Goal: Task Accomplishment & Management: Use online tool/utility

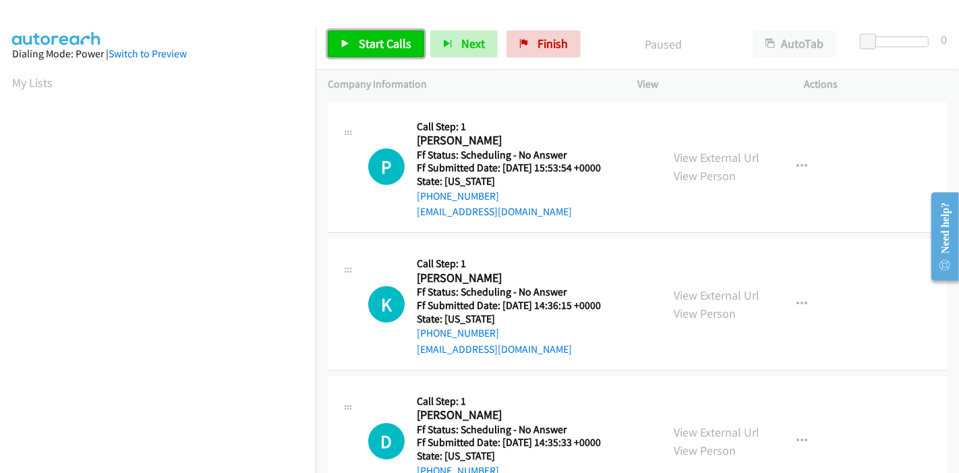
click at [359, 37] on span "Start Calls" at bounding box center [385, 44] width 53 height 16
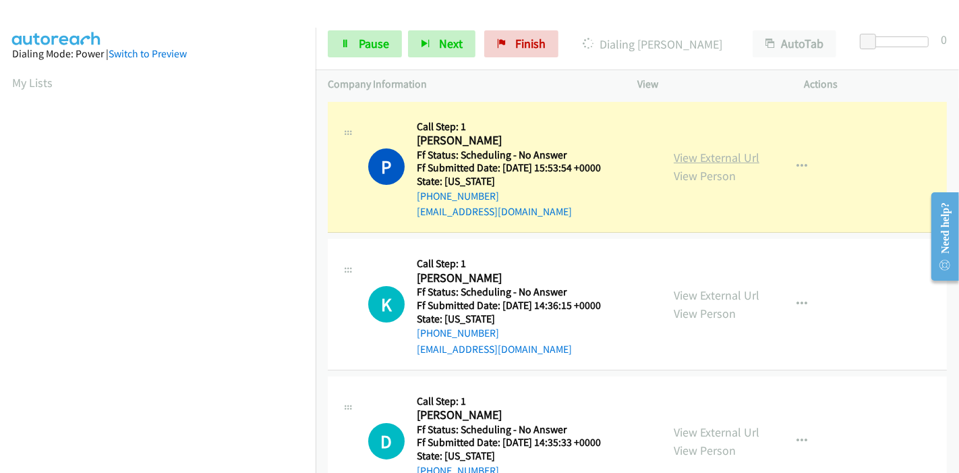
click at [724, 153] on link "View External Url" at bounding box center [717, 158] width 86 height 16
click at [383, 45] on span "Pause" at bounding box center [374, 44] width 30 height 16
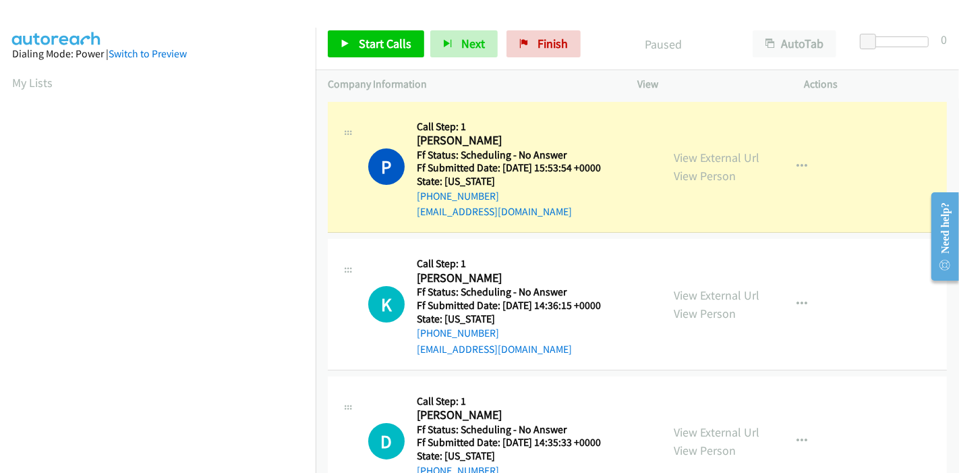
scroll to position [285, 0]
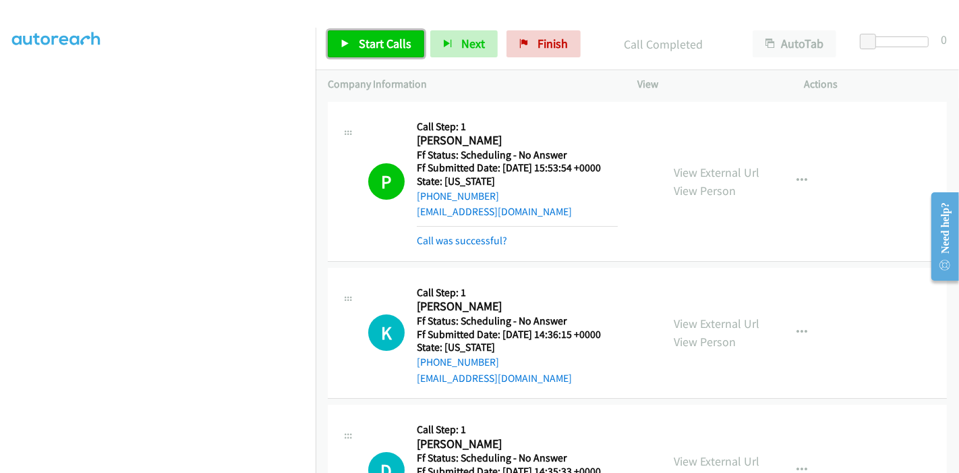
click at [383, 43] on span "Start Calls" at bounding box center [385, 44] width 53 height 16
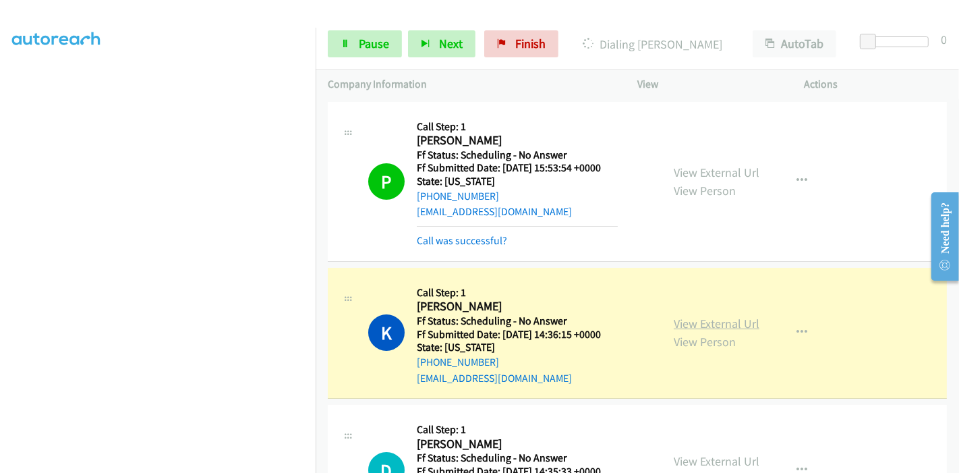
click at [732, 328] on link "View External Url" at bounding box center [717, 324] width 86 height 16
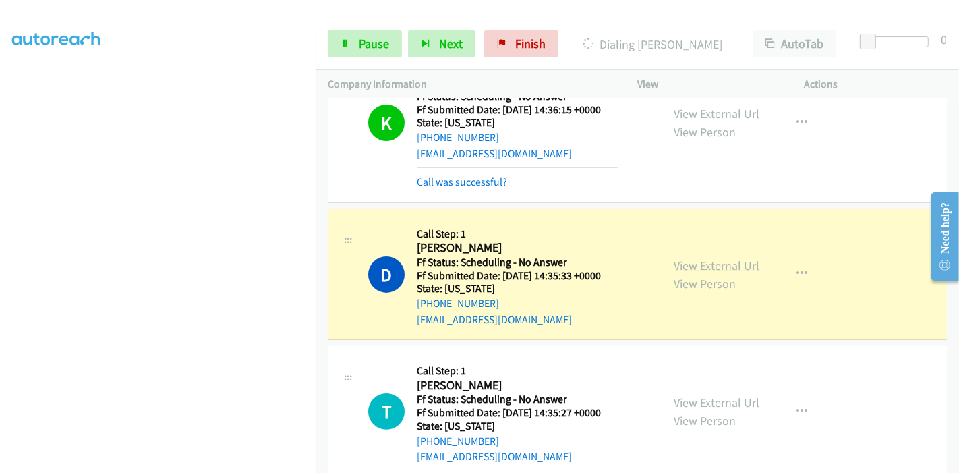
click at [743, 260] on link "View External Url" at bounding box center [717, 266] width 86 height 16
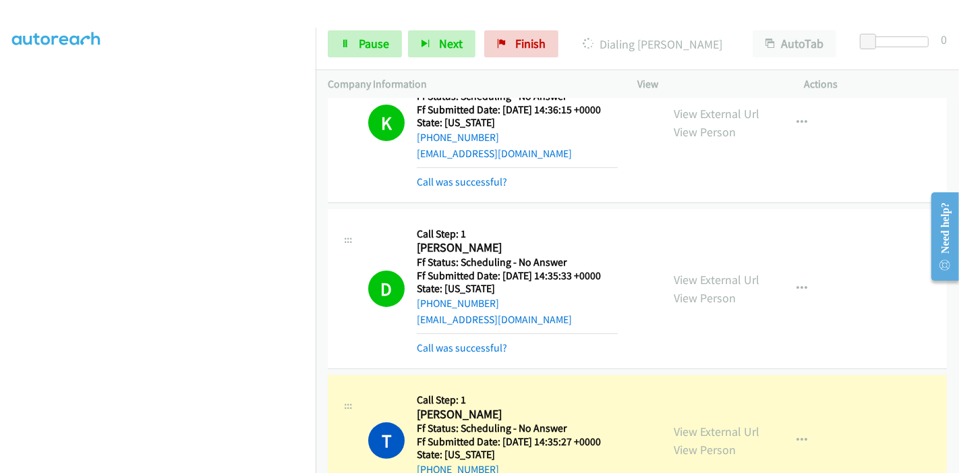
scroll to position [524, 0]
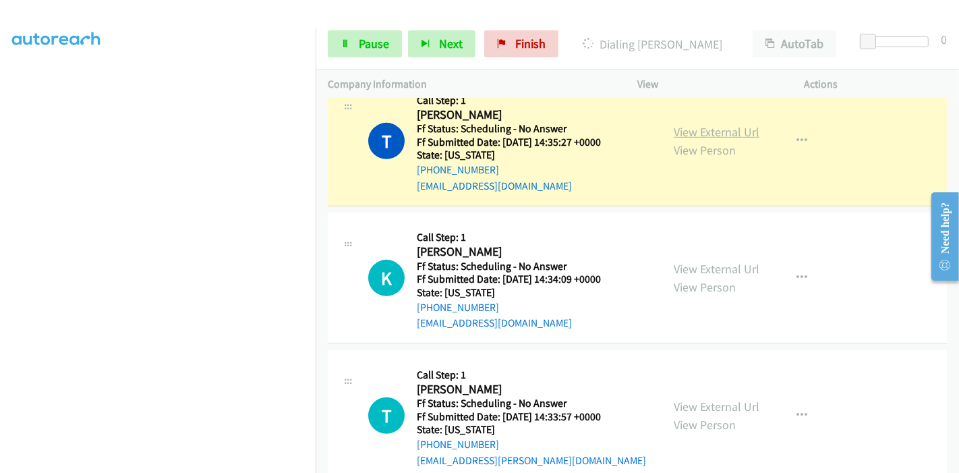
click at [699, 128] on link "View External Url" at bounding box center [717, 132] width 86 height 16
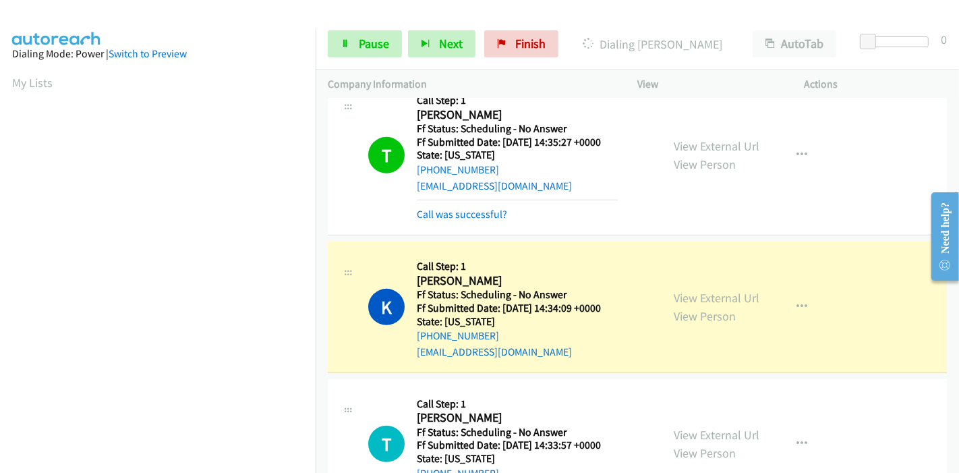
scroll to position [285, 0]
click at [728, 295] on link "View External Url" at bounding box center [717, 298] width 86 height 16
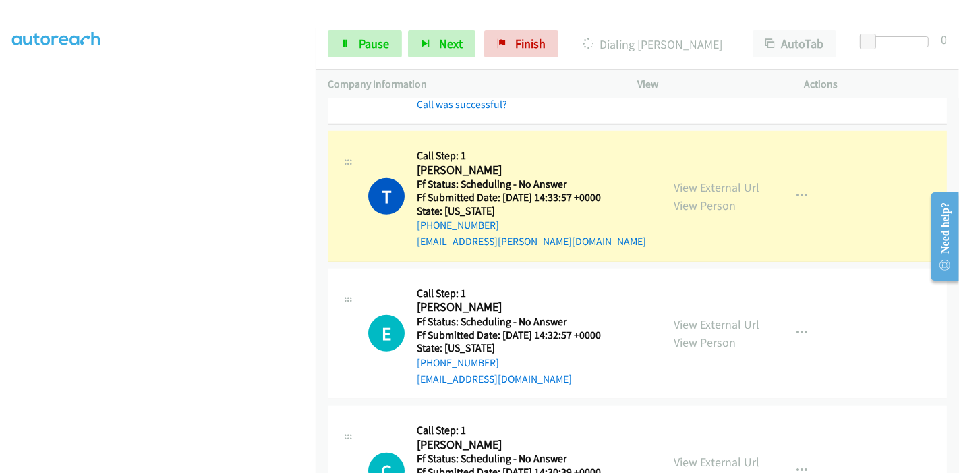
scroll to position [824, 0]
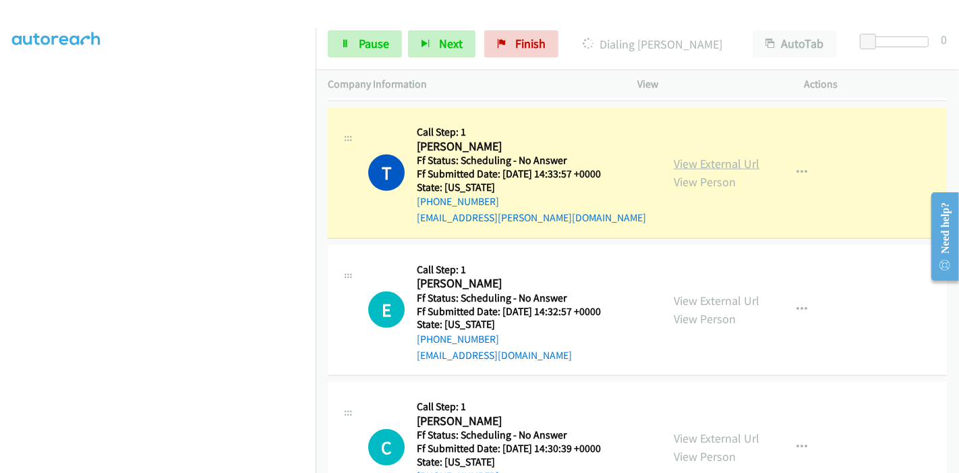
click at [746, 167] on link "View External Url" at bounding box center [717, 164] width 86 height 16
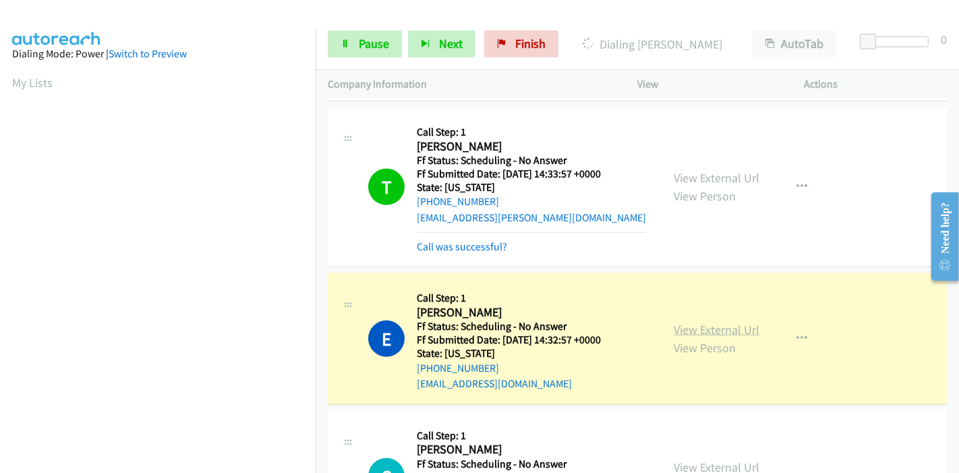
scroll to position [285, 0]
click at [718, 331] on link "View External Url" at bounding box center [717, 330] width 86 height 16
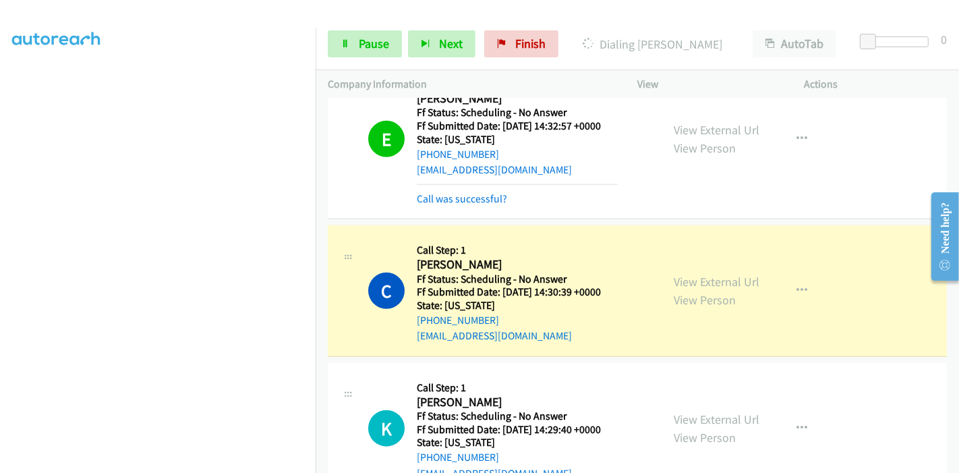
scroll to position [1049, 0]
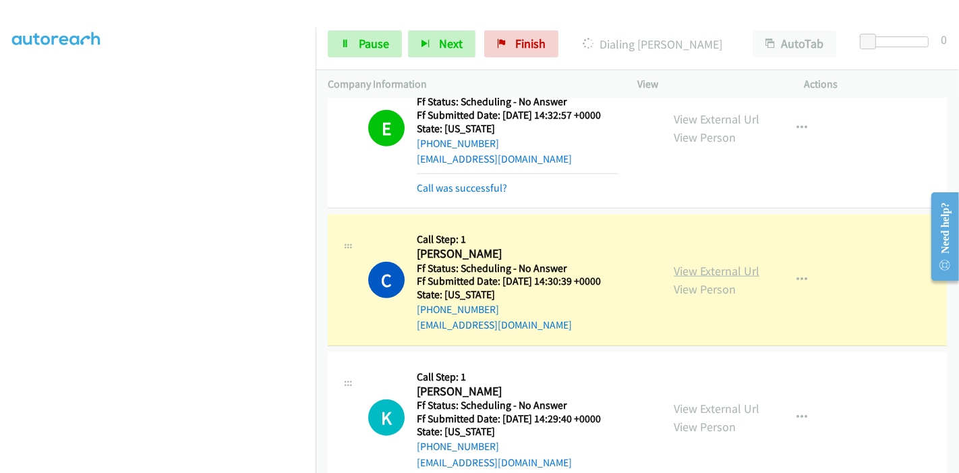
click at [676, 270] on link "View External Url" at bounding box center [717, 271] width 86 height 16
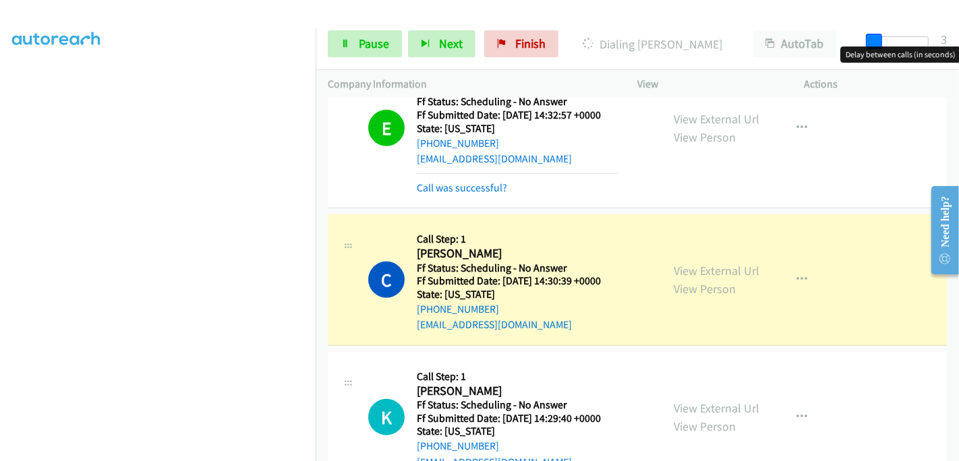
drag, startPoint x: 873, startPoint y: 36, endPoint x: 899, endPoint y: 37, distance: 26.3
click at [899, 37] on div at bounding box center [898, 41] width 62 height 11
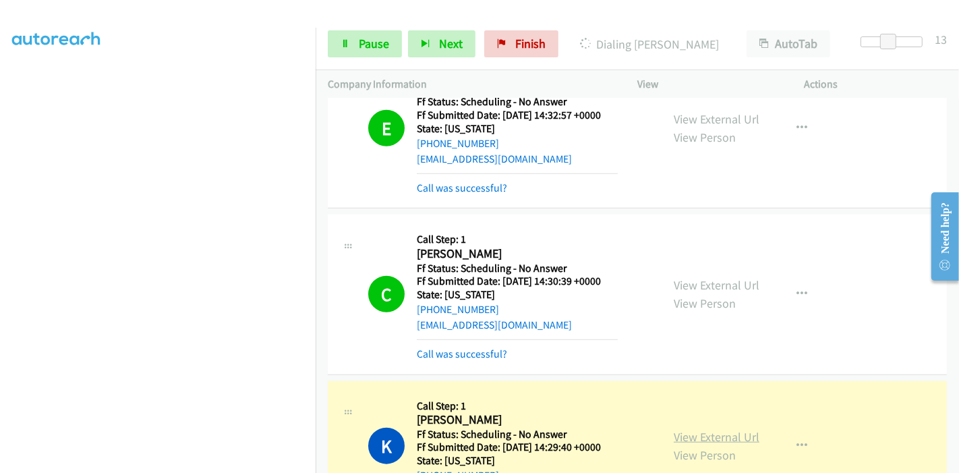
click at [691, 429] on link "View External Url" at bounding box center [717, 437] width 86 height 16
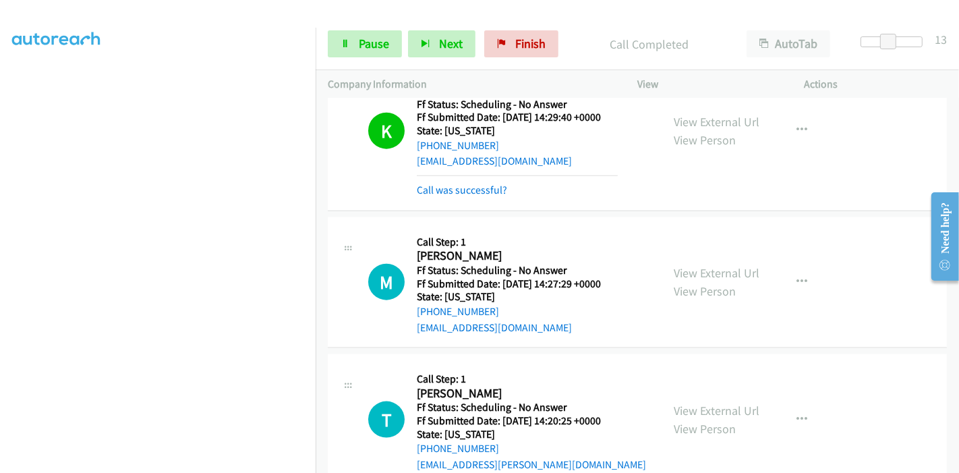
scroll to position [1424, 0]
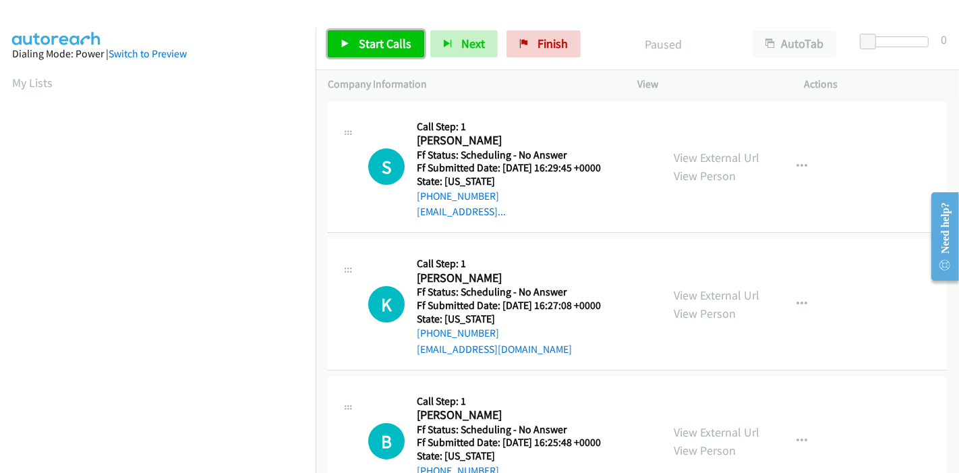
click at [370, 47] on span "Start Calls" at bounding box center [385, 44] width 53 height 16
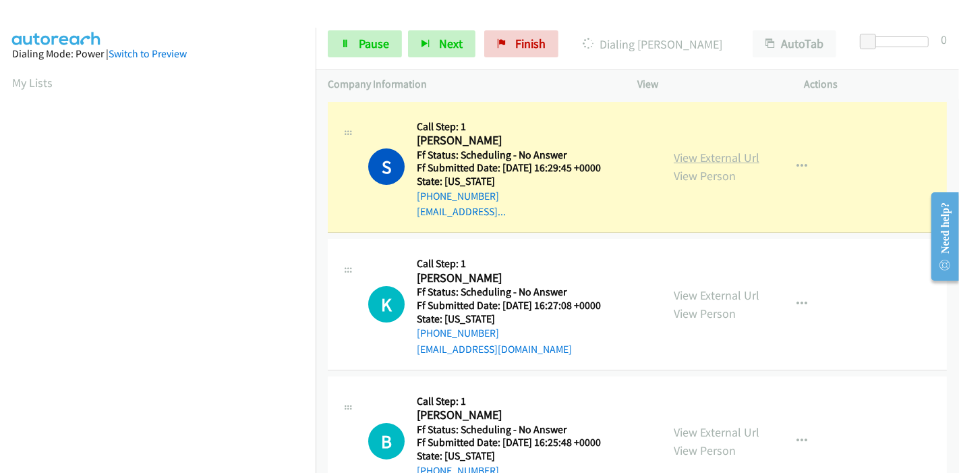
click at [686, 151] on link "View External Url" at bounding box center [717, 158] width 86 height 16
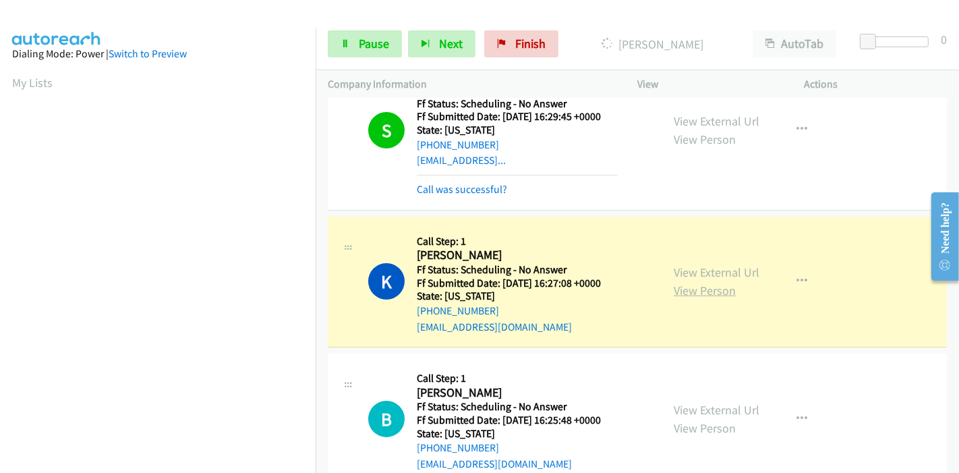
scroll to position [75, 0]
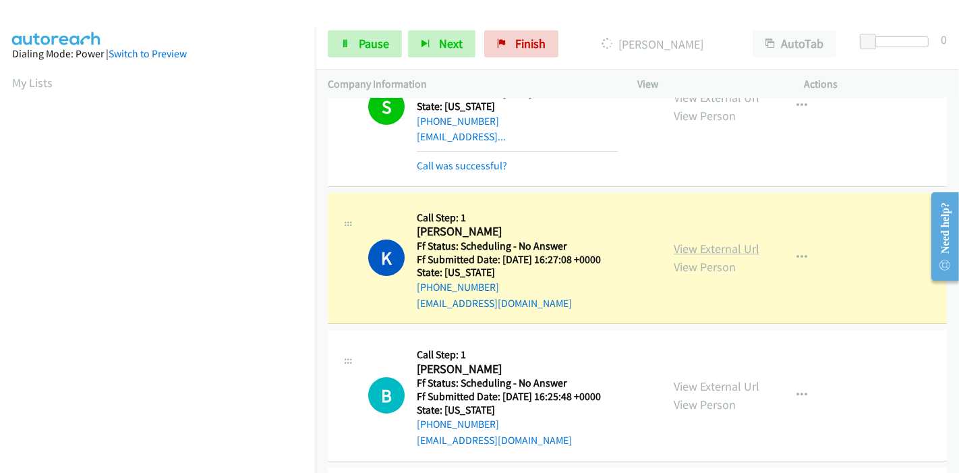
click at [711, 248] on link "View External Url" at bounding box center [717, 249] width 86 height 16
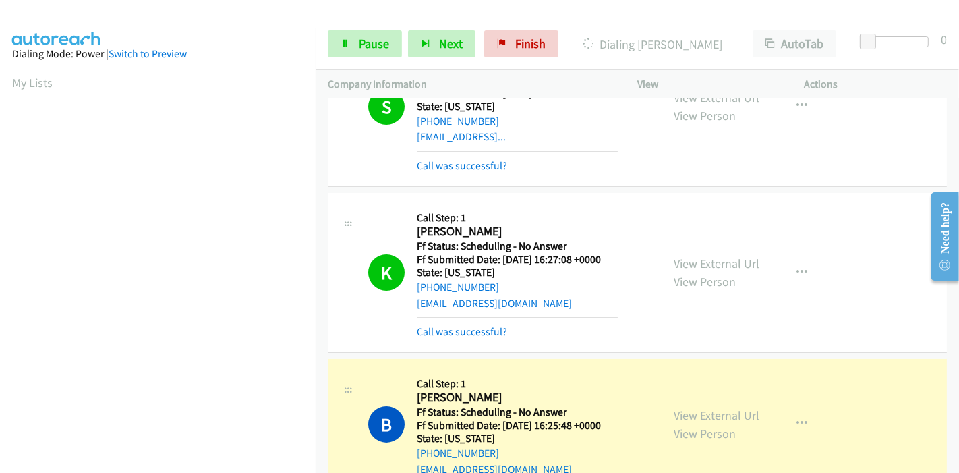
scroll to position [285, 0]
click at [704, 413] on link "View External Url" at bounding box center [717, 415] width 86 height 16
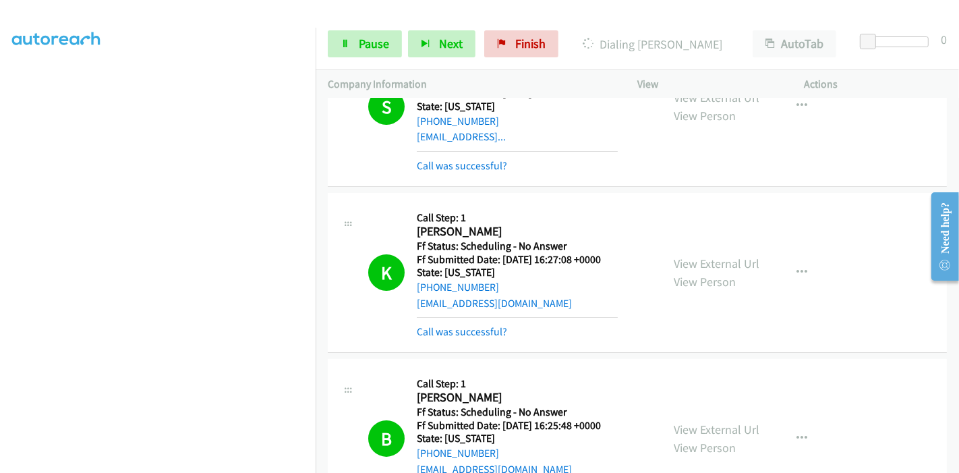
scroll to position [299, 0]
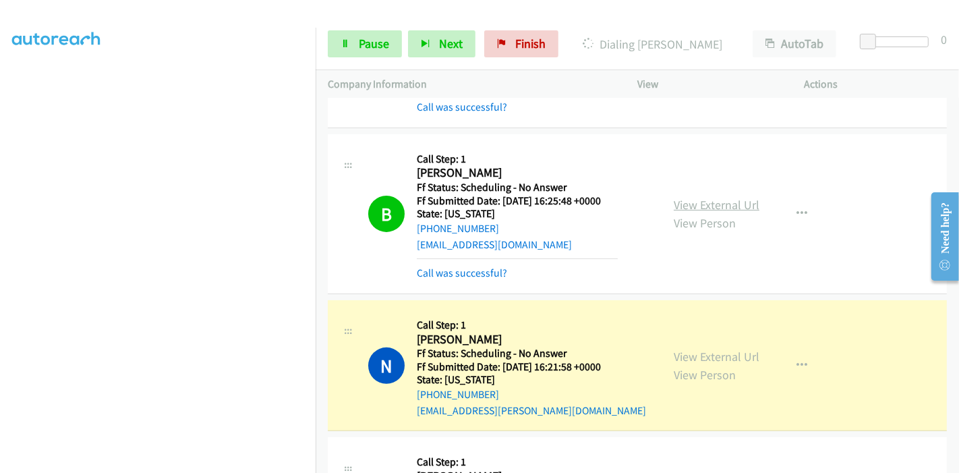
click at [683, 203] on link "View External Url" at bounding box center [717, 205] width 86 height 16
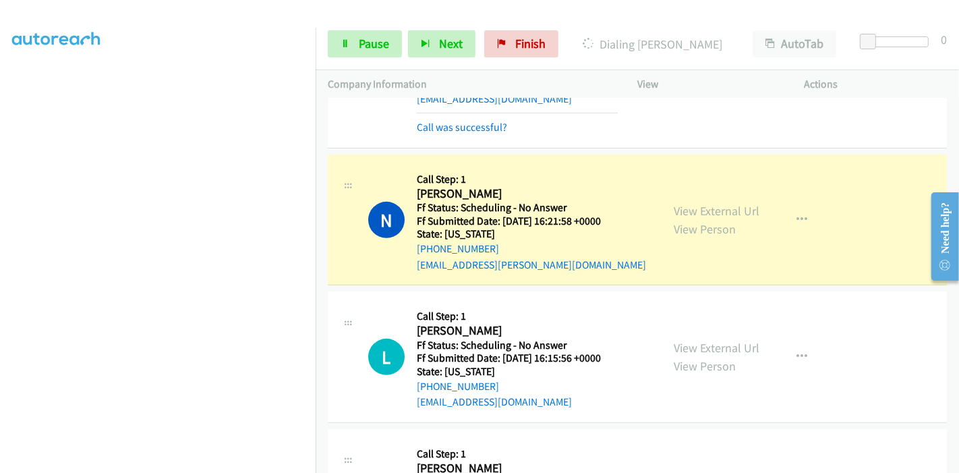
scroll to position [524, 0]
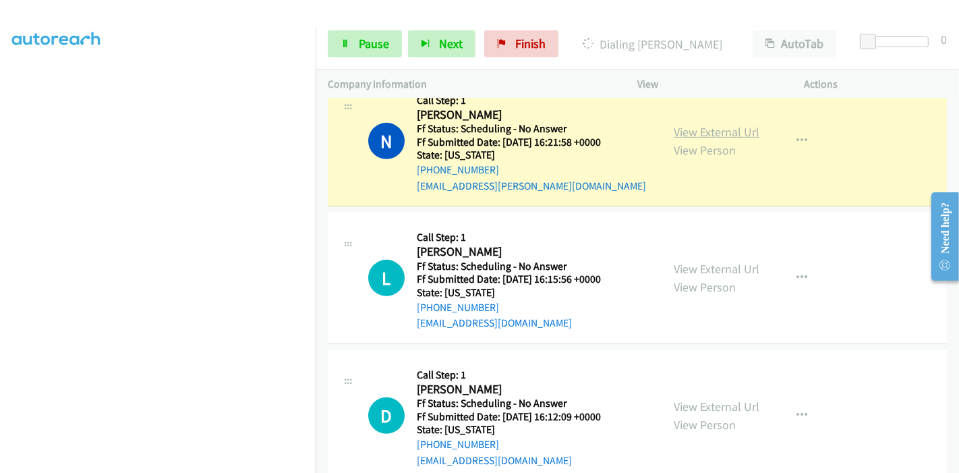
click at [709, 128] on link "View External Url" at bounding box center [717, 132] width 86 height 16
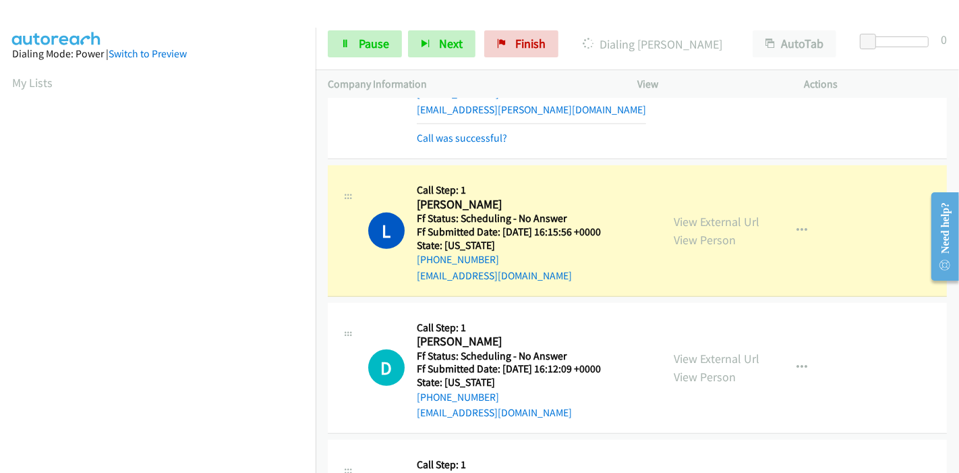
scroll to position [675, 0]
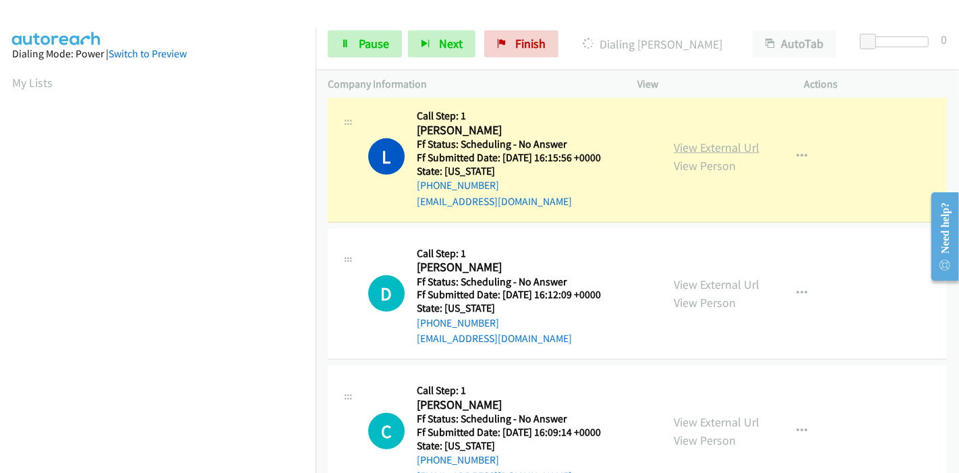
click at [732, 143] on link "View External Url" at bounding box center [717, 148] width 86 height 16
click at [348, 42] on icon at bounding box center [345, 44] width 9 height 9
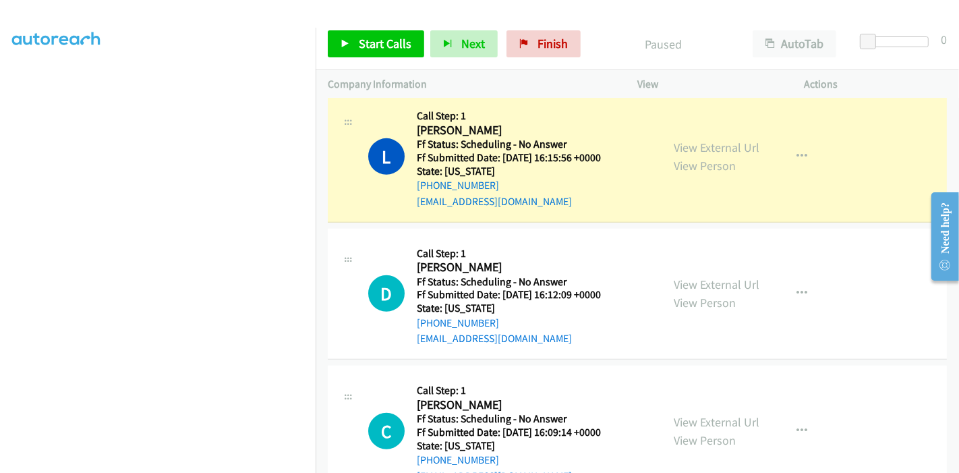
scroll to position [285, 0]
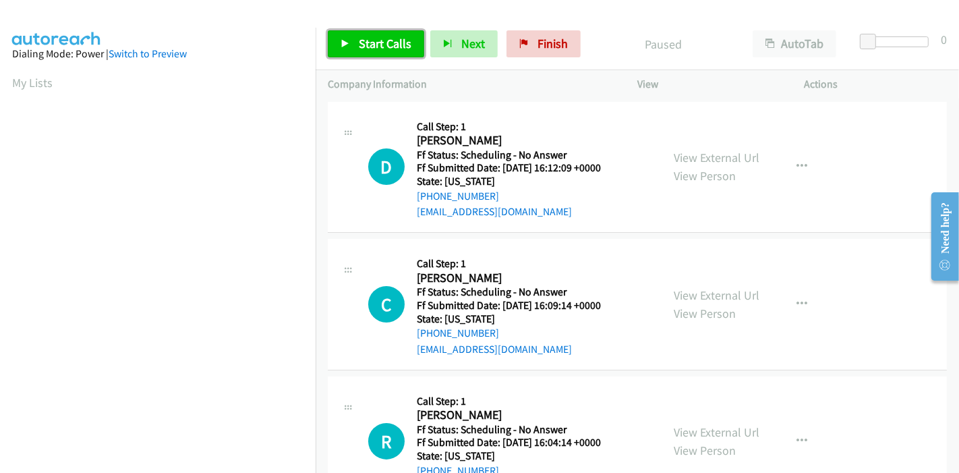
click at [356, 55] on link "Start Calls" at bounding box center [376, 43] width 96 height 27
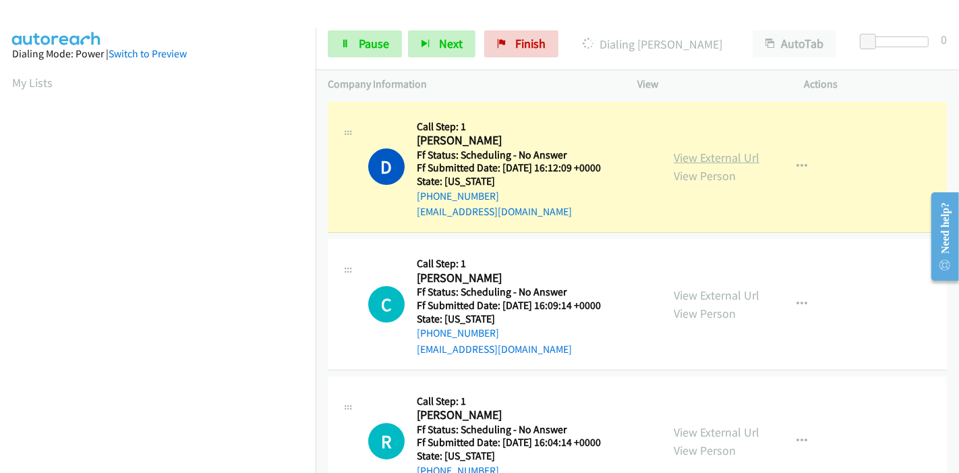
click at [688, 160] on link "View External Url" at bounding box center [717, 158] width 86 height 16
click at [387, 32] on link "Pause" at bounding box center [365, 43] width 74 height 27
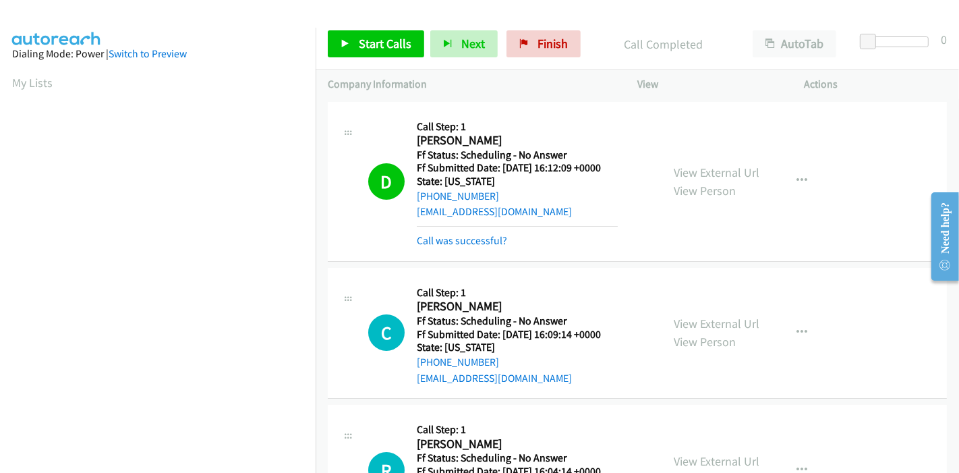
scroll to position [285, 0]
click at [389, 45] on span "Start Calls" at bounding box center [385, 44] width 53 height 16
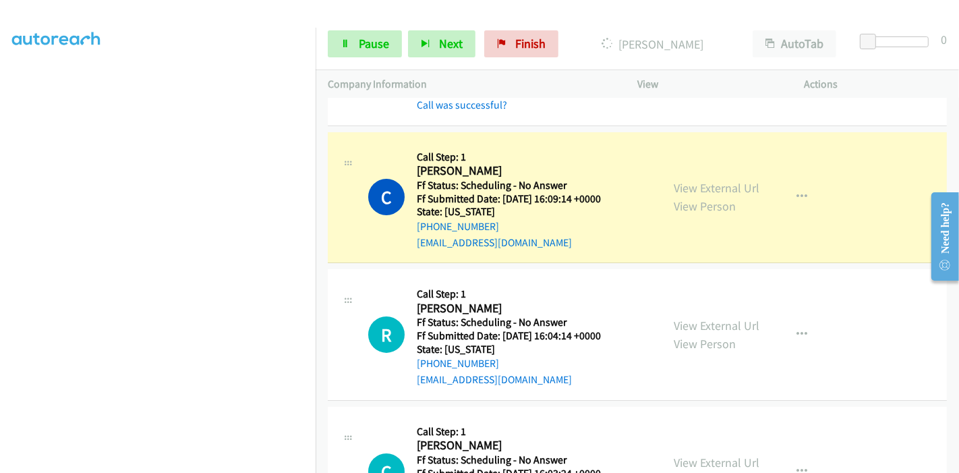
scroll to position [150, 0]
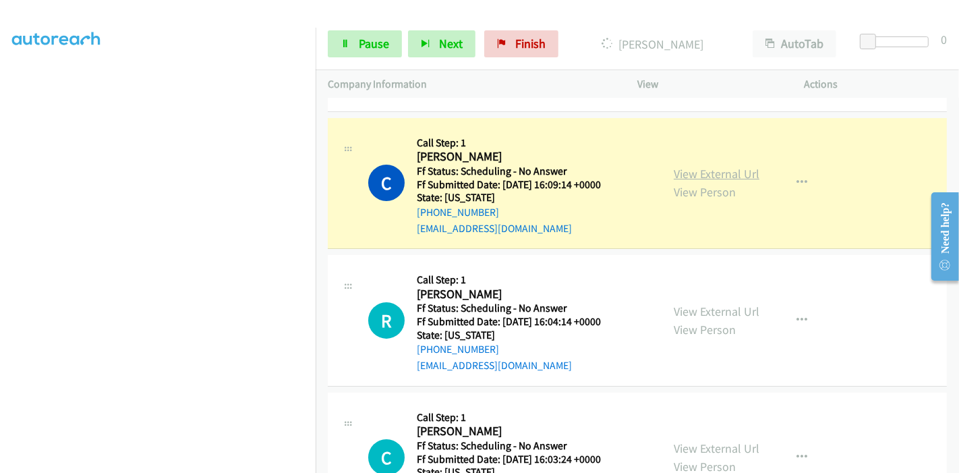
click at [693, 170] on link "View External Url" at bounding box center [717, 174] width 86 height 16
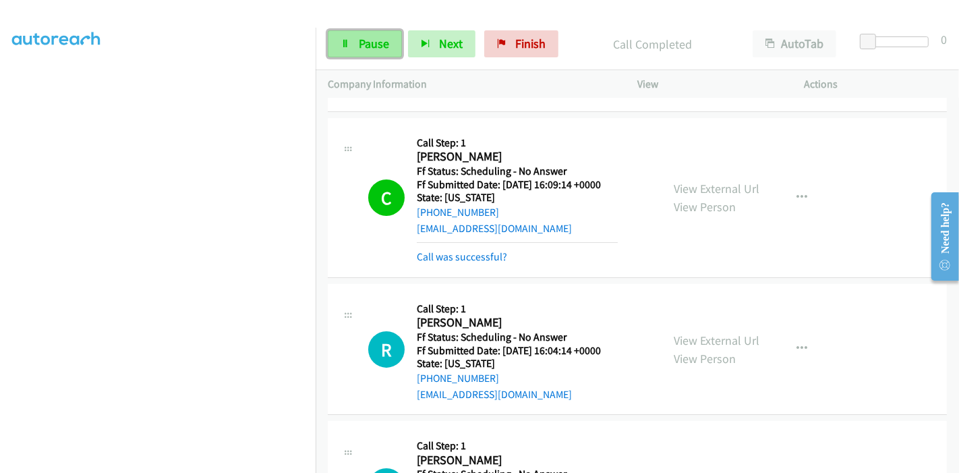
click at [352, 42] on link "Pause" at bounding box center [365, 43] width 74 height 27
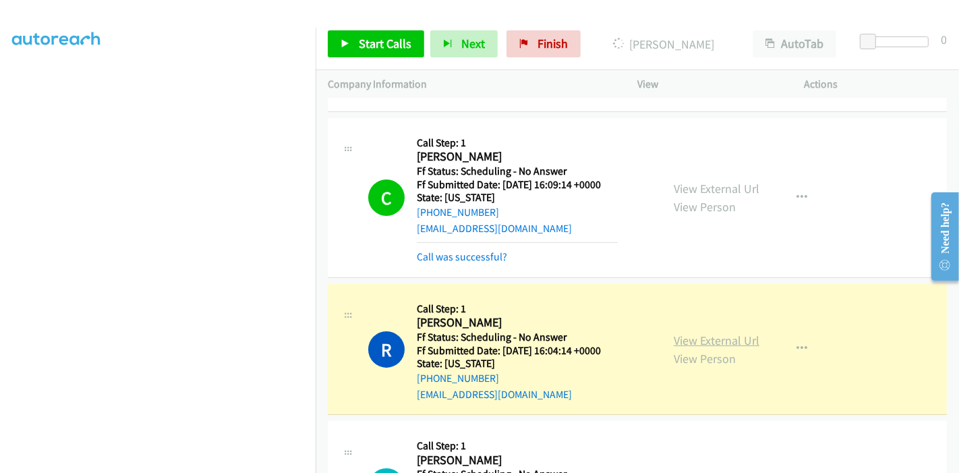
click at [713, 343] on link "View External Url" at bounding box center [717, 341] width 86 height 16
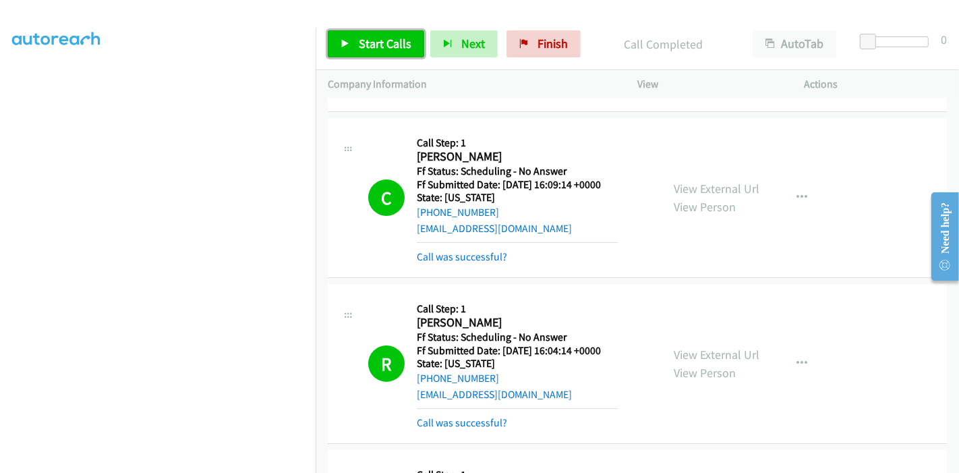
drag, startPoint x: 376, startPoint y: 40, endPoint x: 405, endPoint y: 130, distance: 94.3
click at [376, 40] on span "Start Calls" at bounding box center [385, 44] width 53 height 16
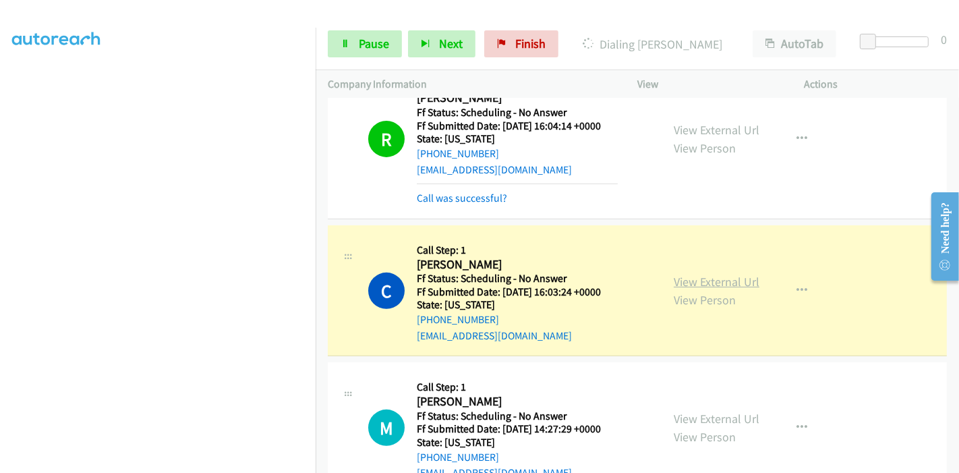
click at [733, 283] on link "View External Url" at bounding box center [717, 282] width 86 height 16
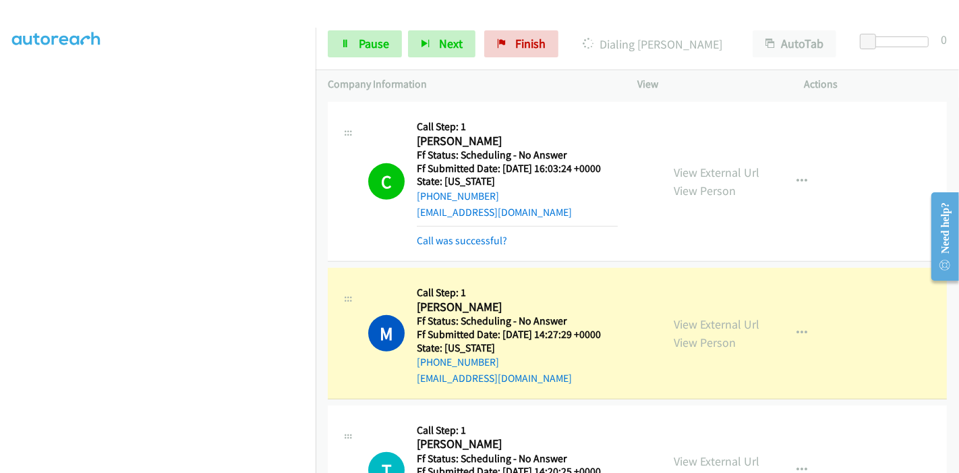
scroll to position [675, 0]
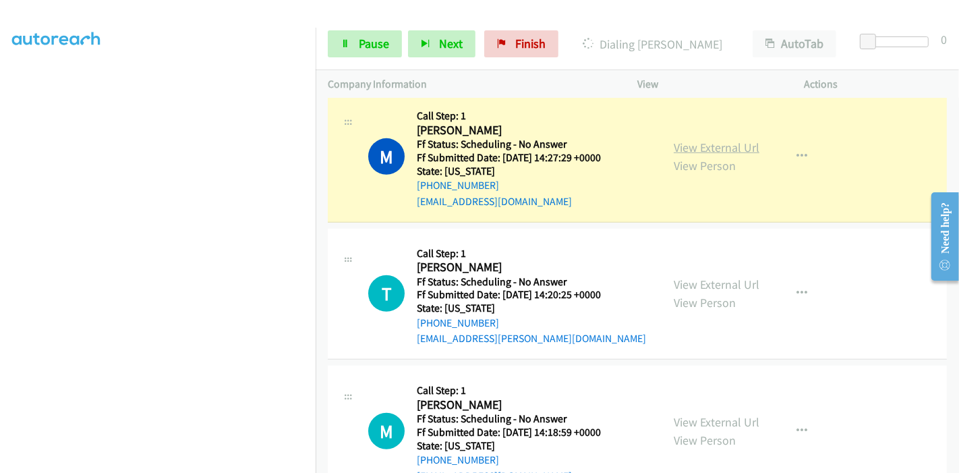
click at [709, 148] on link "View External Url" at bounding box center [717, 148] width 86 height 16
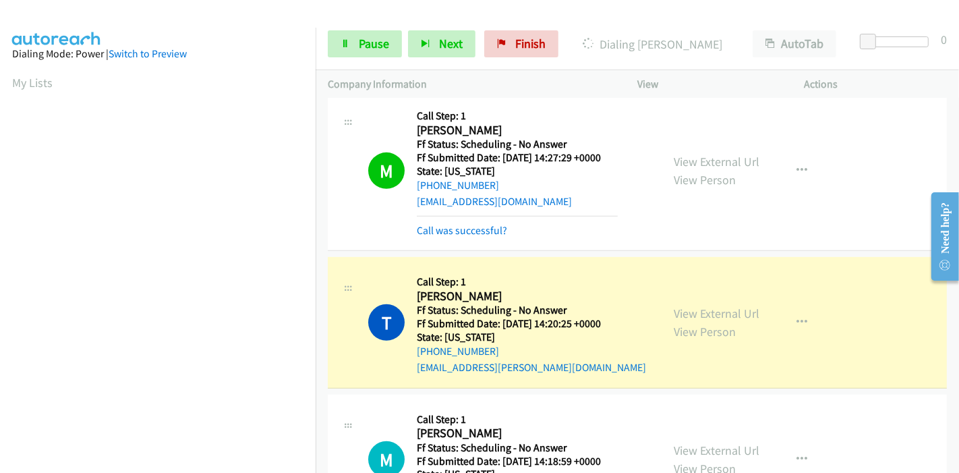
scroll to position [749, 0]
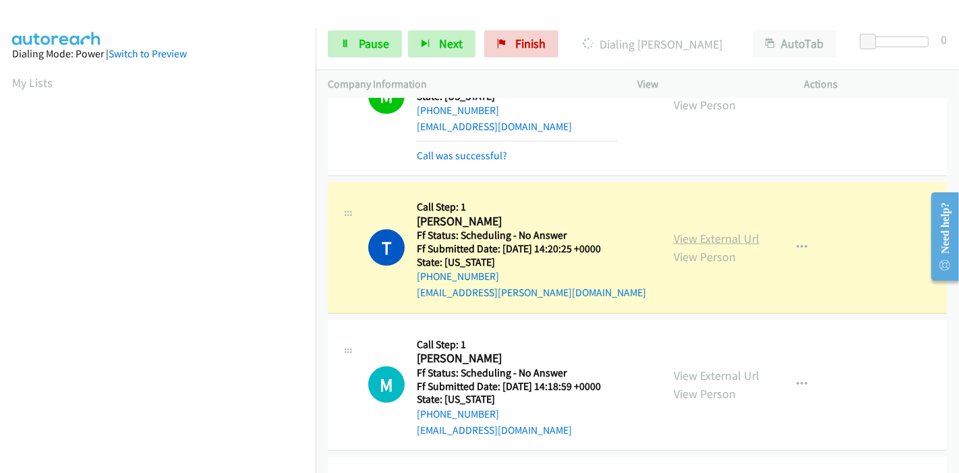
click at [714, 234] on link "View External Url" at bounding box center [717, 239] width 86 height 16
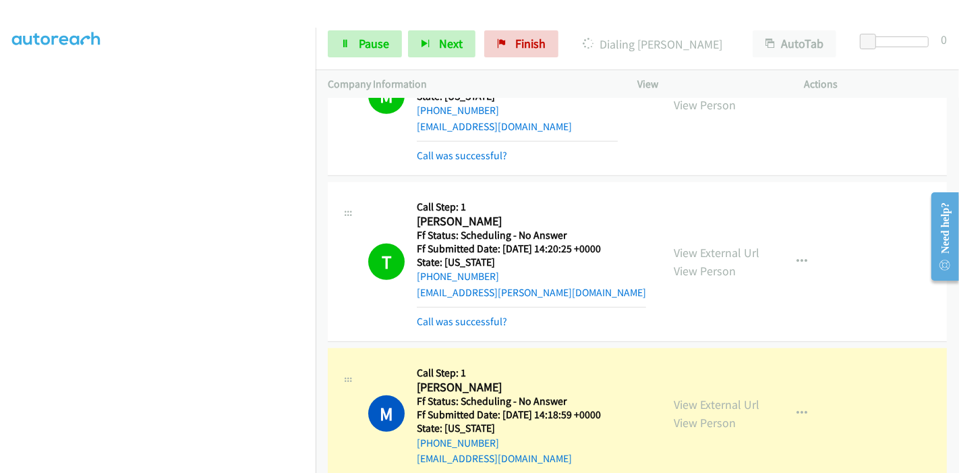
scroll to position [899, 0]
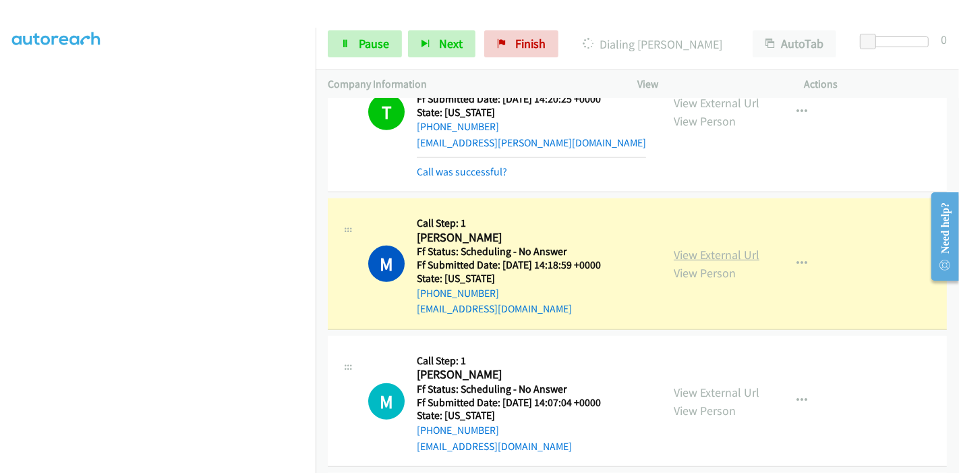
click at [686, 247] on link "View External Url" at bounding box center [717, 255] width 86 height 16
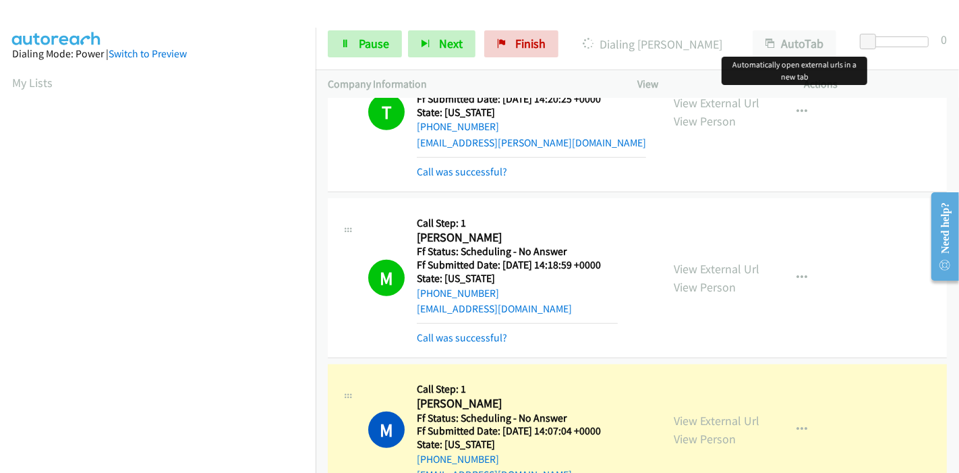
scroll to position [285, 0]
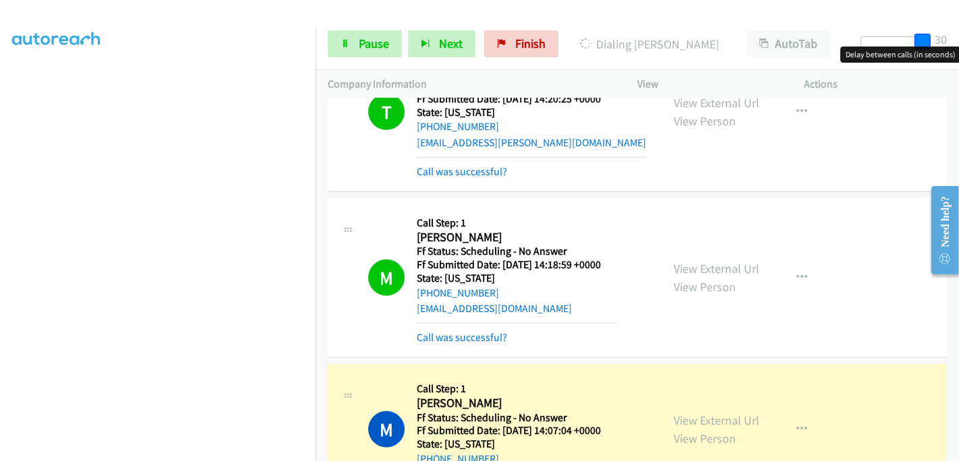
drag, startPoint x: 864, startPoint y: 37, endPoint x: 958, endPoint y: 45, distance: 94.7
click at [958, 45] on div "Start Calls Pause Next Finish Dialing Mary Ann Kuffell AutoTab AutoTab 30" at bounding box center [637, 44] width 643 height 52
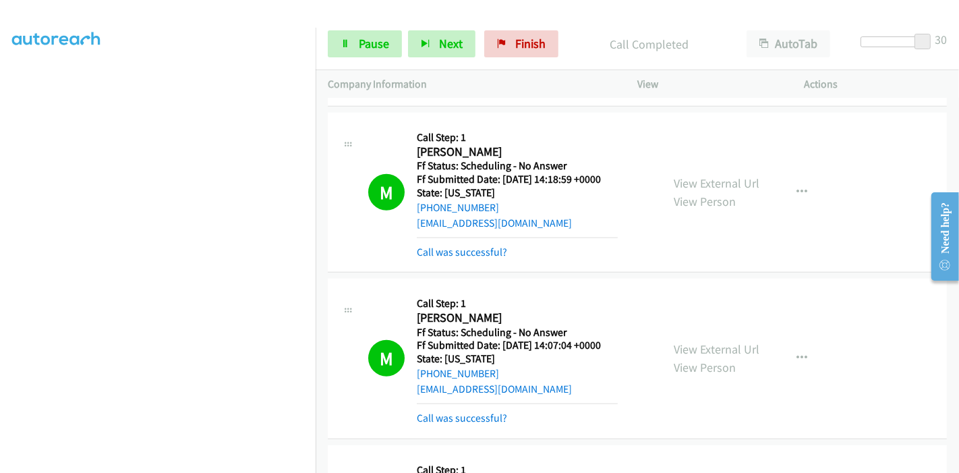
scroll to position [974, 0]
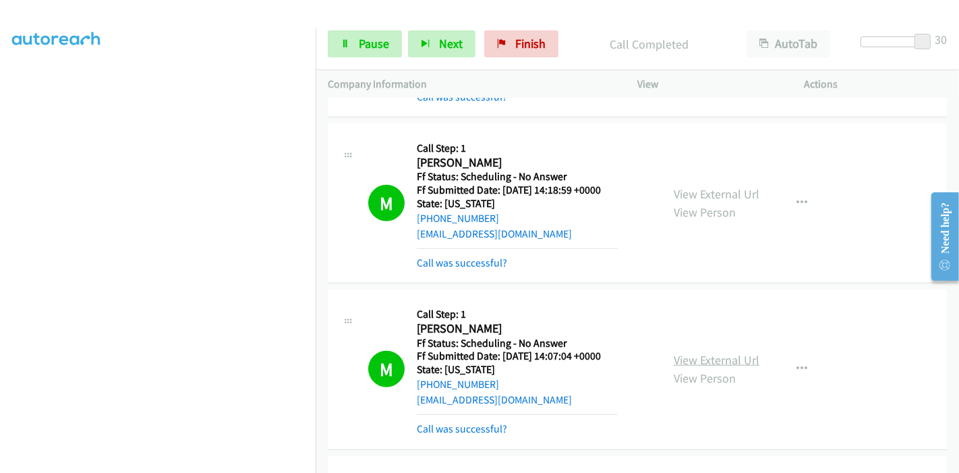
click at [707, 352] on link "View External Url" at bounding box center [717, 360] width 86 height 16
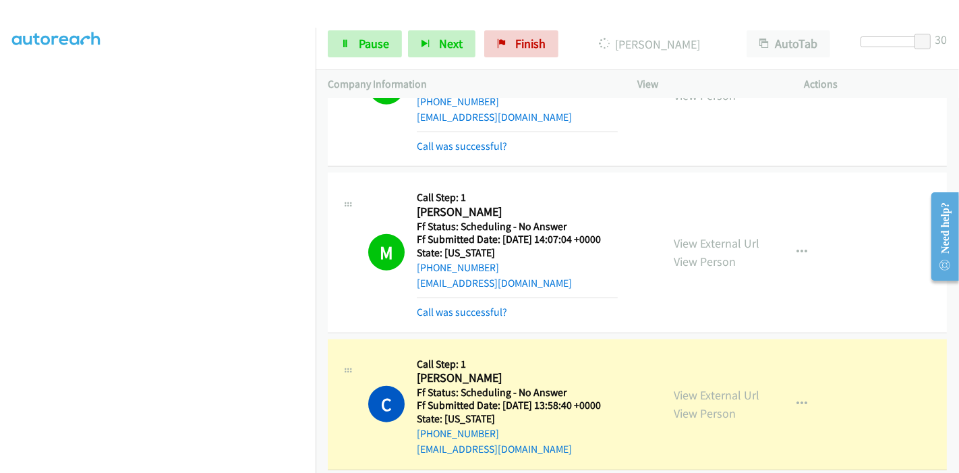
scroll to position [1273, 0]
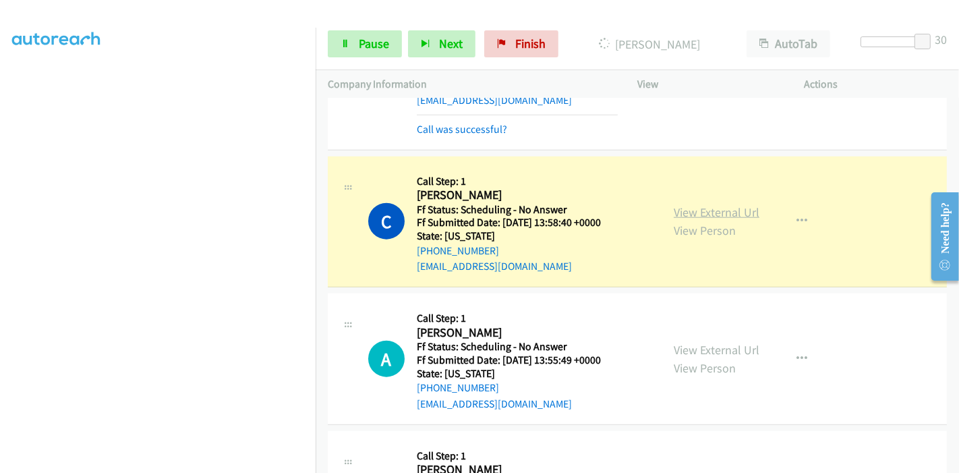
click at [678, 204] on link "View External Url" at bounding box center [717, 212] width 86 height 16
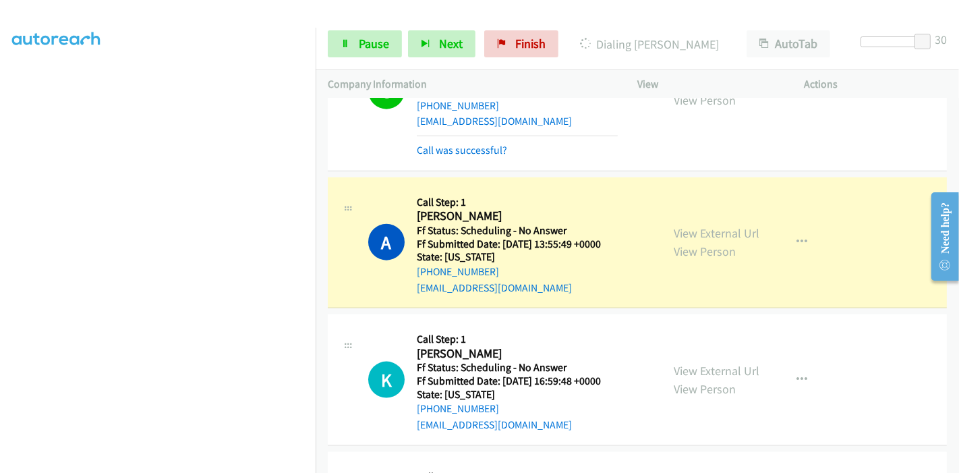
scroll to position [1424, 0]
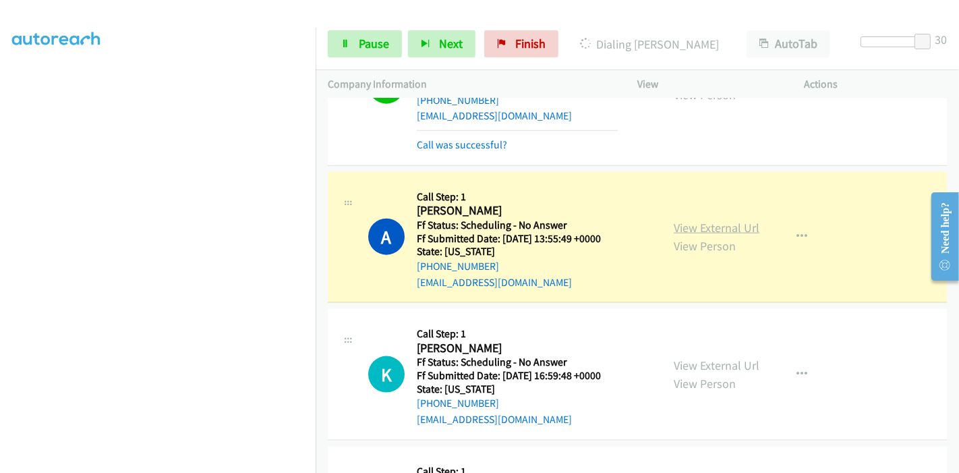
click at [742, 227] on link "View External Url" at bounding box center [717, 228] width 86 height 16
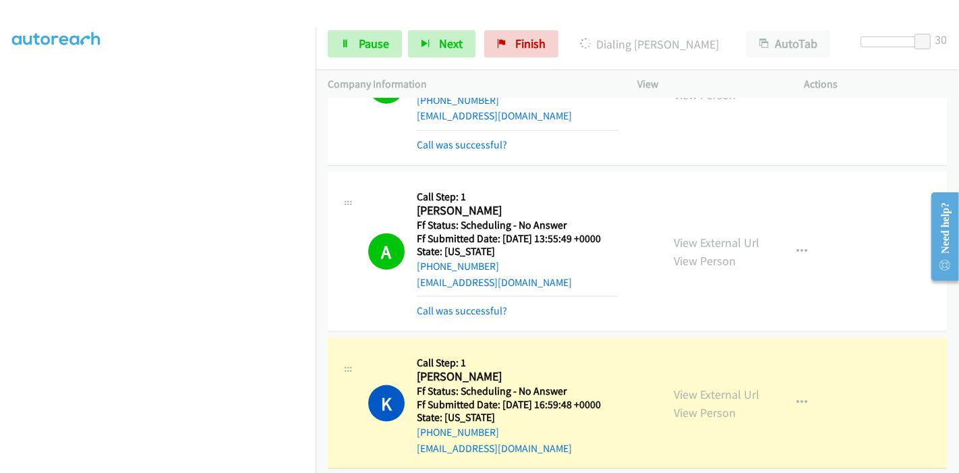
scroll to position [150, 0]
click at [689, 387] on link "View External Url" at bounding box center [717, 395] width 86 height 16
click at [353, 36] on link "Pause" at bounding box center [365, 43] width 74 height 27
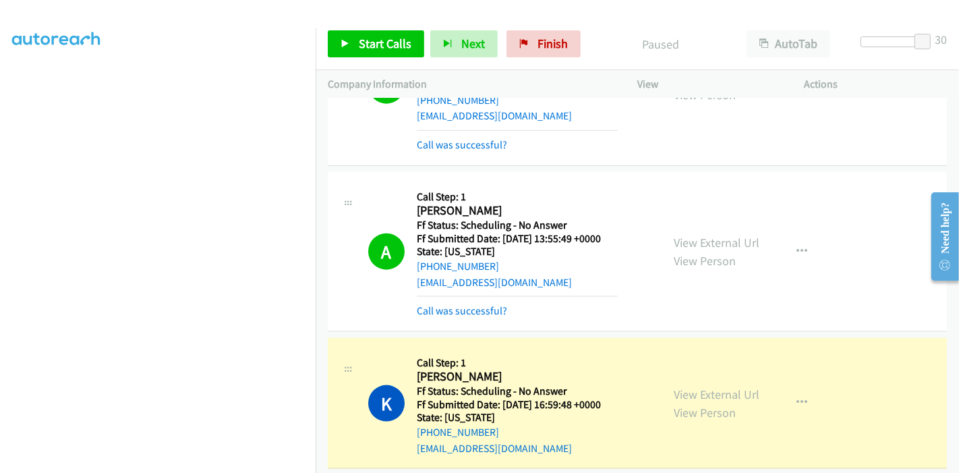
scroll to position [285, 0]
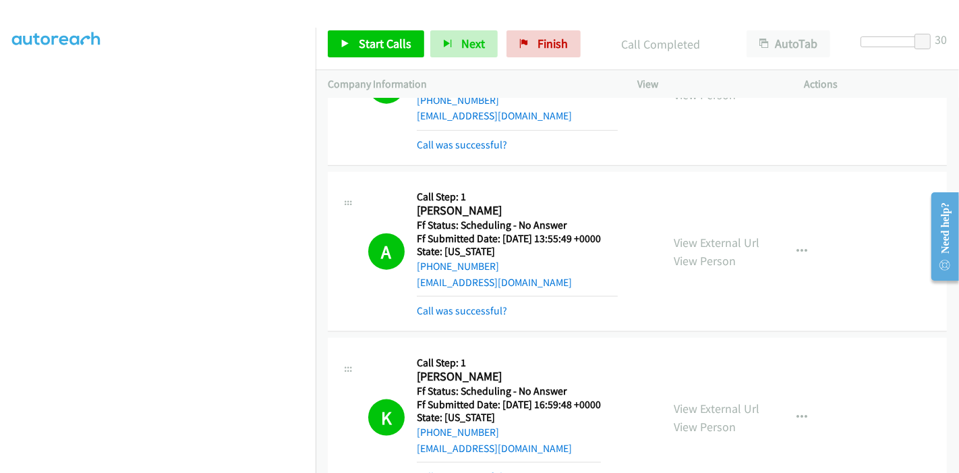
click at [361, 30] on div "Start Calls Pause Next Finish Call Completed AutoTab AutoTab 30" at bounding box center [637, 44] width 643 height 52
click at [359, 39] on span "Start Calls" at bounding box center [385, 44] width 53 height 16
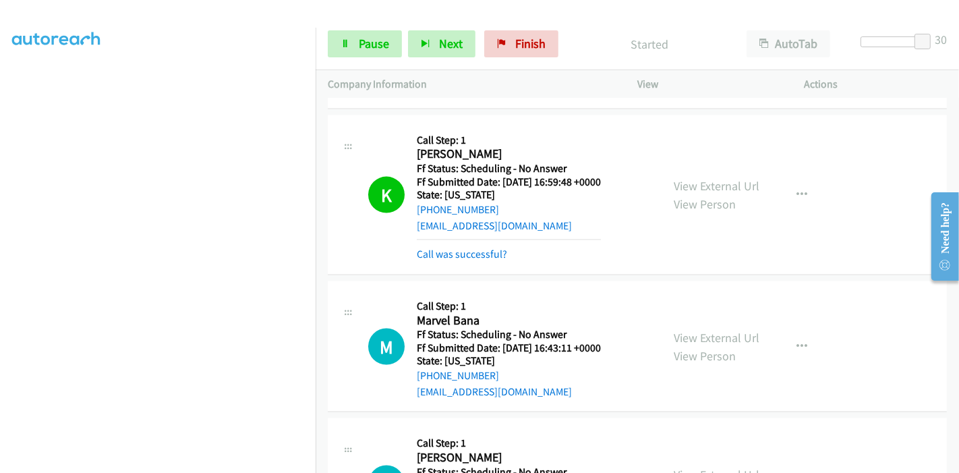
scroll to position [1649, 0]
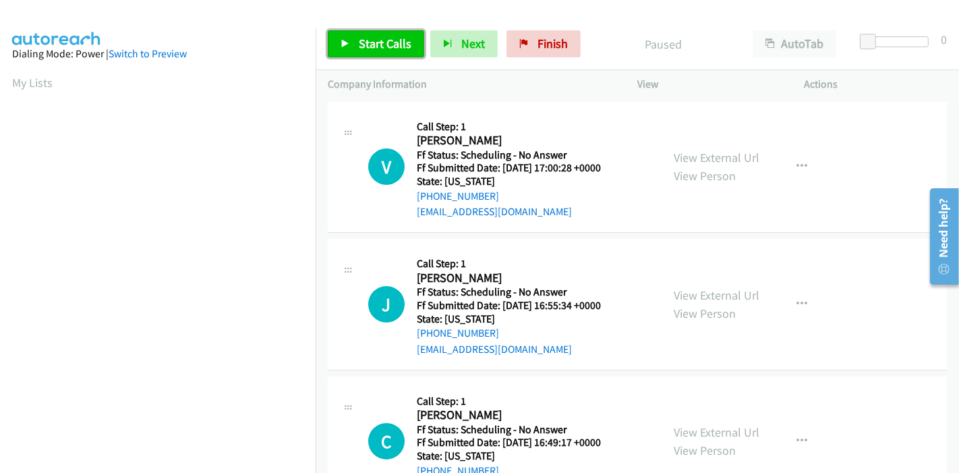
click at [393, 47] on span "Start Calls" at bounding box center [385, 44] width 53 height 16
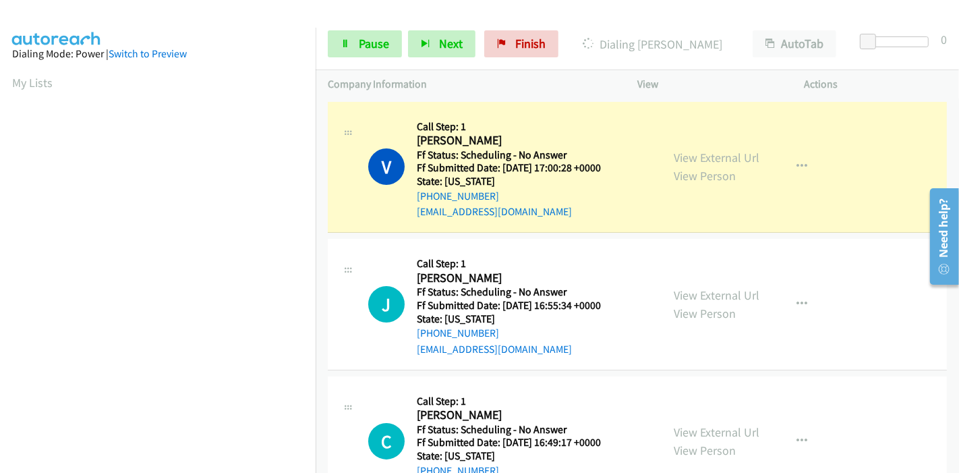
scroll to position [285, 0]
click at [686, 161] on link "View External Url" at bounding box center [717, 158] width 86 height 16
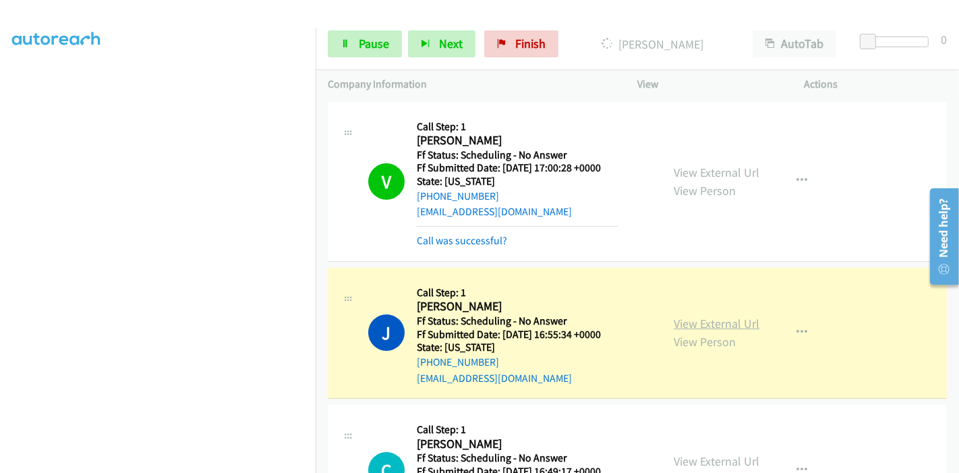
click at [716, 324] on link "View External Url" at bounding box center [717, 324] width 86 height 16
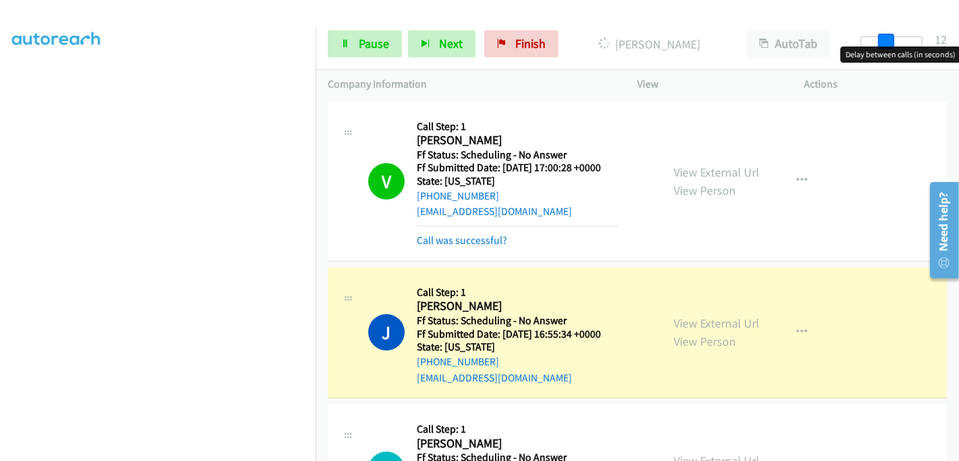
drag, startPoint x: 863, startPoint y: 36, endPoint x: 945, endPoint y: 28, distance: 82.1
click at [945, 28] on div "Start Calls Pause Next Finish Dialing Jasmine Rosa AutoTab AutoTab 12" at bounding box center [637, 44] width 643 height 52
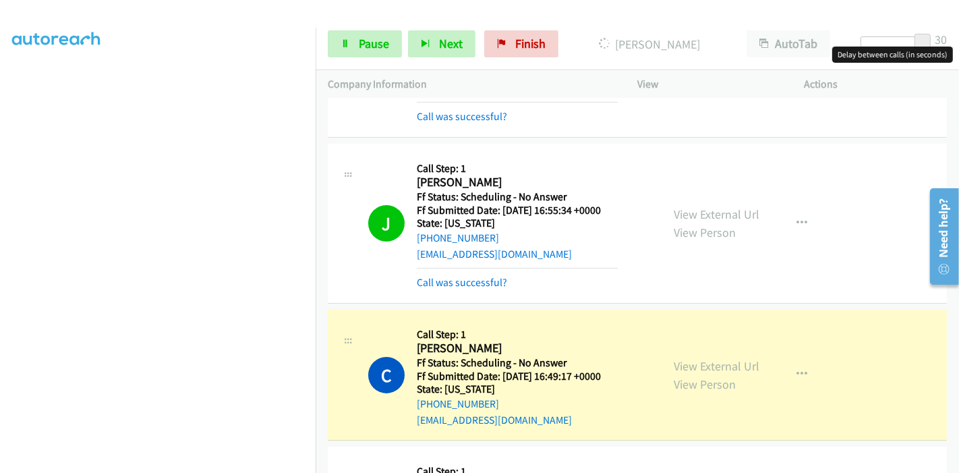
scroll to position [225, 0]
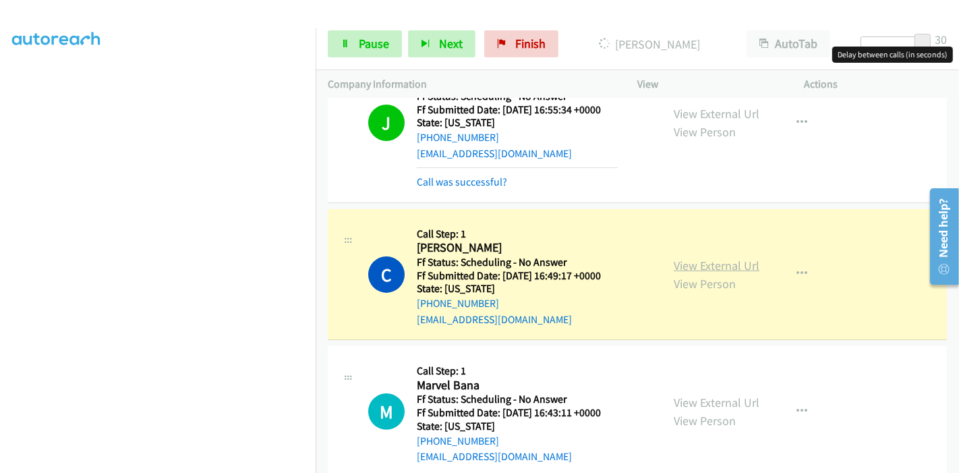
click at [735, 263] on link "View External Url" at bounding box center [717, 266] width 86 height 16
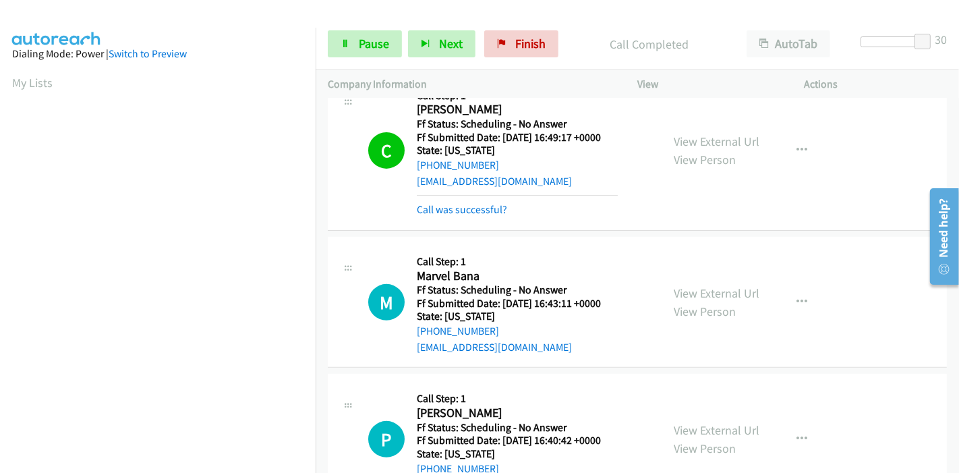
scroll to position [374, 0]
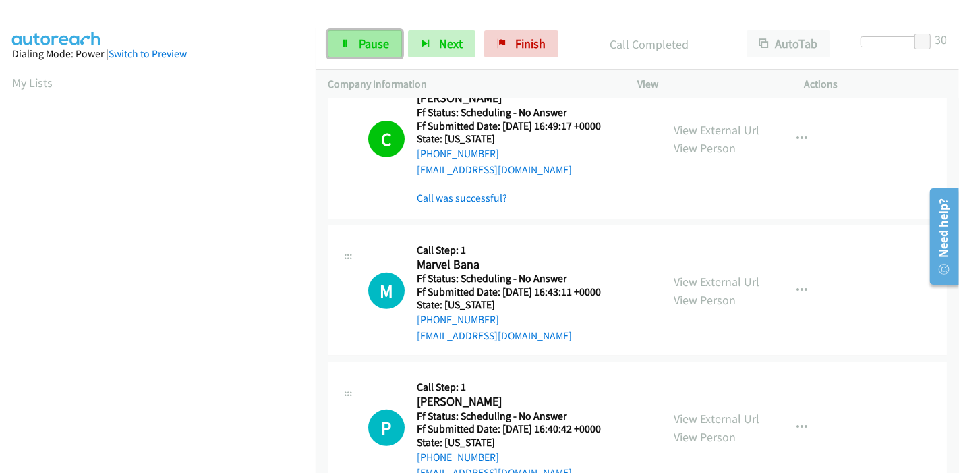
click at [364, 39] on span "Pause" at bounding box center [374, 44] width 30 height 16
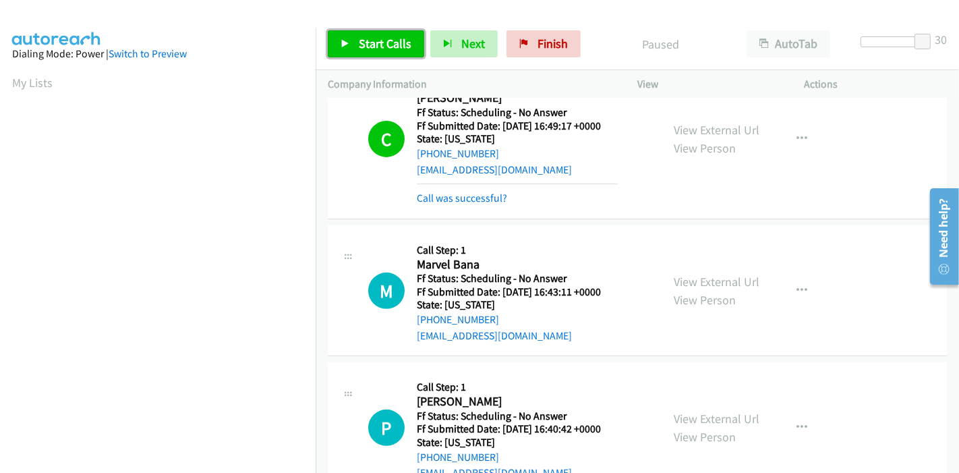
click at [342, 45] on icon at bounding box center [345, 44] width 9 height 9
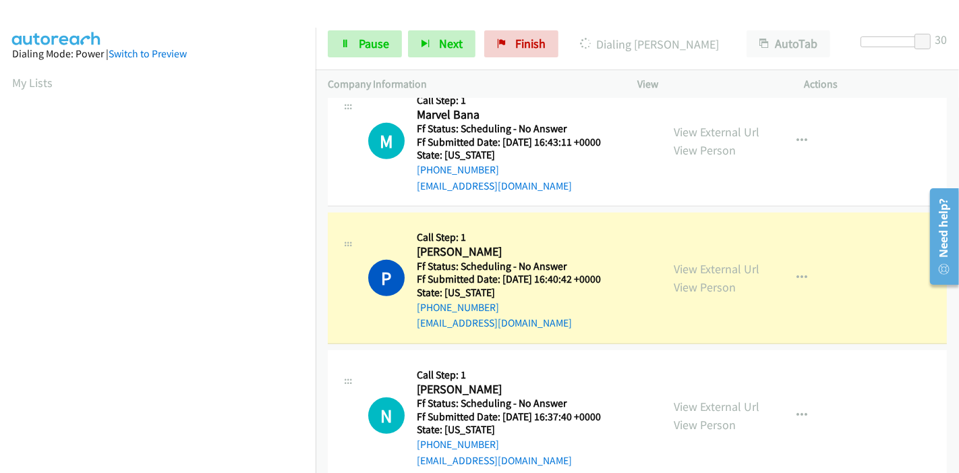
scroll to position [599, 0]
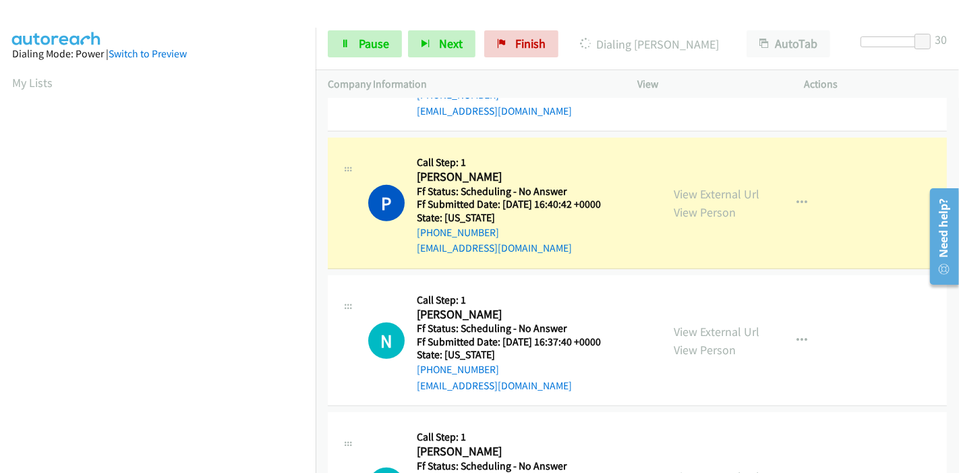
click at [718, 185] on div "View External Url View Person" at bounding box center [717, 203] width 86 height 36
click at [711, 190] on link "View External Url" at bounding box center [717, 194] width 86 height 16
drag, startPoint x: 298, startPoint y: 288, endPoint x: 587, endPoint y: 156, distance: 317.2
click at [587, 156] on h5 "Call Step: 1" at bounding box center [517, 162] width 201 height 13
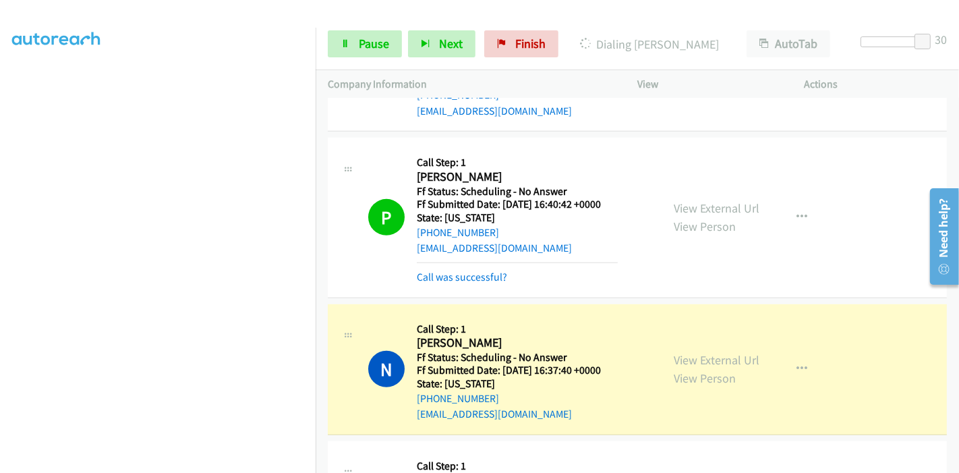
scroll to position [0, 0]
click at [713, 355] on link "View External Url" at bounding box center [717, 360] width 86 height 16
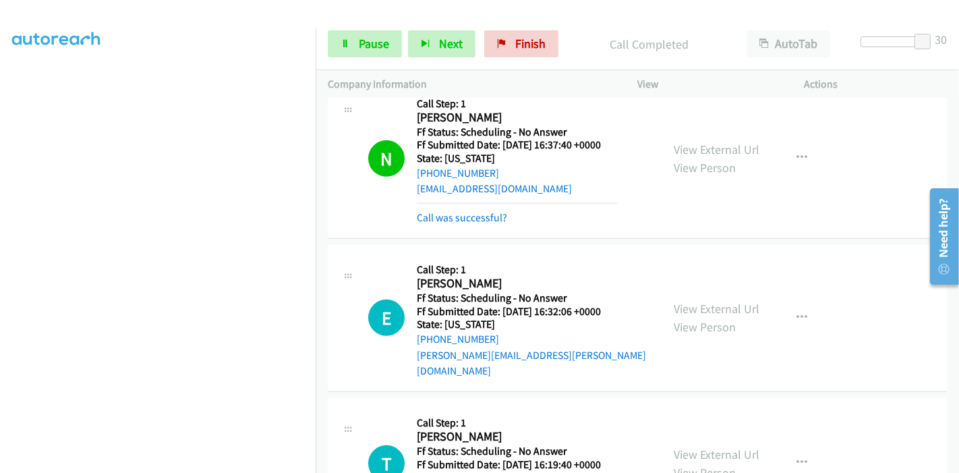
scroll to position [899, 0]
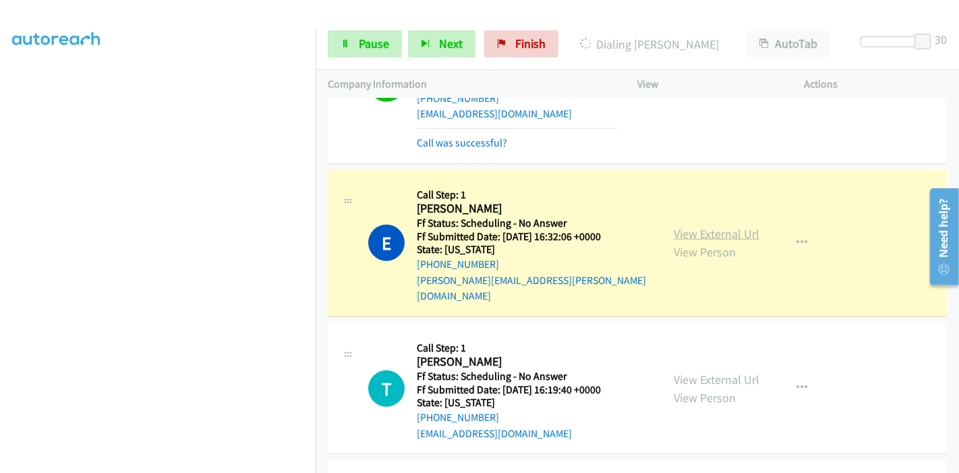
click at [708, 227] on link "View External Url" at bounding box center [717, 234] width 86 height 16
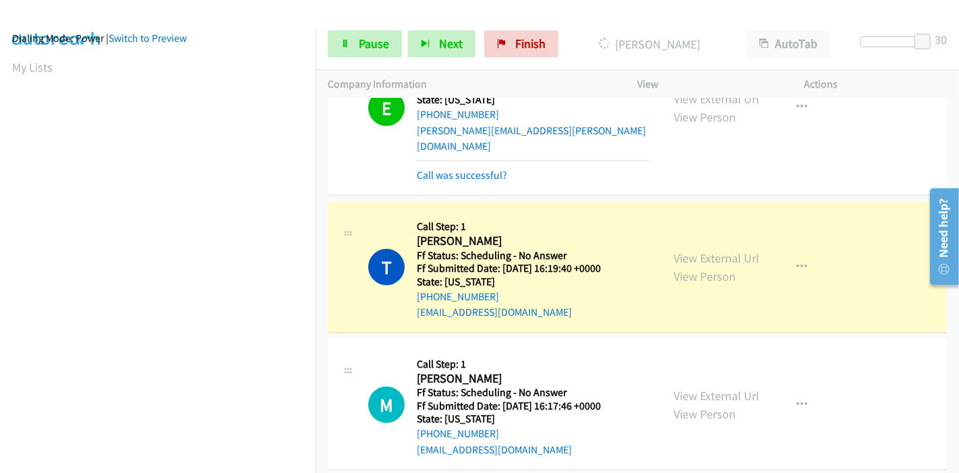
scroll to position [285, 0]
click at [716, 250] on link "View External Url" at bounding box center [717, 258] width 86 height 16
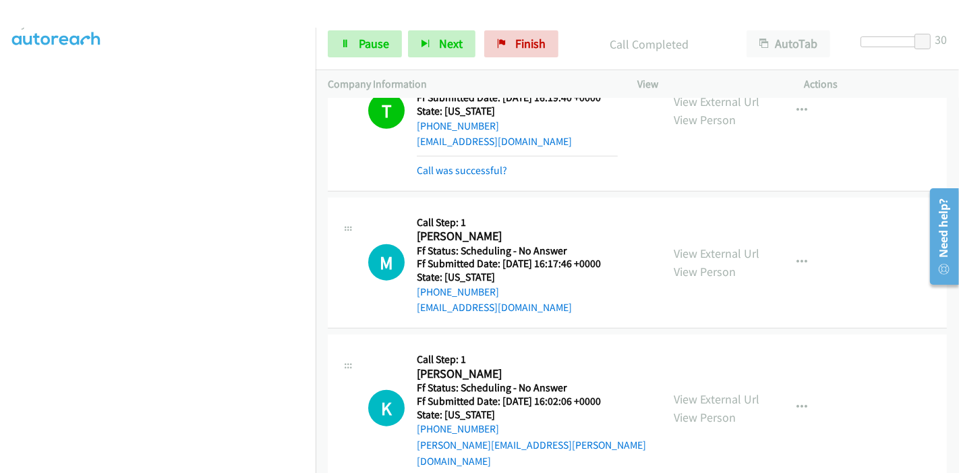
scroll to position [1273, 0]
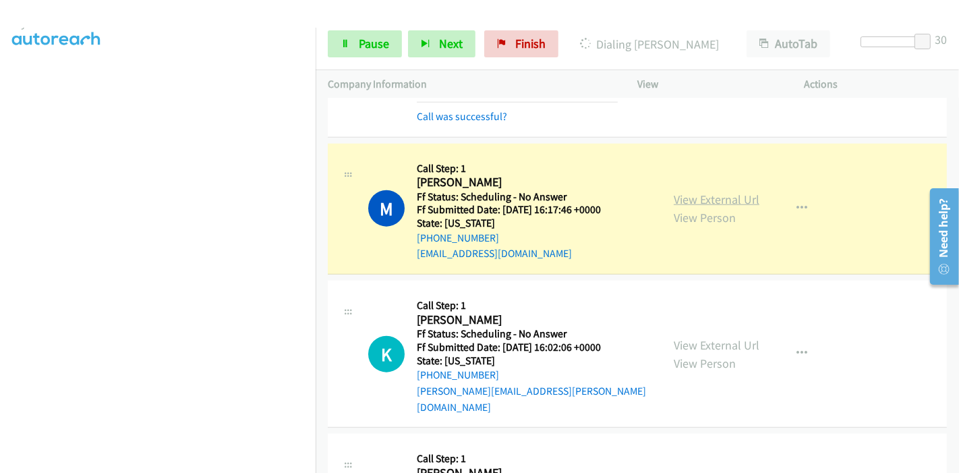
click at [743, 192] on link "View External Url" at bounding box center [717, 200] width 86 height 16
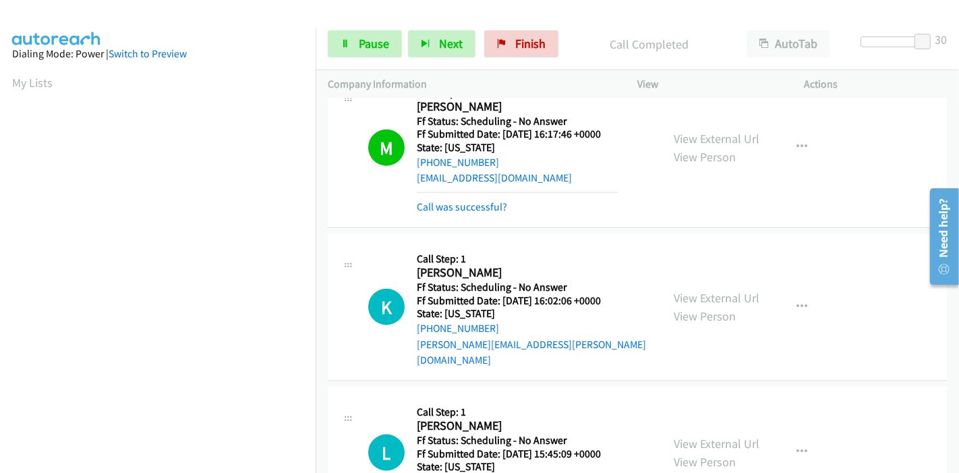
scroll to position [1424, 0]
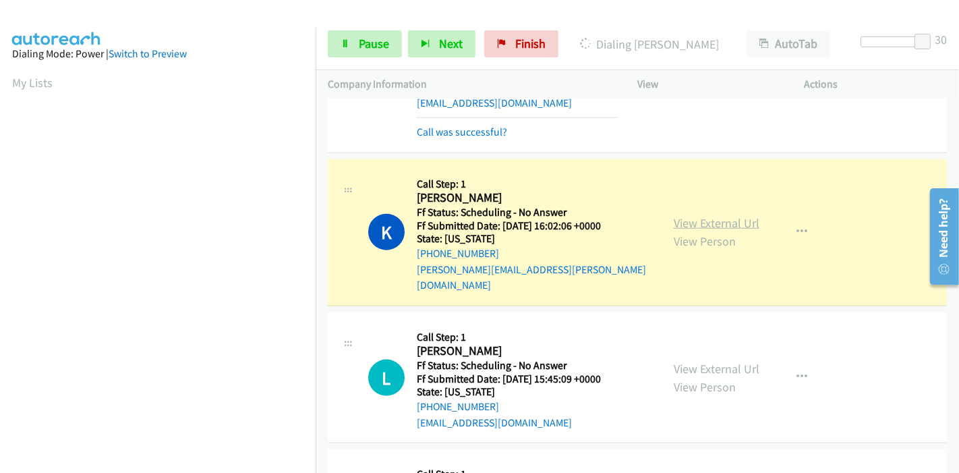
click at [691, 215] on link "View External Url" at bounding box center [717, 223] width 86 height 16
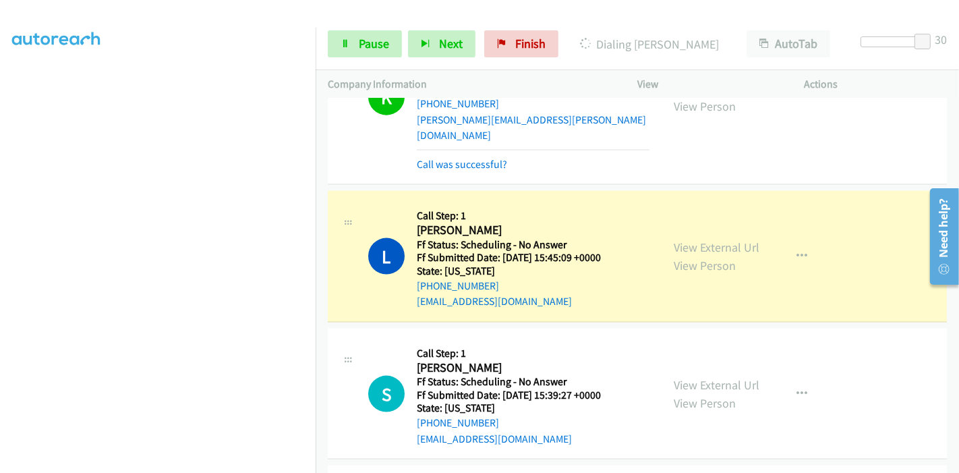
scroll to position [0, 0]
click at [693, 239] on link "View External Url" at bounding box center [717, 247] width 86 height 16
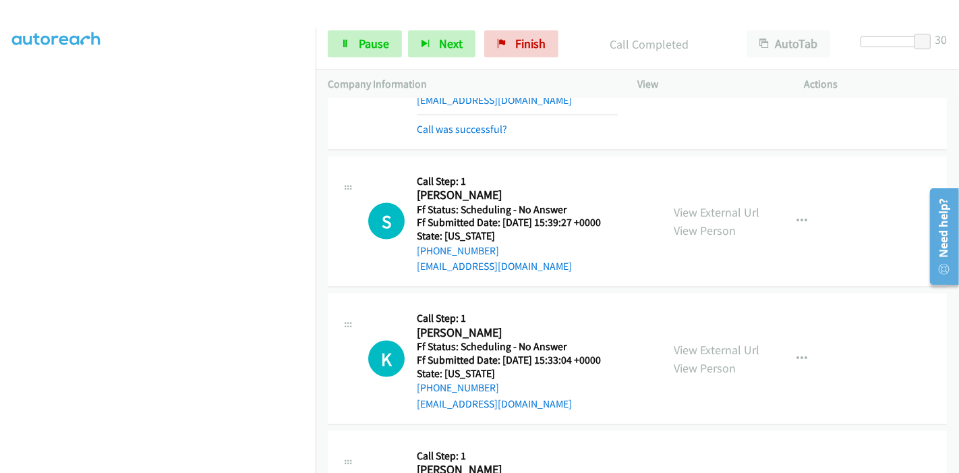
scroll to position [1798, 0]
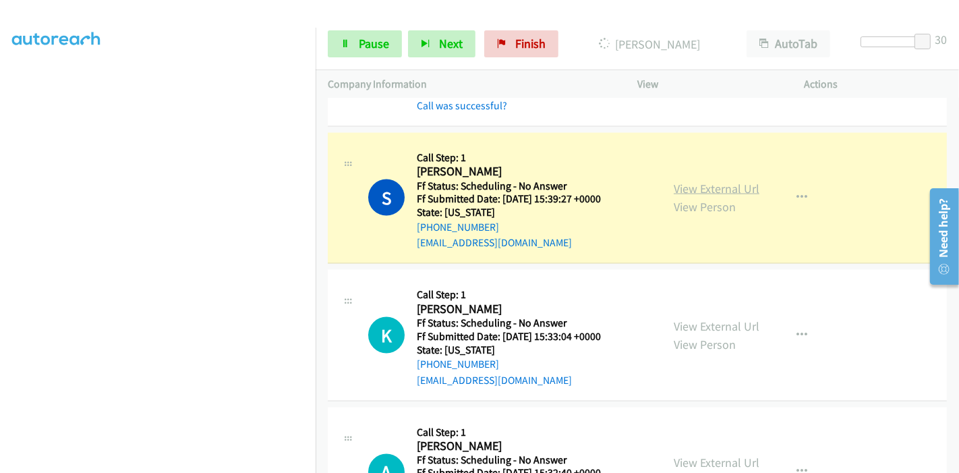
click at [682, 181] on link "View External Url" at bounding box center [717, 189] width 86 height 16
click at [372, 50] on span "Pause" at bounding box center [374, 44] width 30 height 16
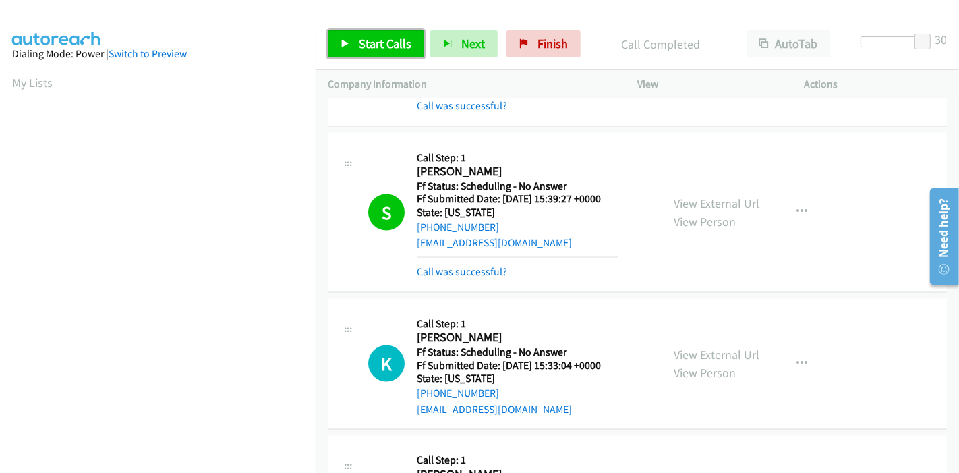
click at [396, 39] on span "Start Calls" at bounding box center [385, 44] width 53 height 16
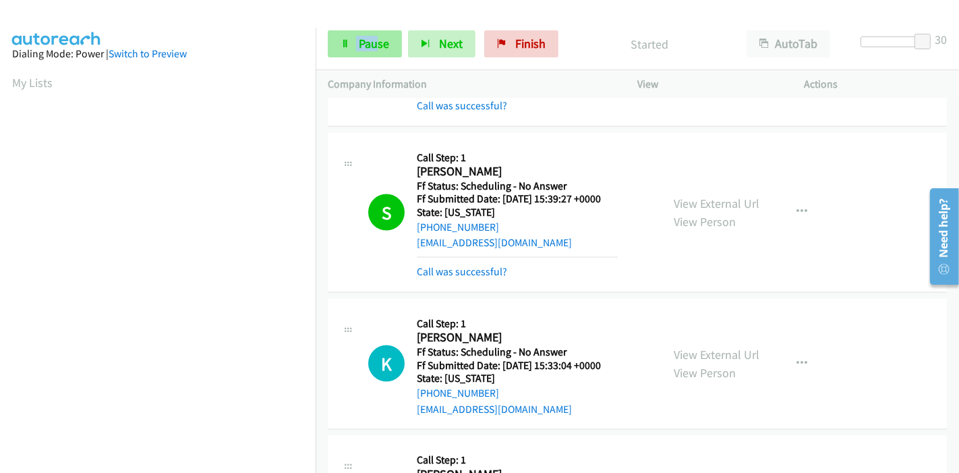
click at [369, 34] on div "Start Calls Pause Next Finish Started AutoTab AutoTab 30" at bounding box center [637, 44] width 643 height 52
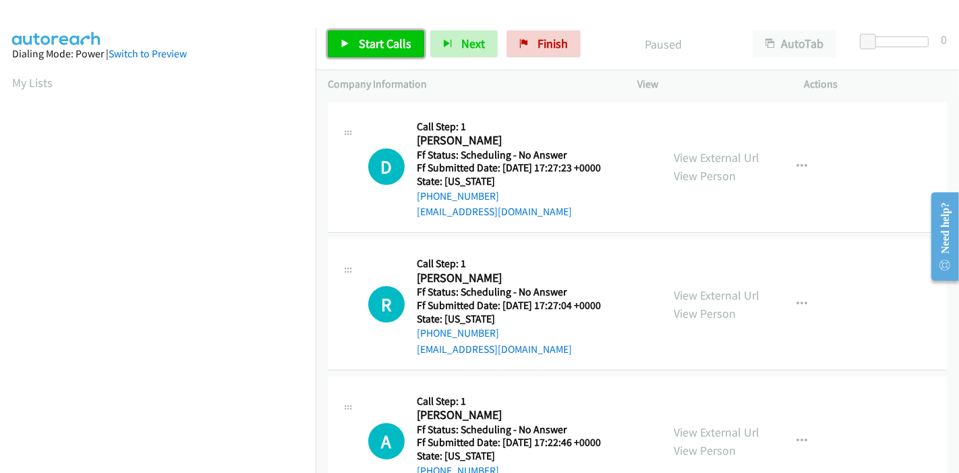
click at [382, 43] on span "Start Calls" at bounding box center [385, 44] width 53 height 16
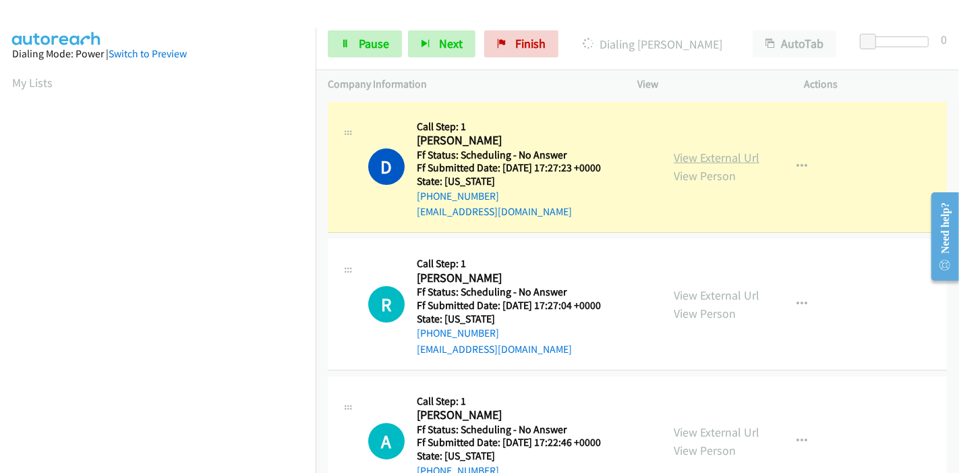
click at [700, 157] on link "View External Url" at bounding box center [717, 158] width 86 height 16
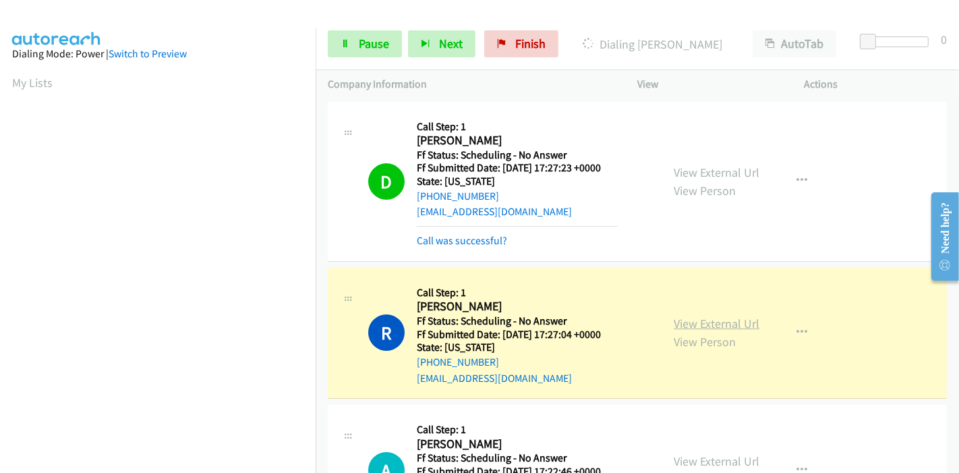
click at [676, 322] on link "View External Url" at bounding box center [717, 324] width 86 height 16
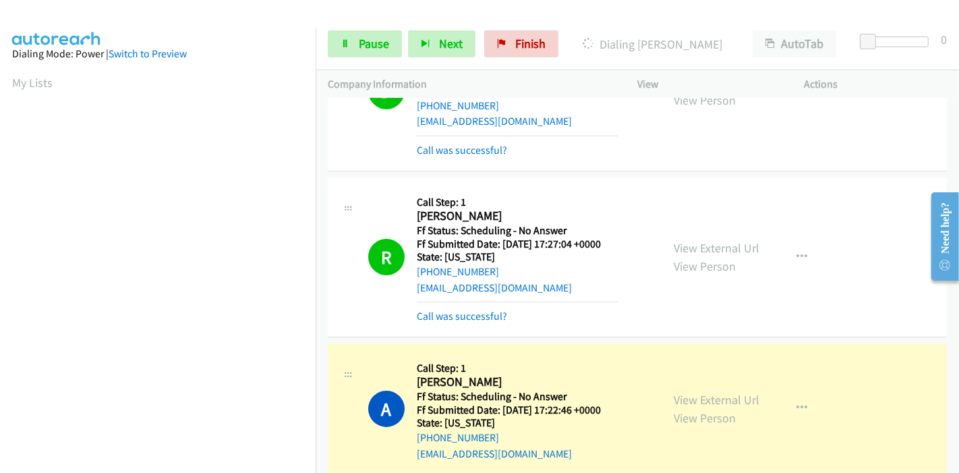
scroll to position [225, 0]
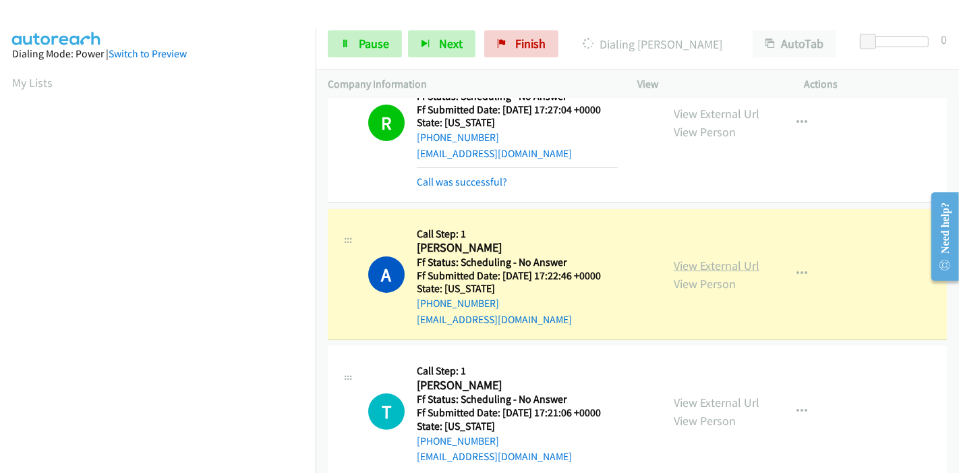
click at [738, 264] on link "View External Url" at bounding box center [717, 266] width 86 height 16
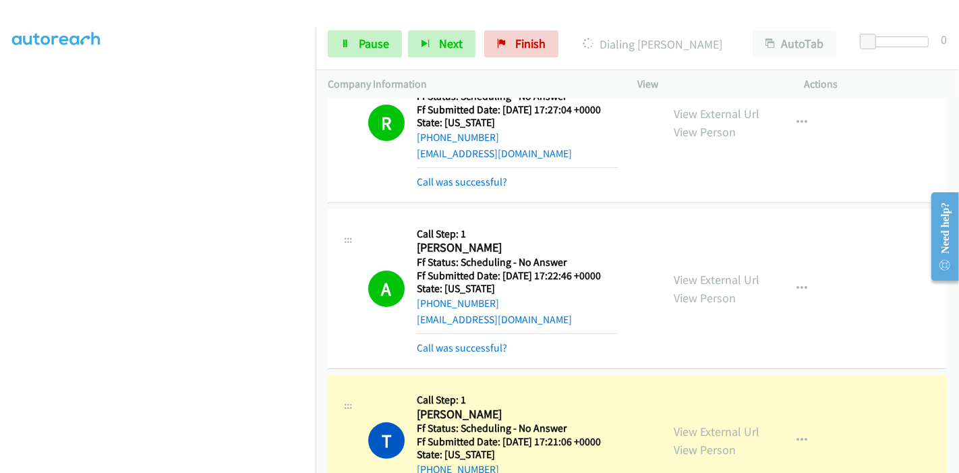
scroll to position [0, 0]
click at [693, 428] on link "View External Url" at bounding box center [717, 432] width 86 height 16
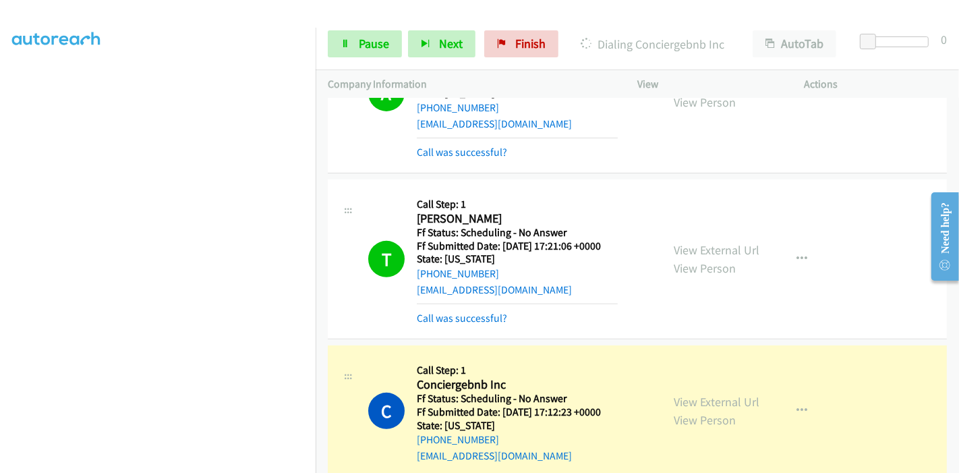
scroll to position [449, 0]
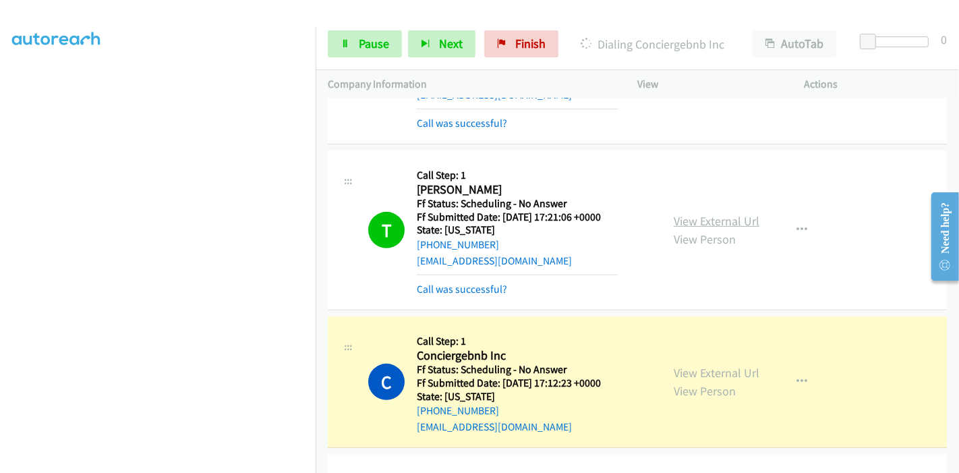
click at [739, 219] on link "View External Url" at bounding box center [717, 221] width 86 height 16
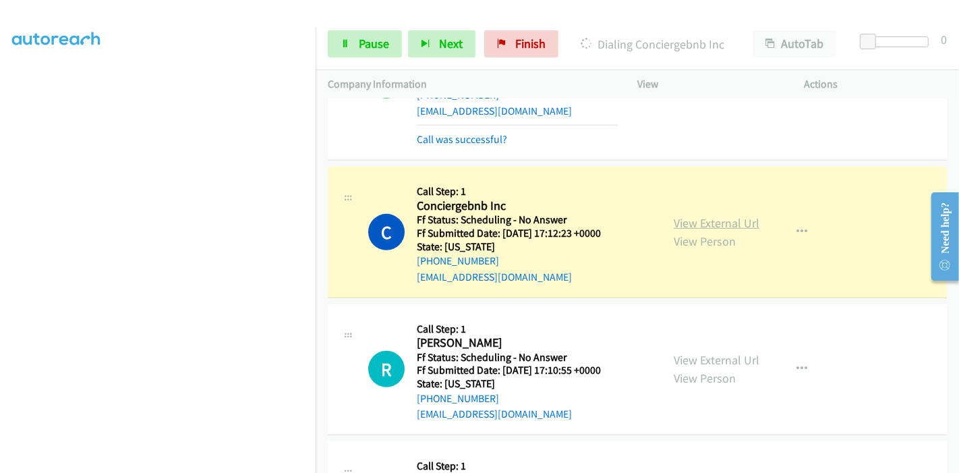
click at [730, 218] on link "View External Url" at bounding box center [717, 223] width 86 height 16
click at [381, 45] on span "Pause" at bounding box center [374, 44] width 30 height 16
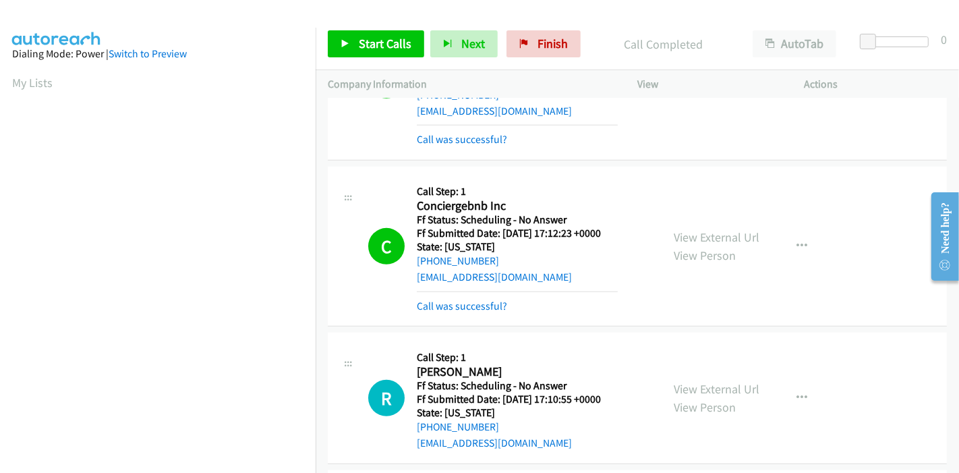
scroll to position [285, 0]
drag, startPoint x: 374, startPoint y: 38, endPoint x: 368, endPoint y: 26, distance: 13.9
click at [374, 39] on span "Start Calls" at bounding box center [385, 44] width 53 height 16
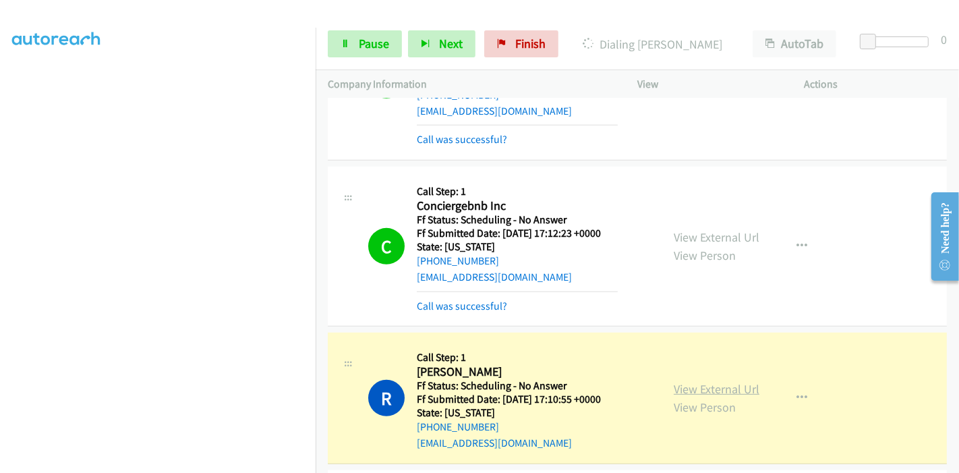
click at [704, 390] on link "View External Url" at bounding box center [717, 389] width 86 height 16
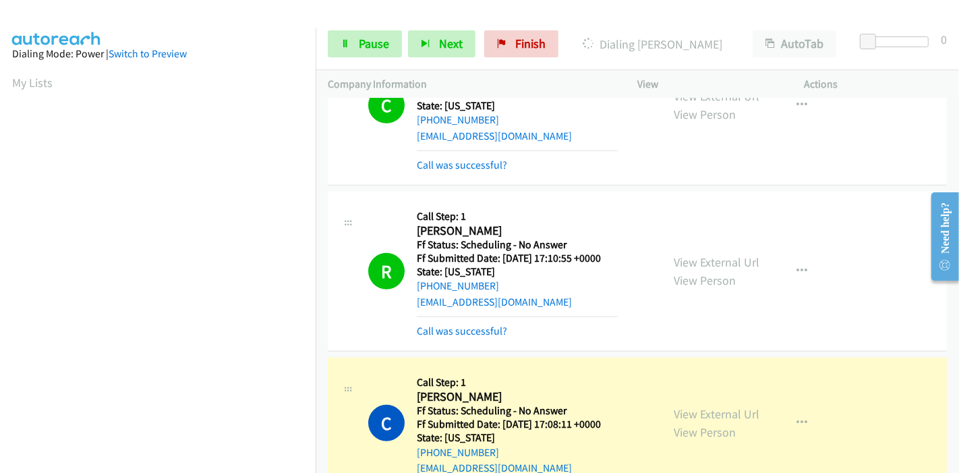
scroll to position [824, 0]
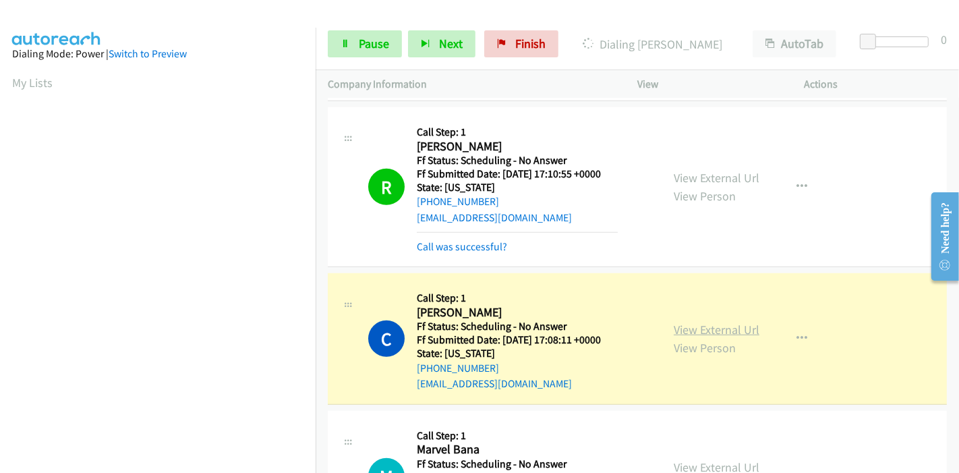
click at [724, 325] on link "View External Url" at bounding box center [717, 330] width 86 height 16
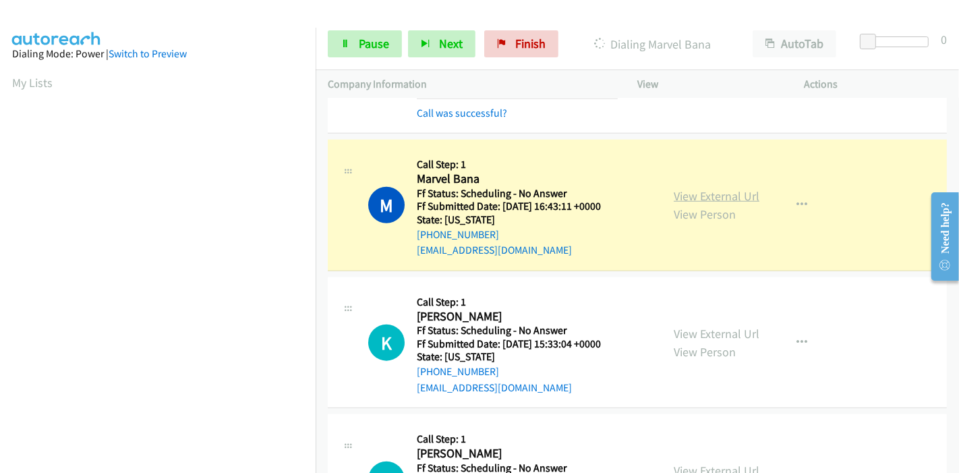
scroll to position [285, 0]
click at [743, 196] on link "View External Url" at bounding box center [717, 196] width 86 height 16
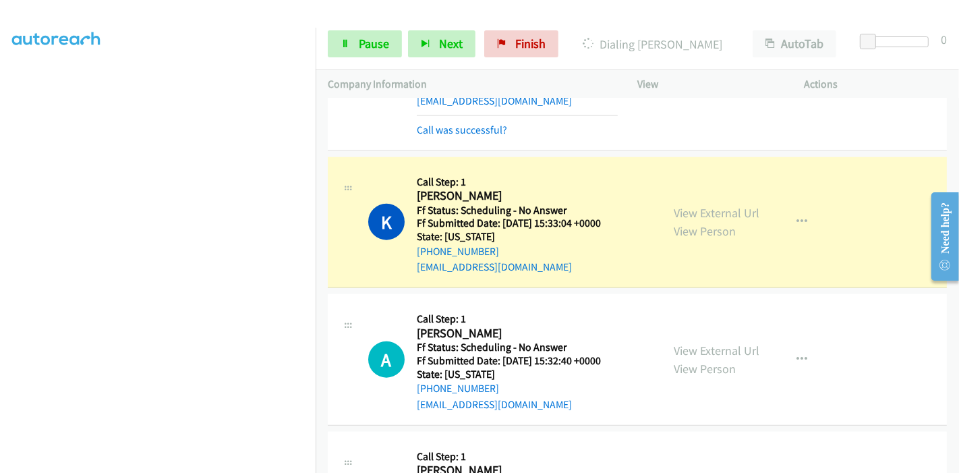
scroll to position [1273, 0]
click at [727, 217] on div "View External Url View Person" at bounding box center [717, 221] width 86 height 36
click at [716, 207] on link "View External Url" at bounding box center [717, 212] width 86 height 16
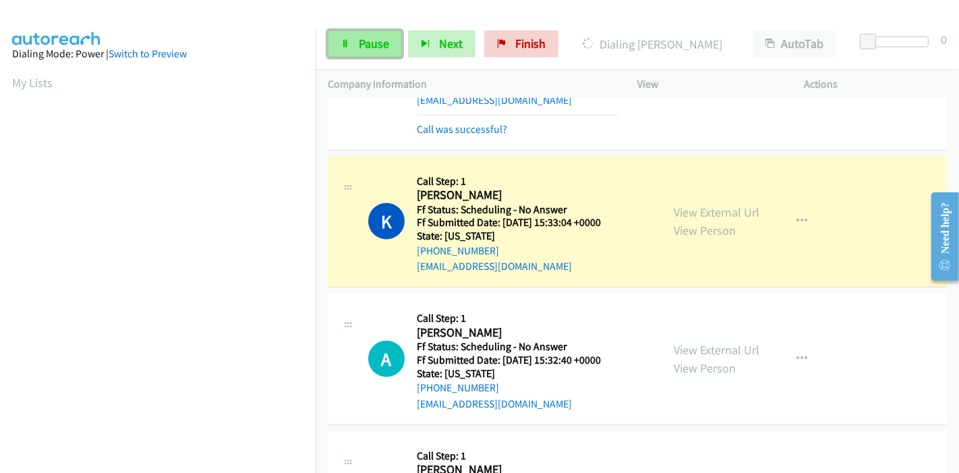
click at [366, 38] on span "Pause" at bounding box center [374, 44] width 30 height 16
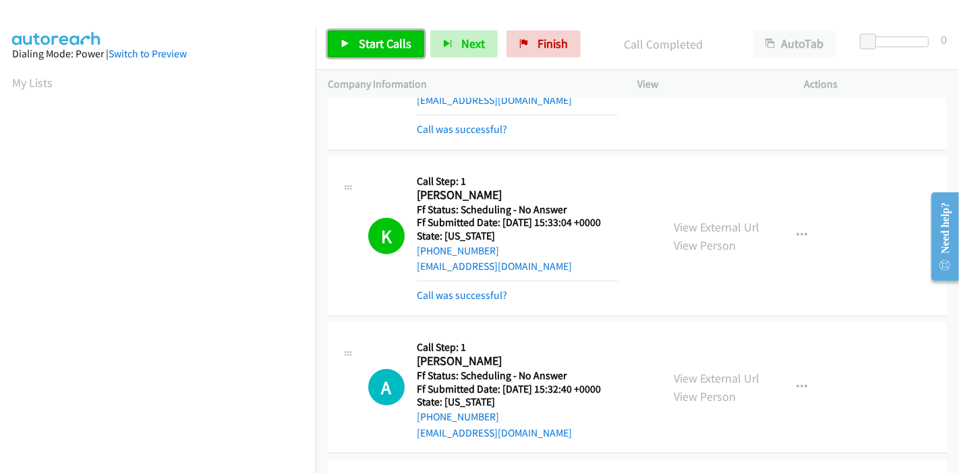
drag, startPoint x: 387, startPoint y: 45, endPoint x: 395, endPoint y: 40, distance: 9.2
click at [387, 45] on span "Start Calls" at bounding box center [385, 44] width 53 height 16
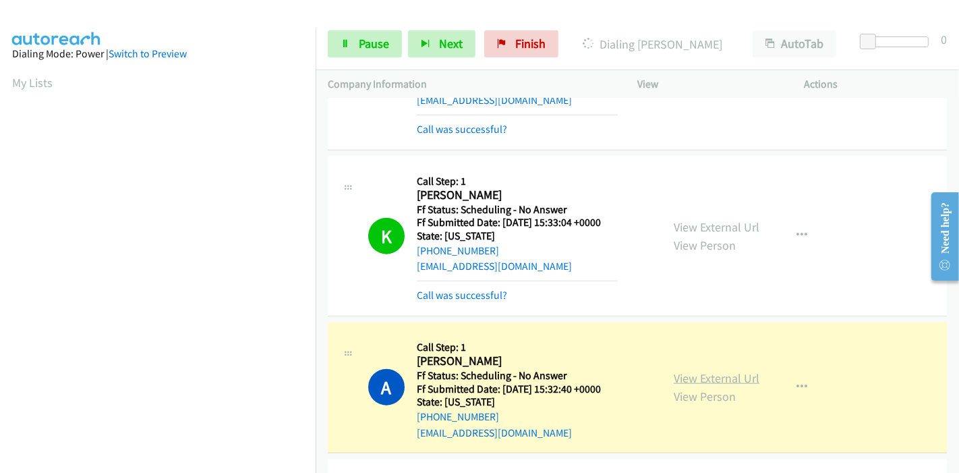
click at [709, 374] on link "View External Url" at bounding box center [717, 378] width 86 height 16
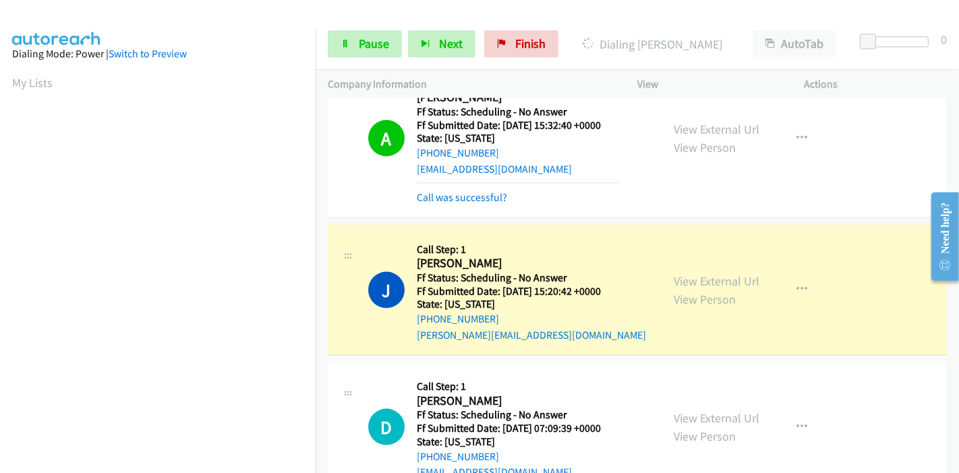
scroll to position [1574, 0]
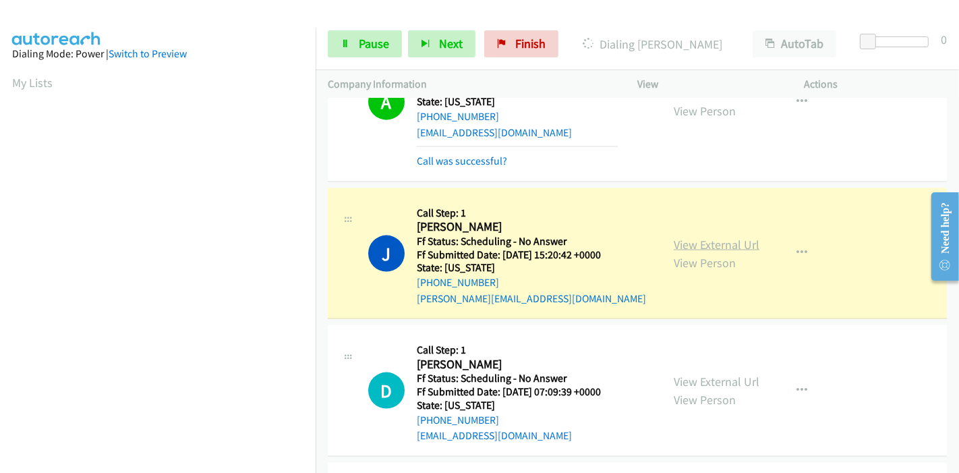
click at [722, 241] on link "View External Url" at bounding box center [717, 245] width 86 height 16
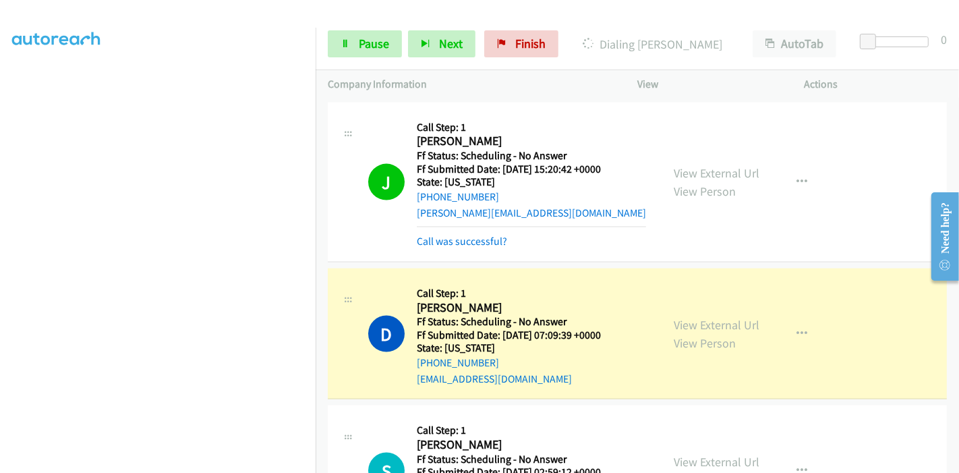
scroll to position [1723, 0]
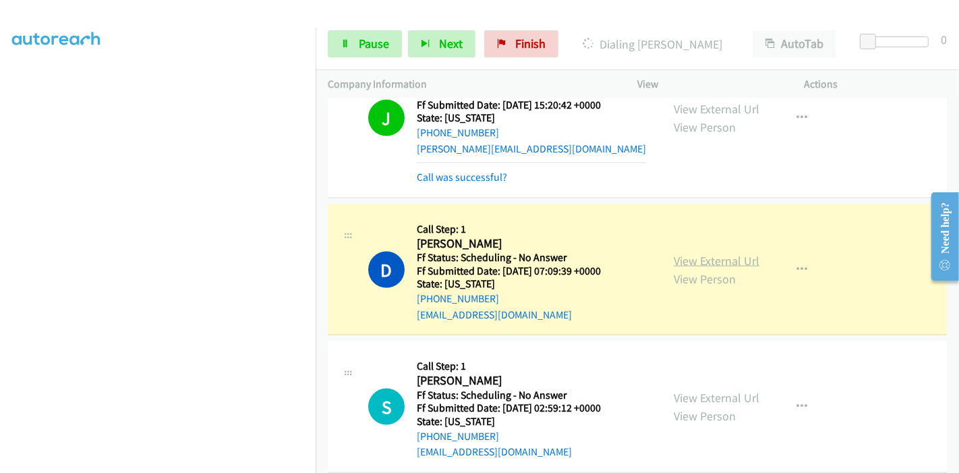
click at [704, 256] on link "View External Url" at bounding box center [717, 261] width 86 height 16
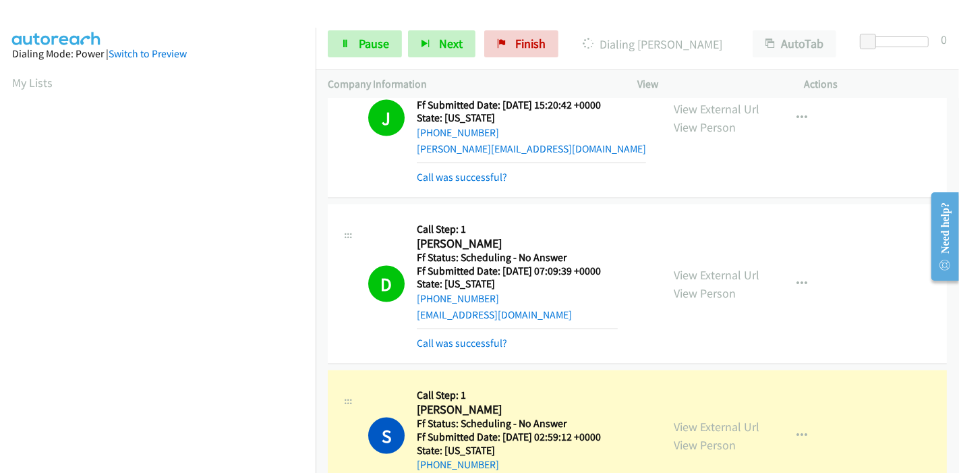
scroll to position [285, 0]
click at [705, 420] on link "View External Url" at bounding box center [717, 427] width 86 height 16
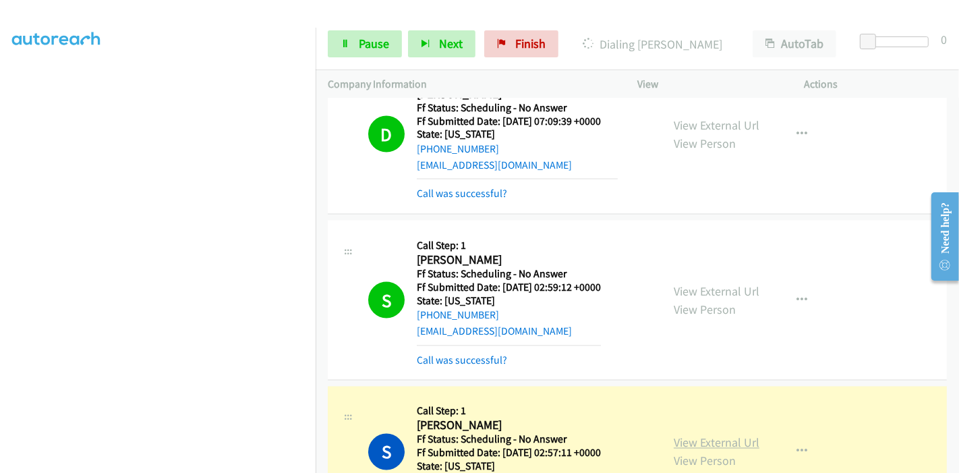
click at [697, 437] on link "View External Url" at bounding box center [717, 443] width 86 height 16
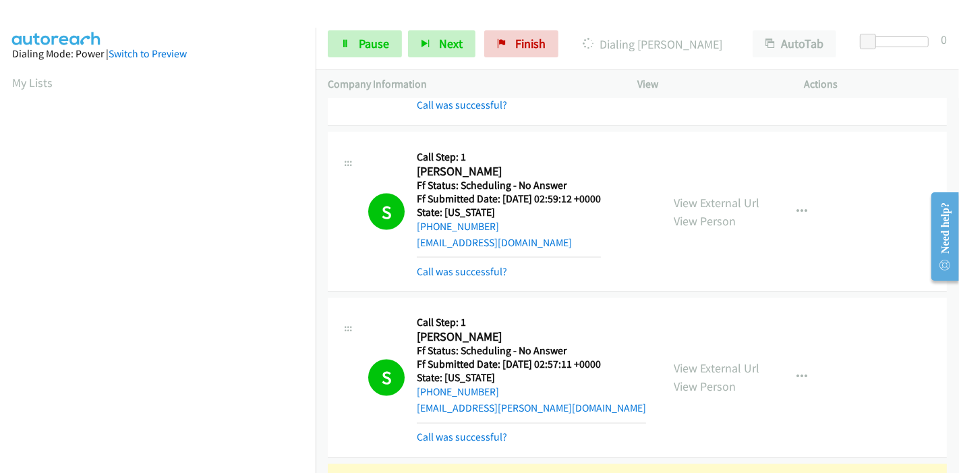
scroll to position [2098, 0]
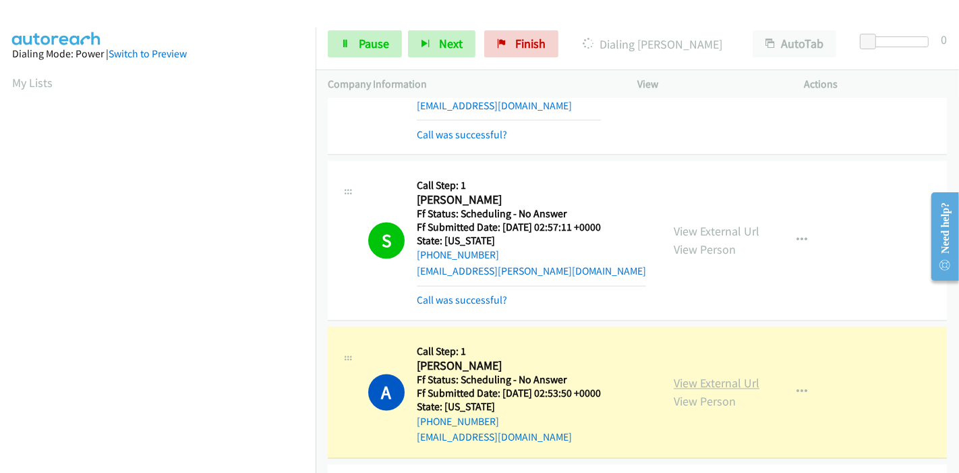
click at [678, 382] on link "View External Url" at bounding box center [717, 384] width 86 height 16
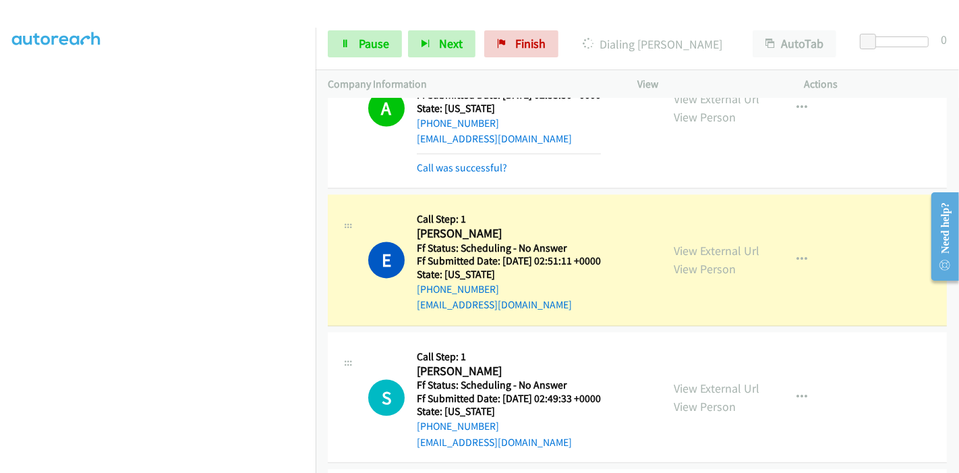
scroll to position [2398, 0]
click at [715, 250] on link "View External Url" at bounding box center [717, 250] width 86 height 16
click at [714, 244] on link "View External Url" at bounding box center [717, 250] width 86 height 16
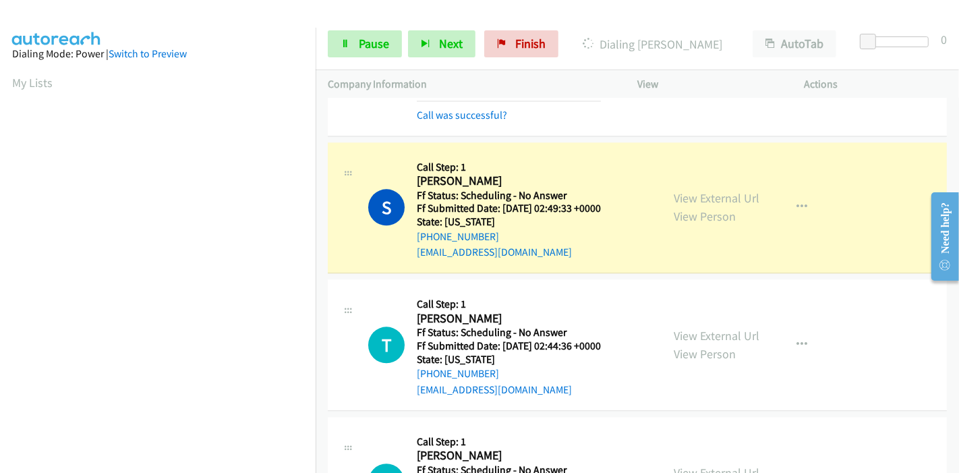
scroll to position [2623, 0]
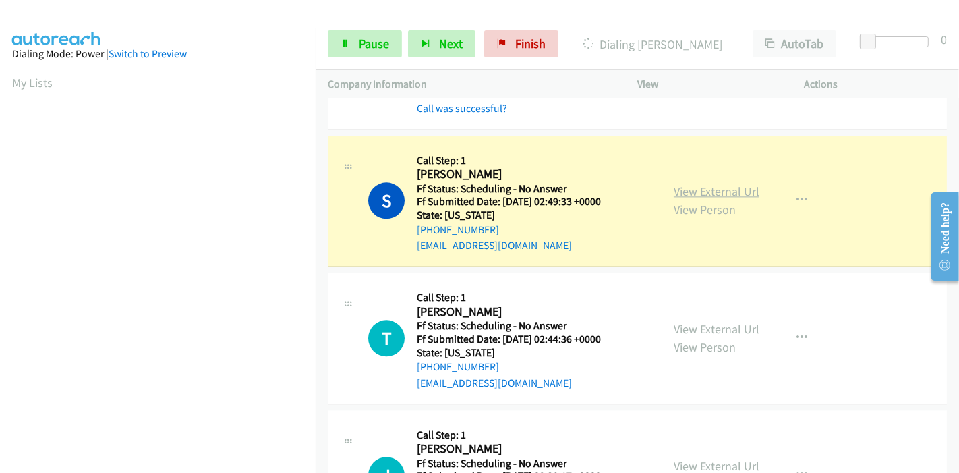
click at [728, 183] on link "View External Url" at bounding box center [717, 191] width 86 height 16
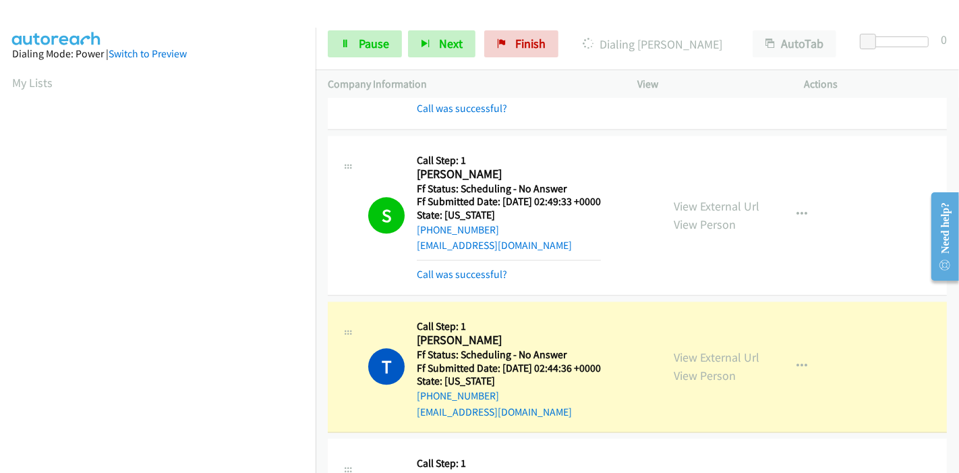
scroll to position [2773, 0]
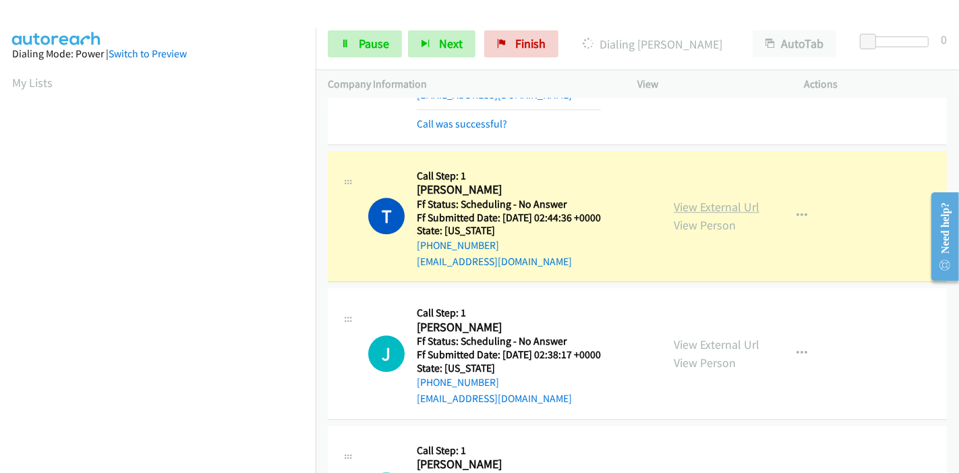
click at [727, 202] on link "View External Url" at bounding box center [717, 207] width 86 height 16
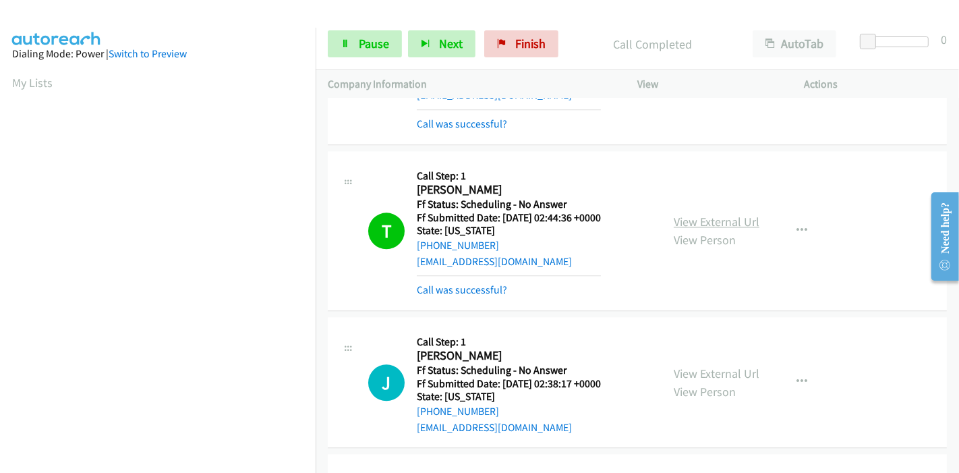
click at [717, 214] on link "View External Url" at bounding box center [717, 222] width 86 height 16
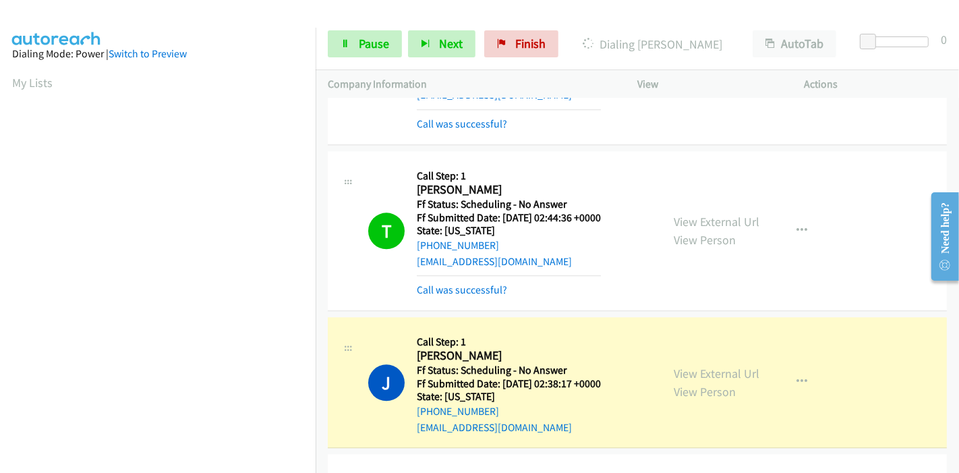
scroll to position [2923, 0]
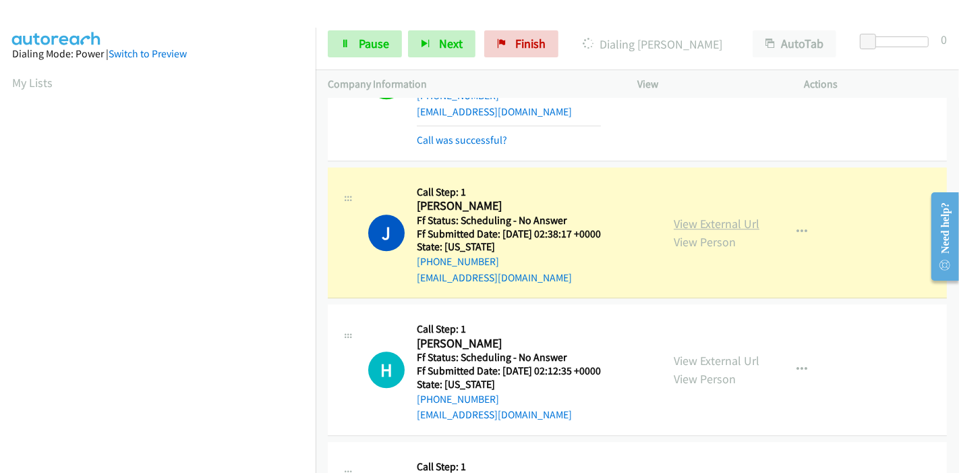
click at [702, 216] on link "View External Url" at bounding box center [717, 224] width 86 height 16
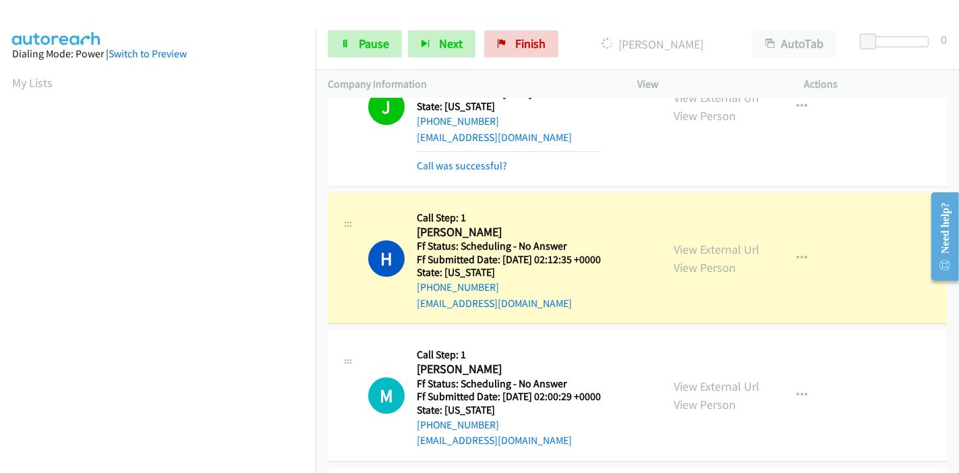
scroll to position [3147, 0]
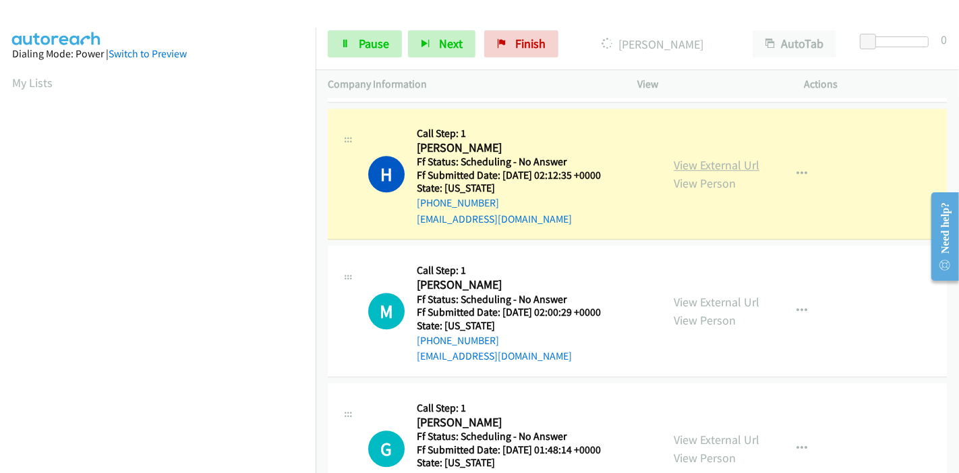
click at [735, 157] on link "View External Url" at bounding box center [717, 165] width 86 height 16
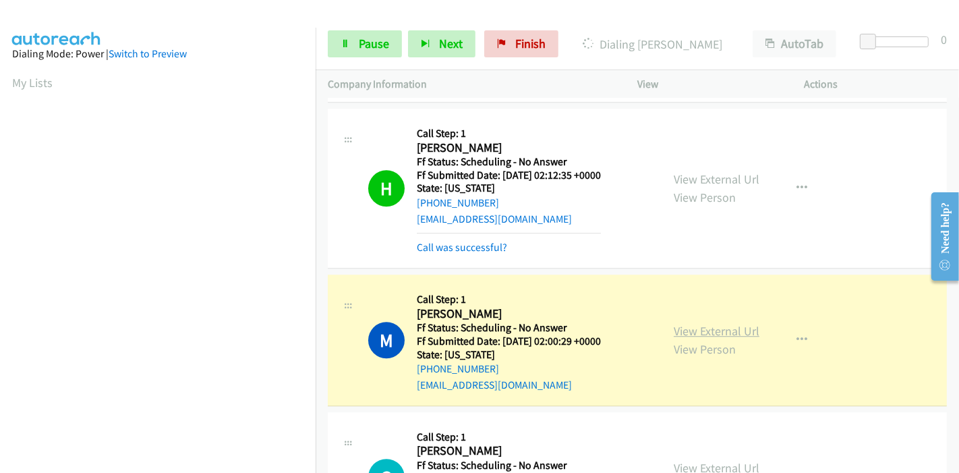
click at [687, 323] on link "View External Url" at bounding box center [717, 331] width 86 height 16
click at [345, 34] on link "Pause" at bounding box center [365, 43] width 74 height 27
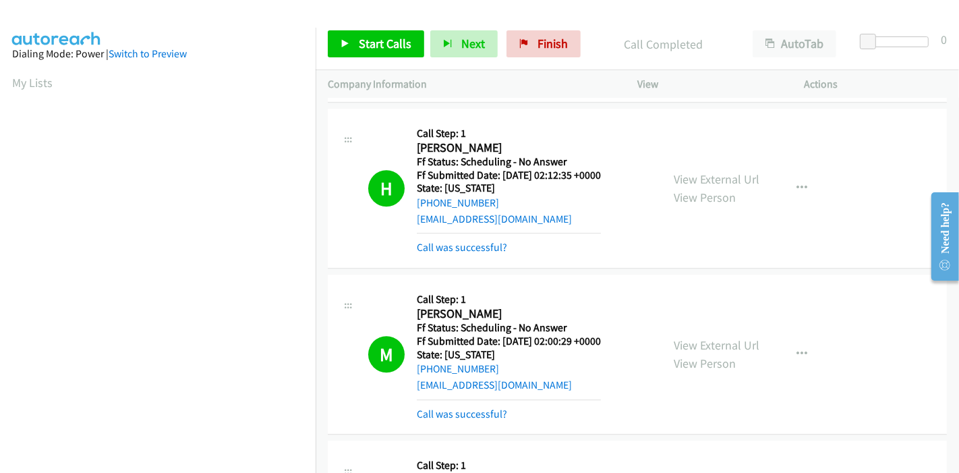
scroll to position [285, 0]
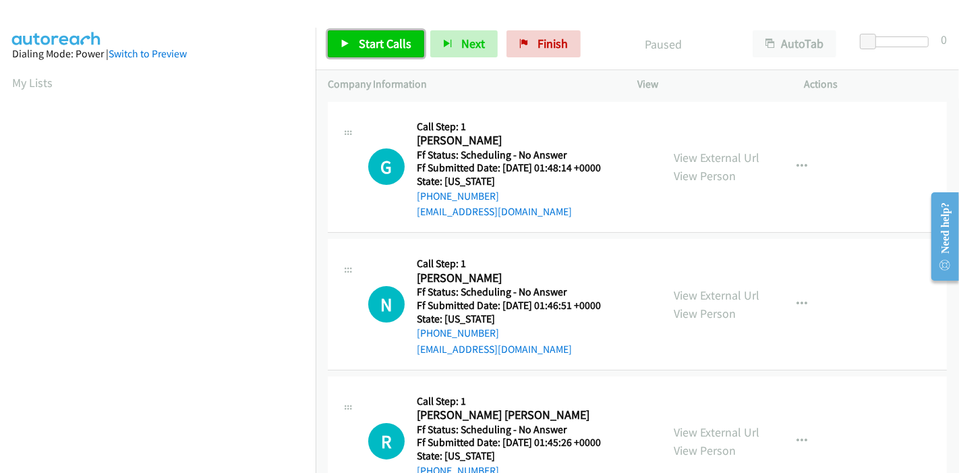
click at [364, 49] on span "Start Calls" at bounding box center [385, 44] width 53 height 16
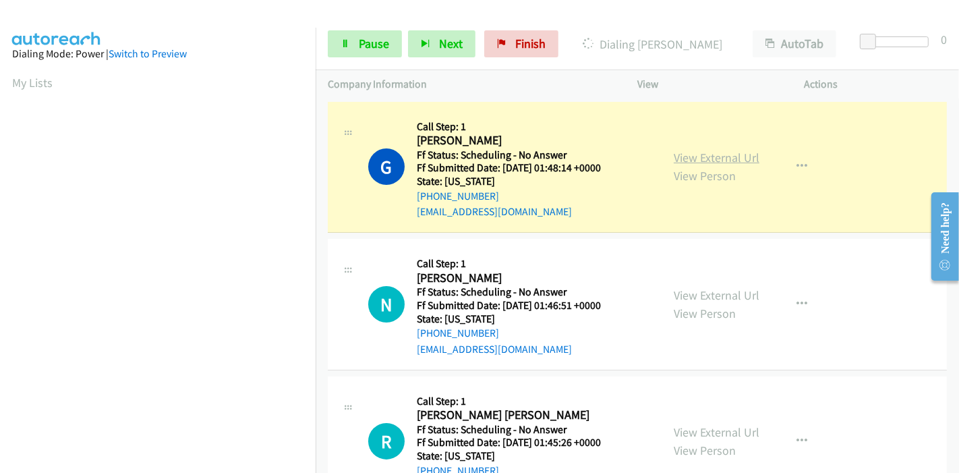
click at [693, 155] on link "View External Url" at bounding box center [717, 158] width 86 height 16
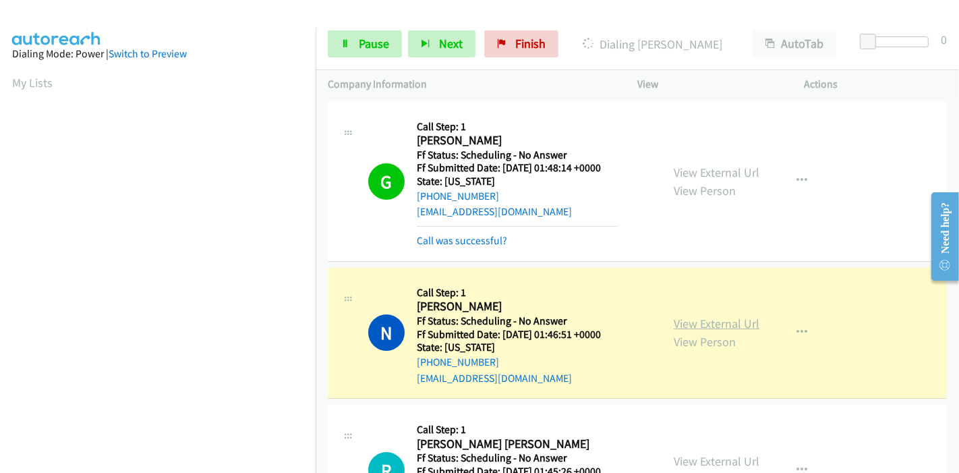
click at [722, 322] on link "View External Url" at bounding box center [717, 324] width 86 height 16
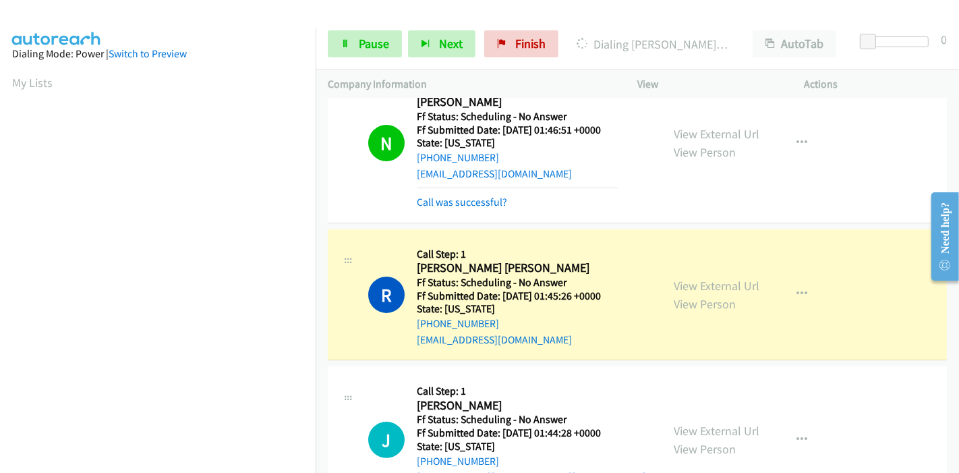
scroll to position [299, 0]
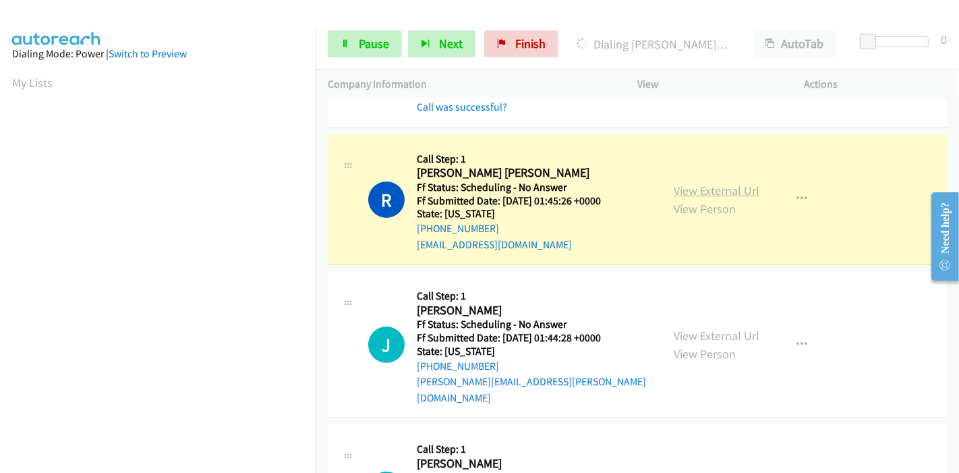
click at [702, 184] on link "View External Url" at bounding box center [717, 191] width 86 height 16
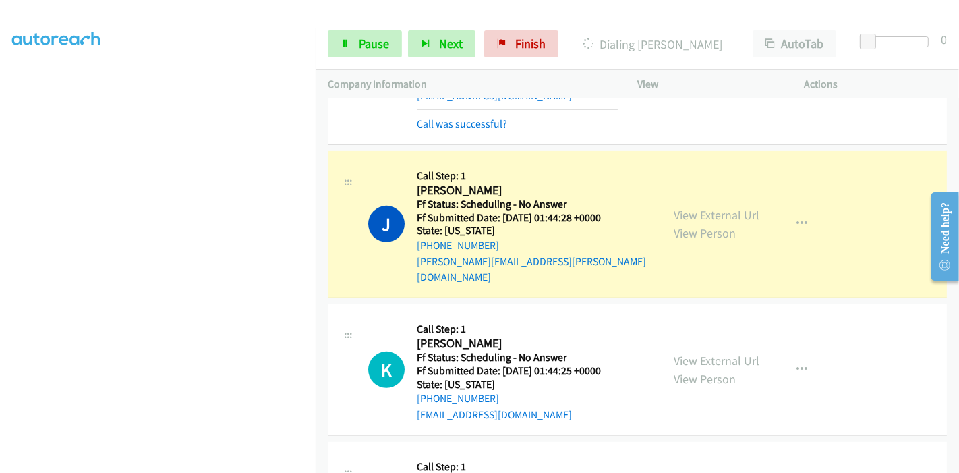
scroll to position [449, 0]
click at [735, 206] on link "View External Url" at bounding box center [717, 214] width 86 height 16
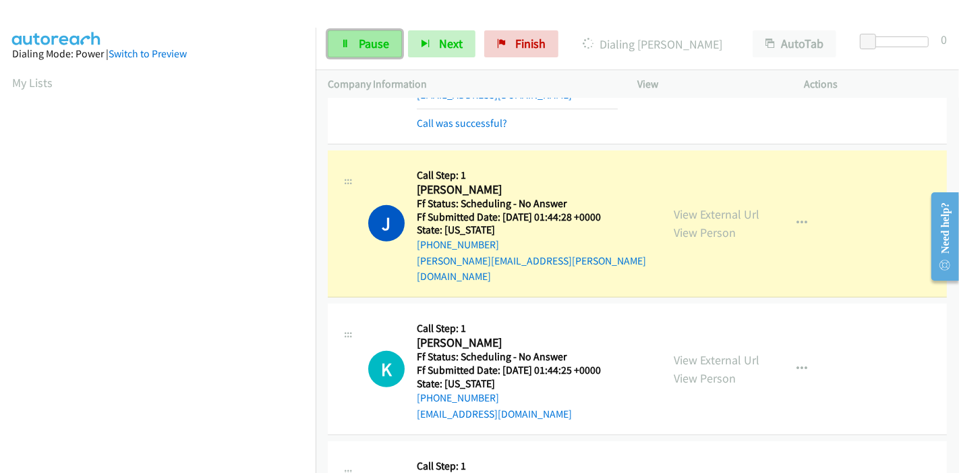
click at [362, 42] on span "Pause" at bounding box center [374, 44] width 30 height 16
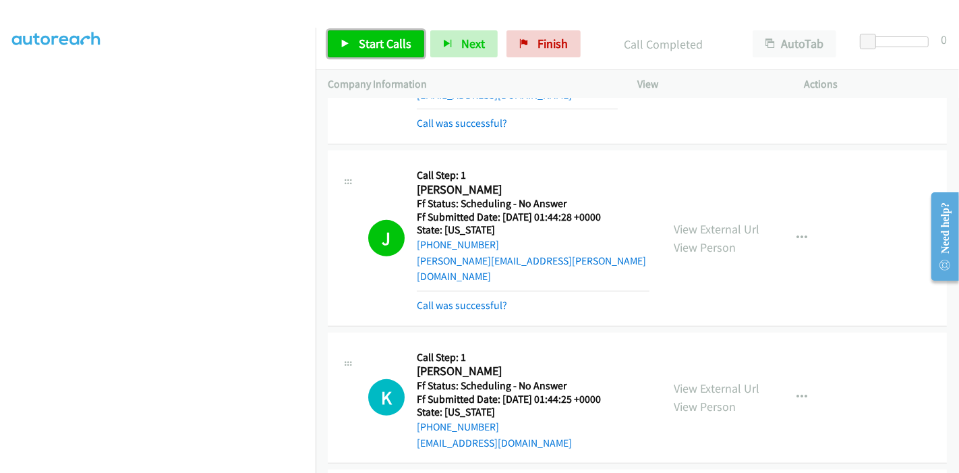
click at [370, 41] on span "Start Calls" at bounding box center [385, 44] width 53 height 16
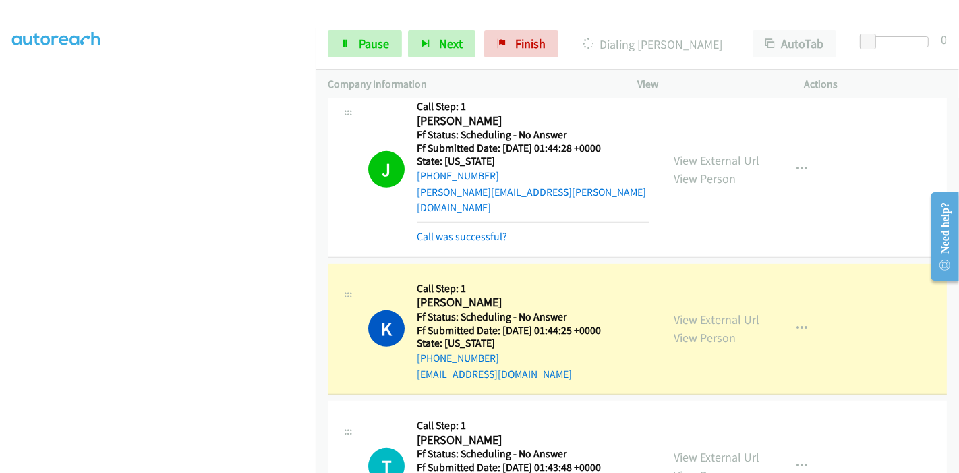
scroll to position [599, 0]
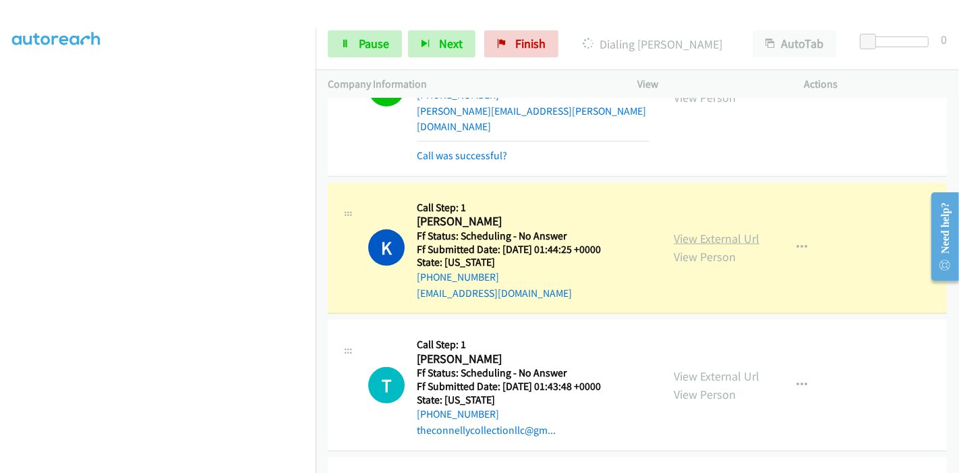
click at [709, 231] on link "View External Url" at bounding box center [717, 239] width 86 height 16
click at [367, 43] on span "Pause" at bounding box center [374, 44] width 30 height 16
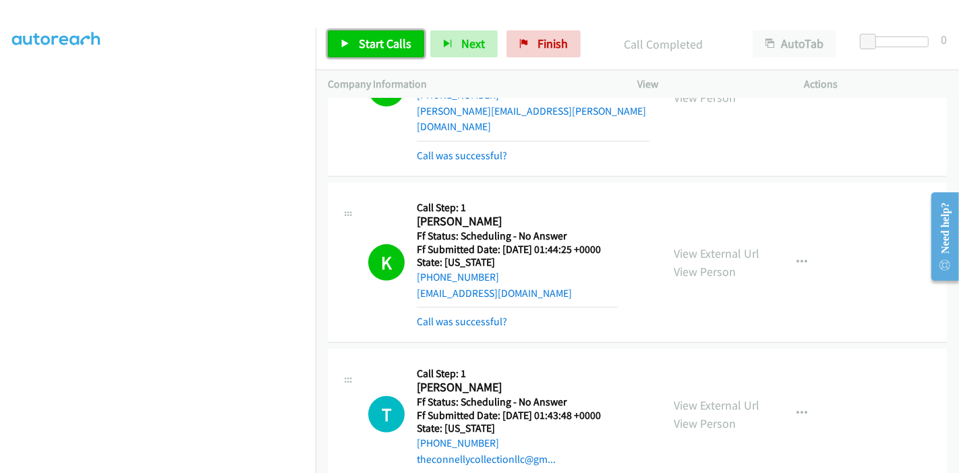
click at [374, 51] on span "Start Calls" at bounding box center [385, 44] width 53 height 16
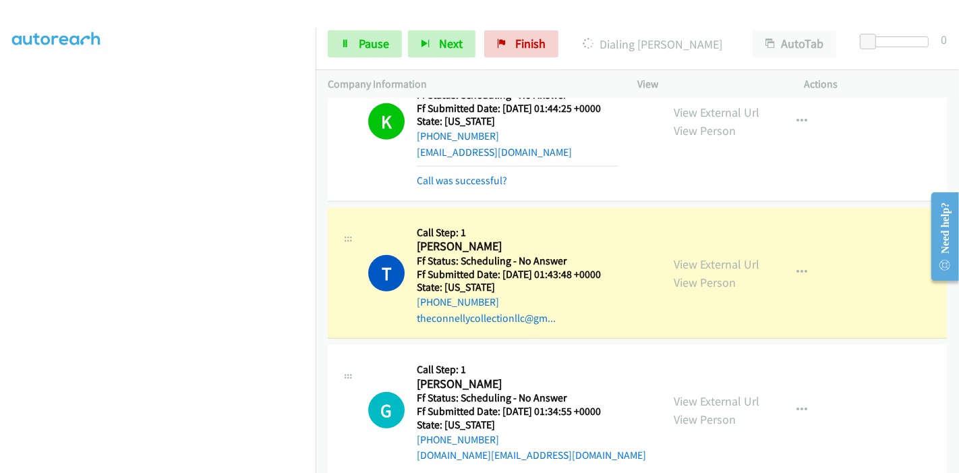
scroll to position [749, 0]
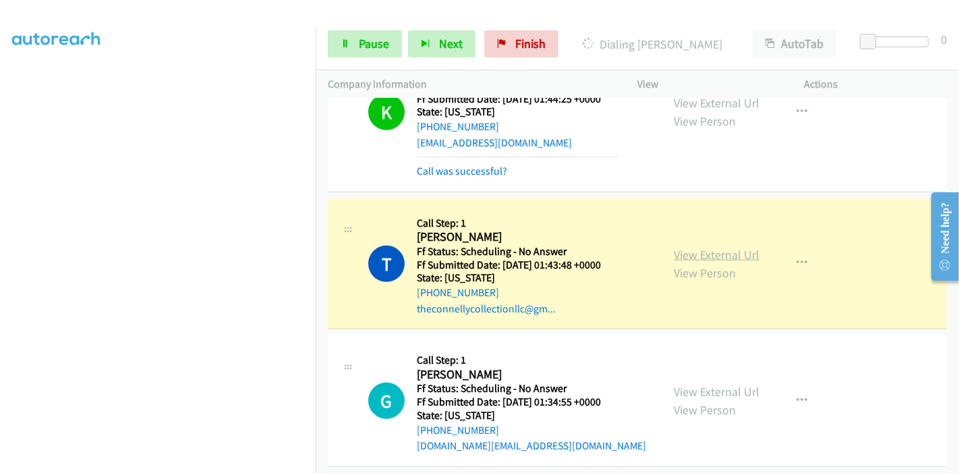
click at [731, 247] on link "View External Url" at bounding box center [717, 255] width 86 height 16
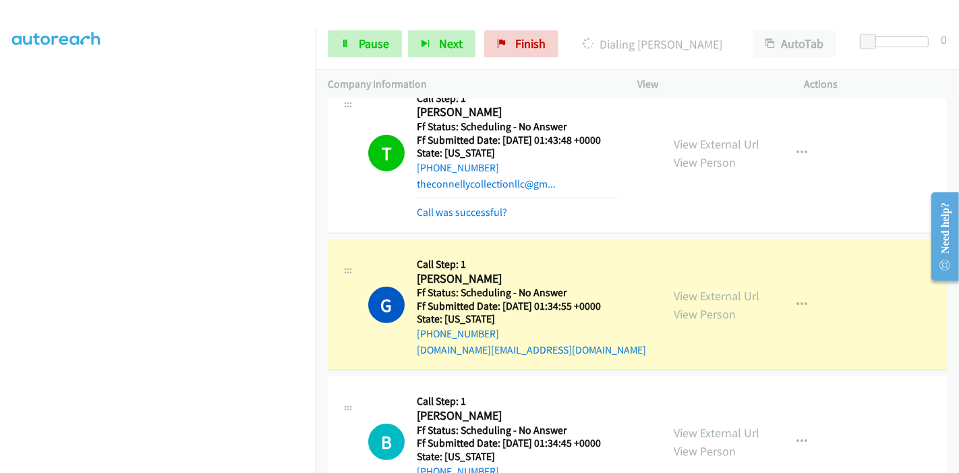
scroll to position [974, 0]
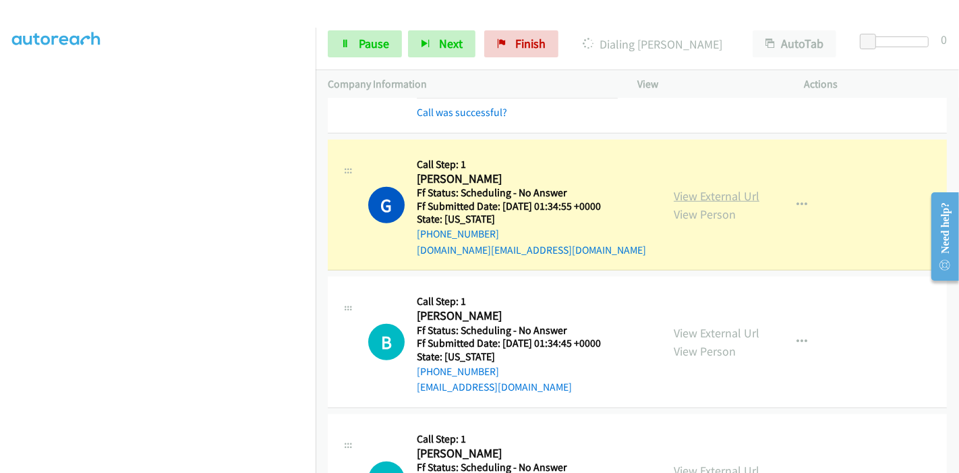
click at [685, 188] on link "View External Url" at bounding box center [717, 196] width 86 height 16
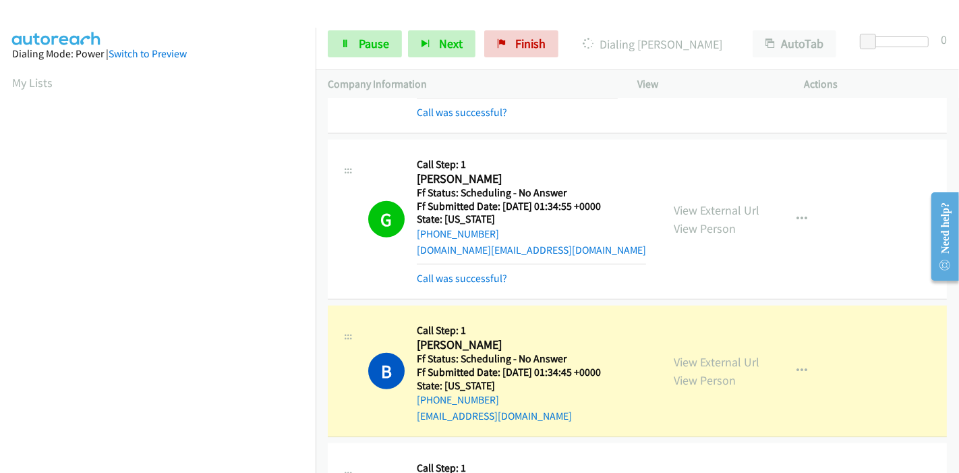
scroll to position [285, 0]
click at [682, 354] on link "View External Url" at bounding box center [717, 362] width 86 height 16
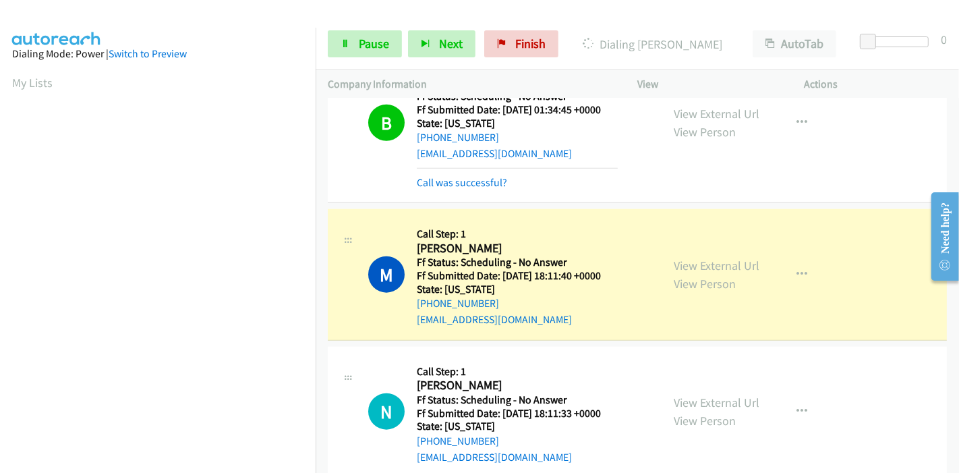
scroll to position [1273, 0]
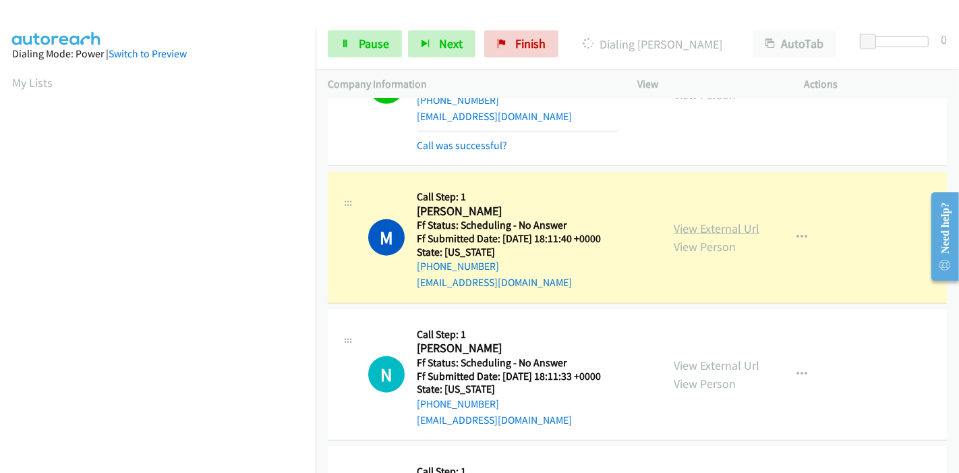
click at [711, 221] on link "View External Url" at bounding box center [717, 229] width 86 height 16
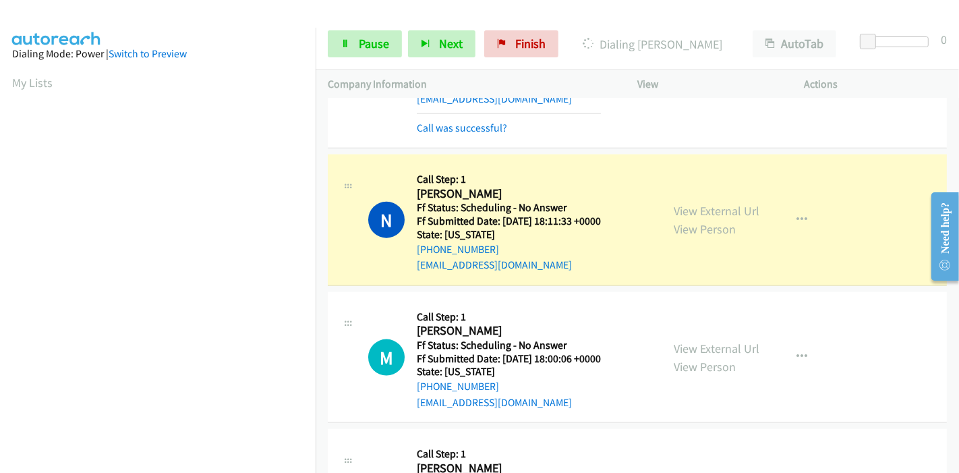
scroll to position [1499, 0]
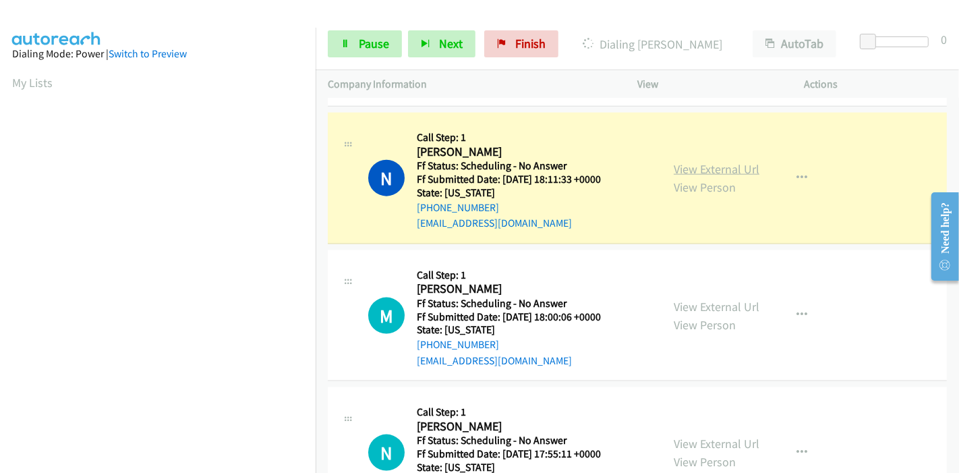
click at [711, 161] on link "View External Url" at bounding box center [717, 169] width 86 height 16
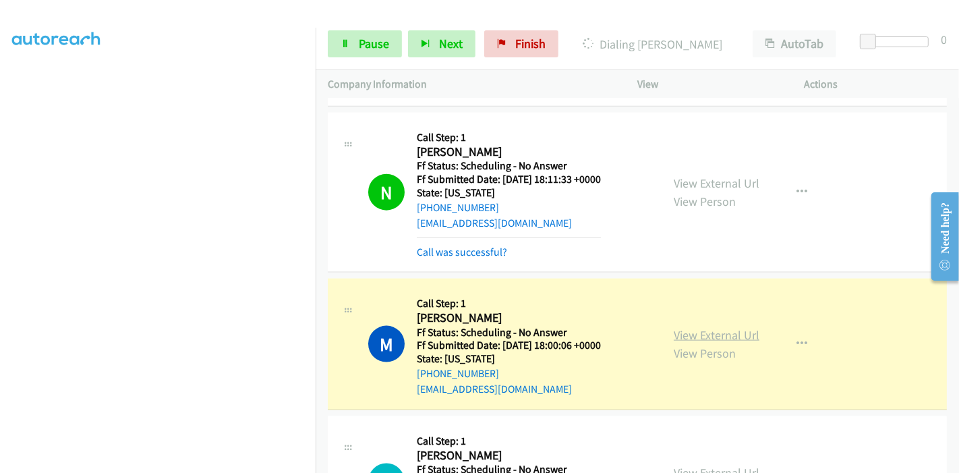
click at [675, 327] on link "View External Url" at bounding box center [717, 335] width 86 height 16
click at [366, 38] on span "Pause" at bounding box center [374, 44] width 30 height 16
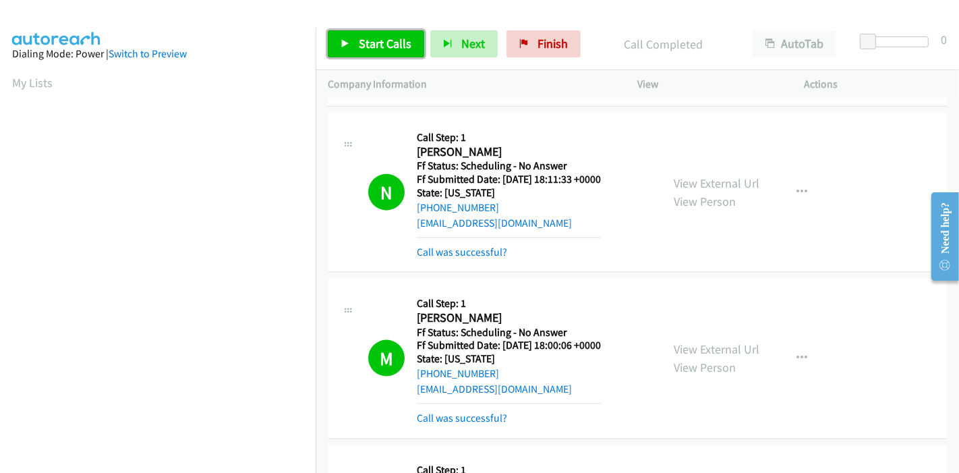
click at [341, 37] on link "Start Calls" at bounding box center [376, 43] width 96 height 27
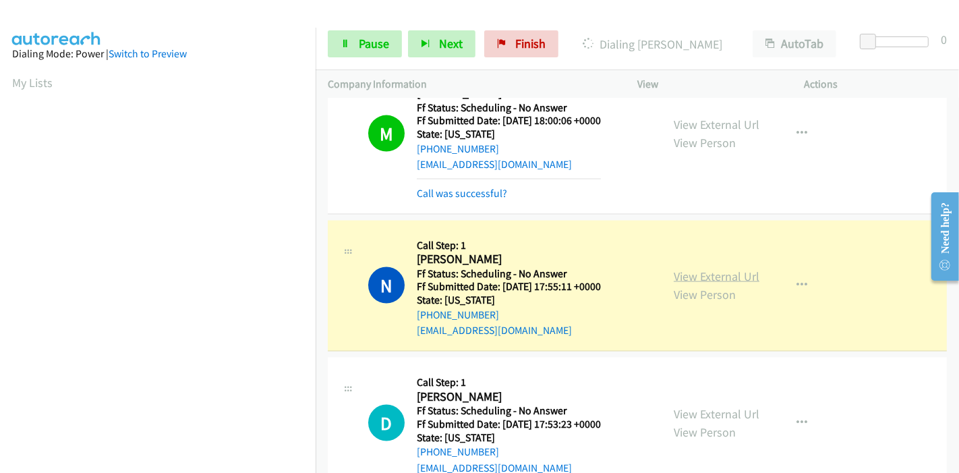
click at [708, 268] on link "View External Url" at bounding box center [717, 276] width 86 height 16
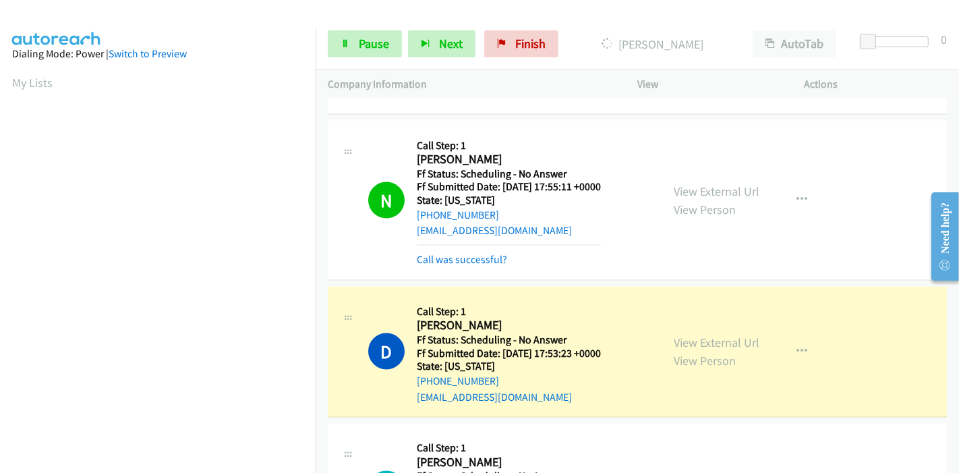
scroll to position [1948, 0]
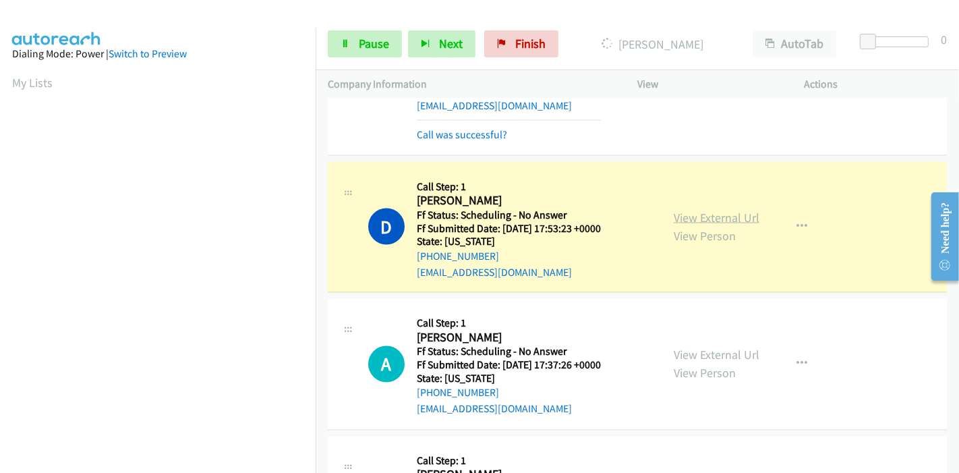
click at [733, 210] on link "View External Url" at bounding box center [717, 218] width 86 height 16
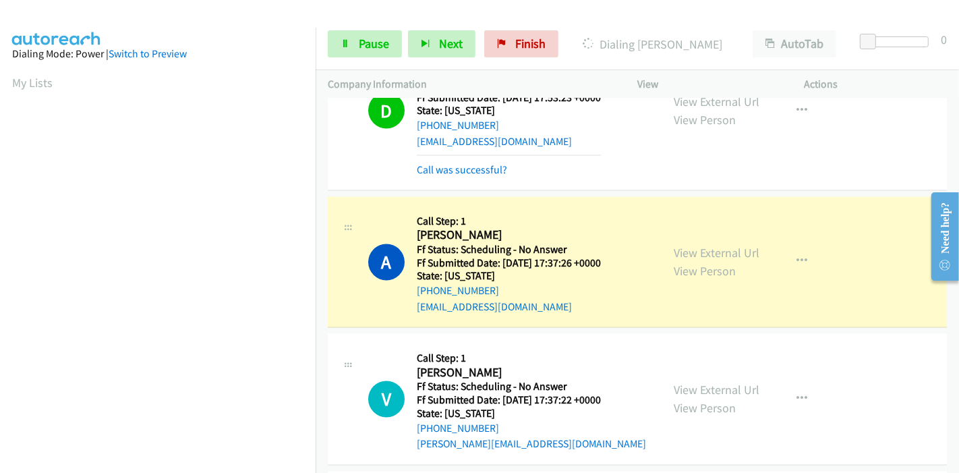
scroll to position [2098, 0]
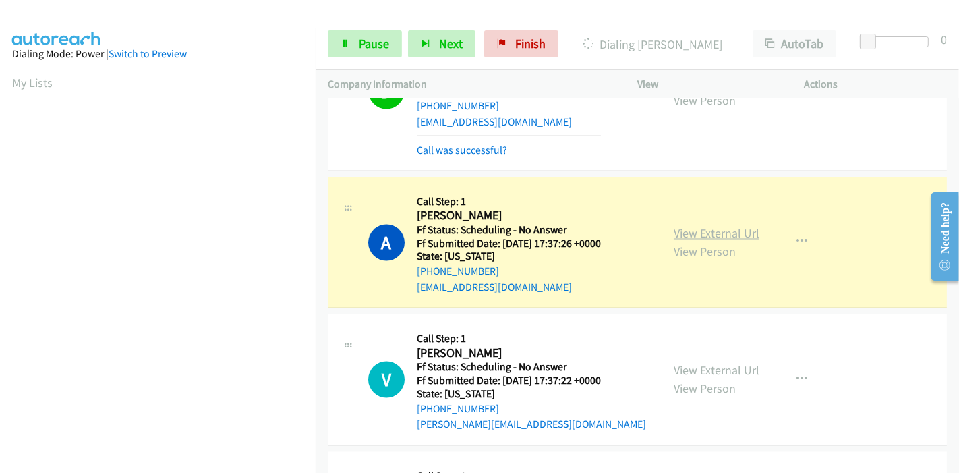
click at [724, 226] on link "View External Url" at bounding box center [717, 234] width 86 height 16
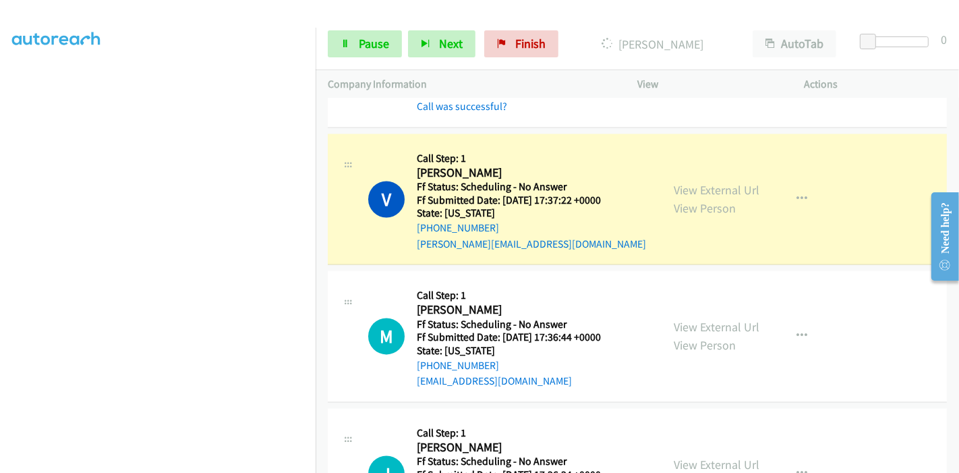
scroll to position [2323, 0]
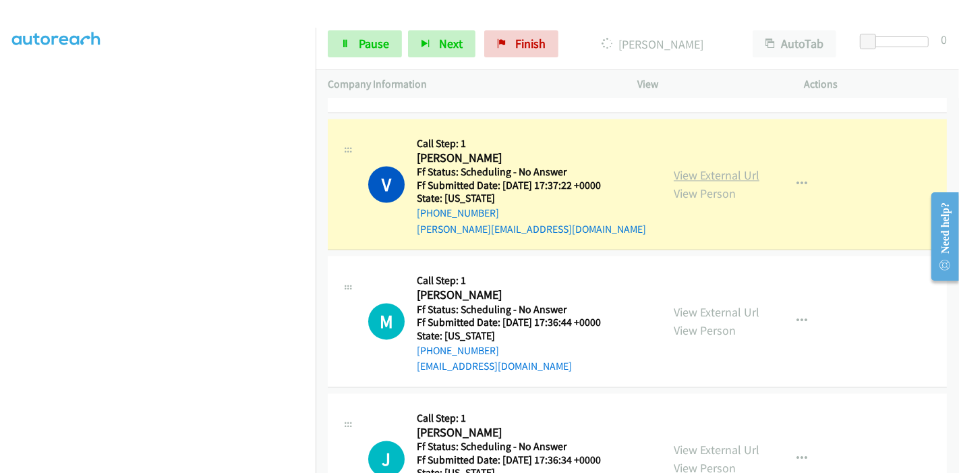
click at [737, 167] on link "View External Url" at bounding box center [717, 175] width 86 height 16
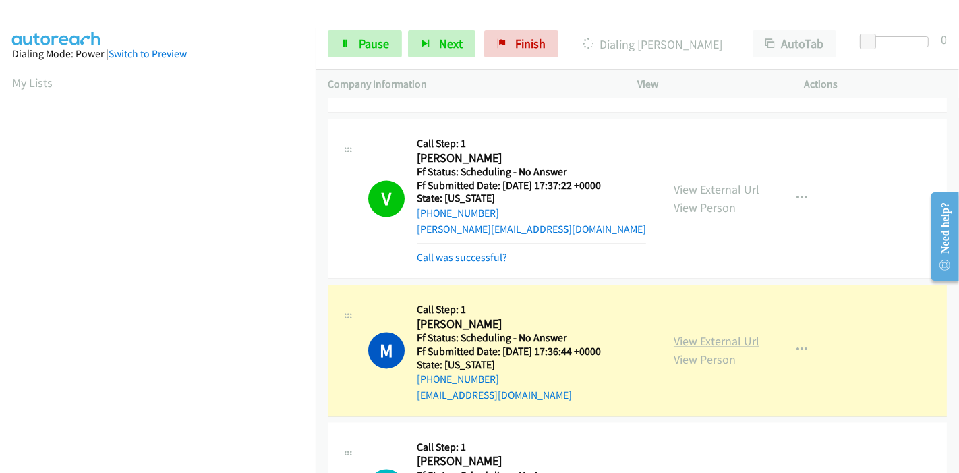
click at [686, 333] on link "View External Url" at bounding box center [717, 341] width 86 height 16
click at [362, 41] on span "Pause" at bounding box center [374, 44] width 30 height 16
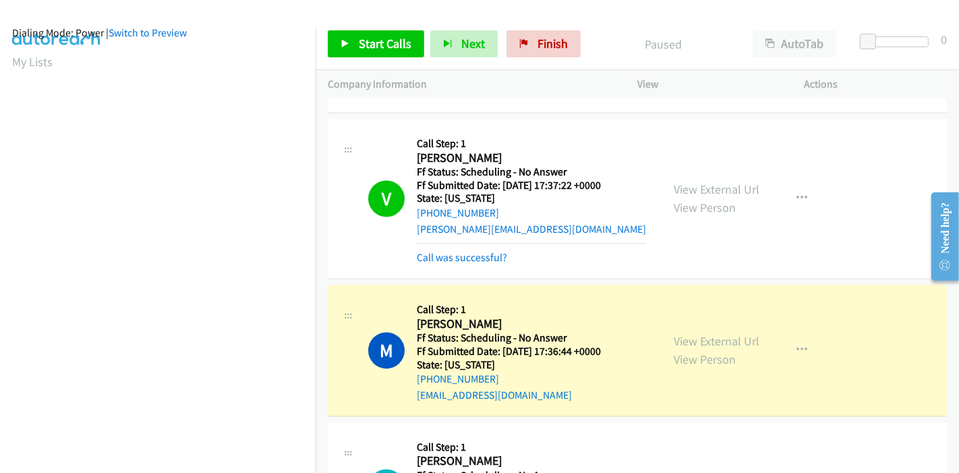
scroll to position [0, 0]
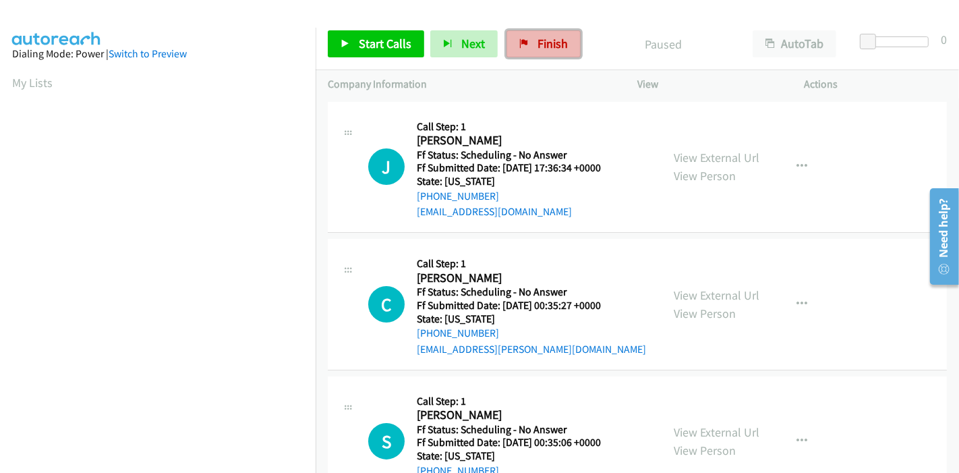
click at [509, 45] on link "Finish" at bounding box center [544, 43] width 74 height 27
